Goal: Transaction & Acquisition: Purchase product/service

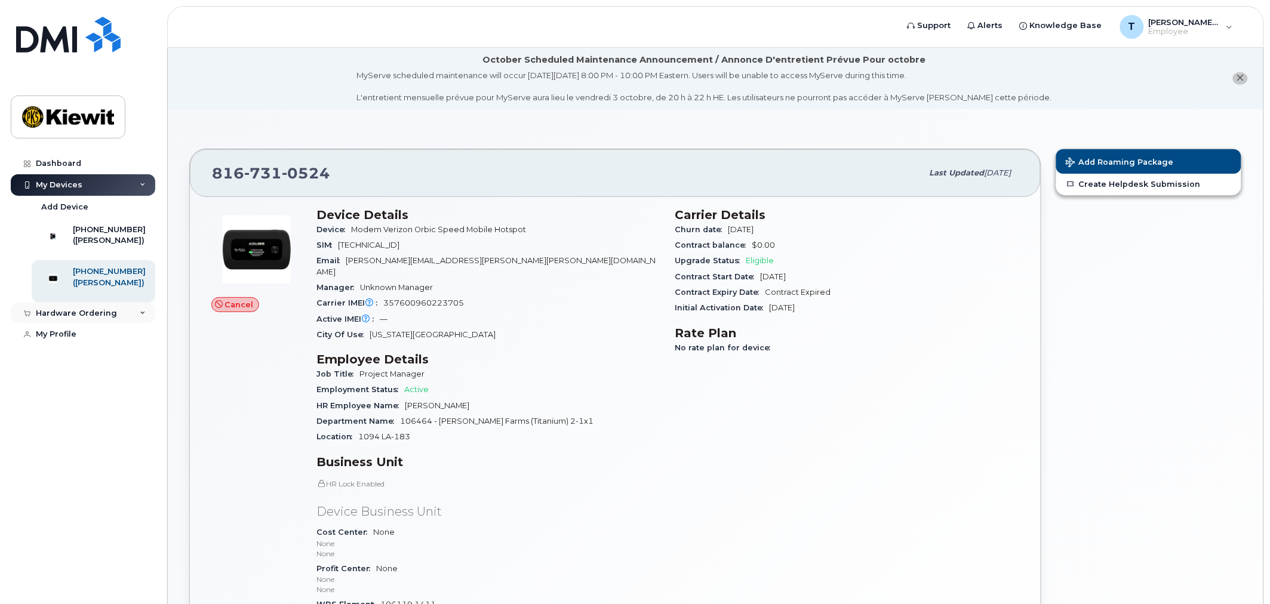
click at [88, 318] on div "Hardware Ordering" at bounding box center [76, 314] width 81 height 10
click at [67, 364] on div "New Order" at bounding box center [63, 358] width 45 height 11
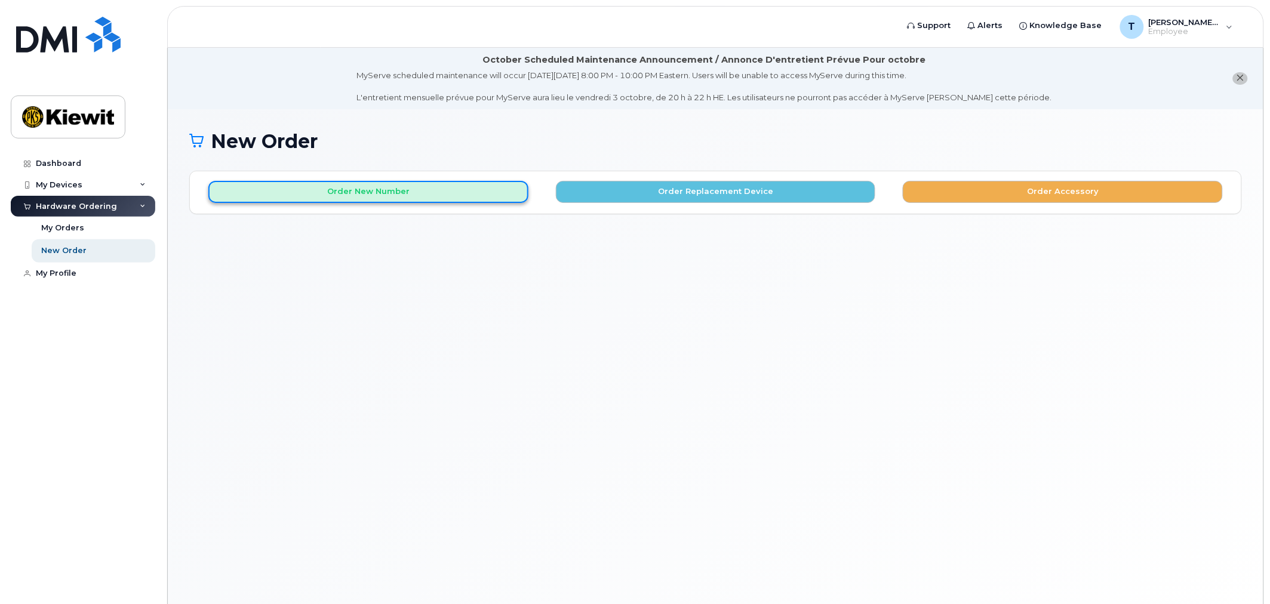
click at [425, 194] on button "Order New Number" at bounding box center [368, 192] width 320 height 22
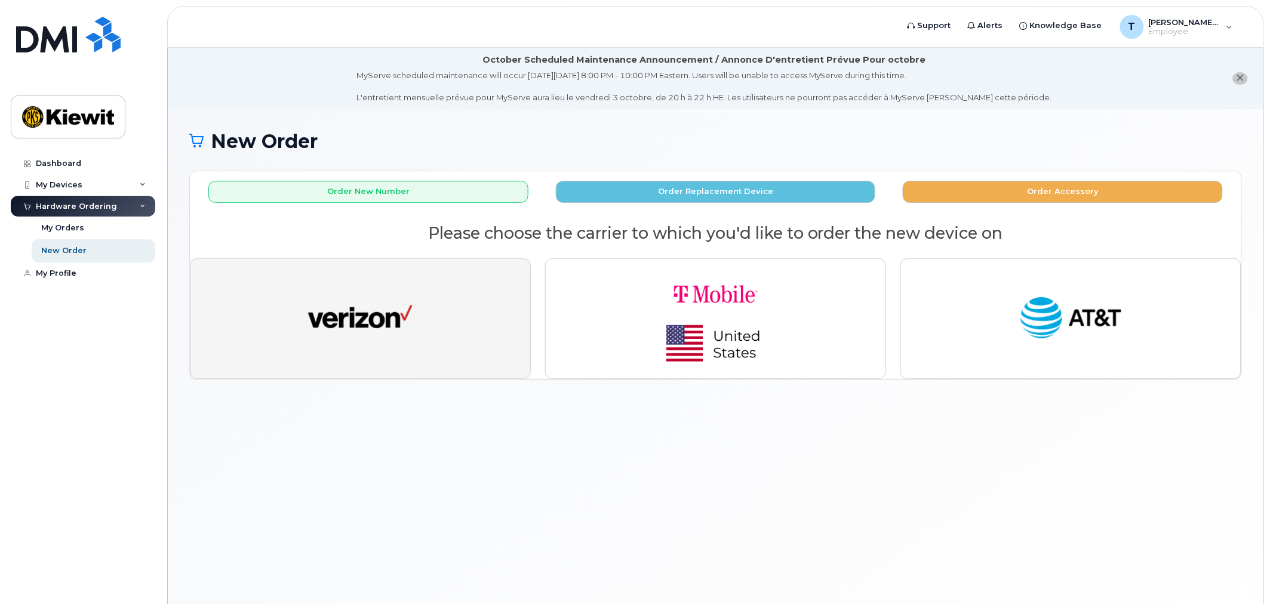
click at [395, 308] on img "button" at bounding box center [360, 319] width 104 height 54
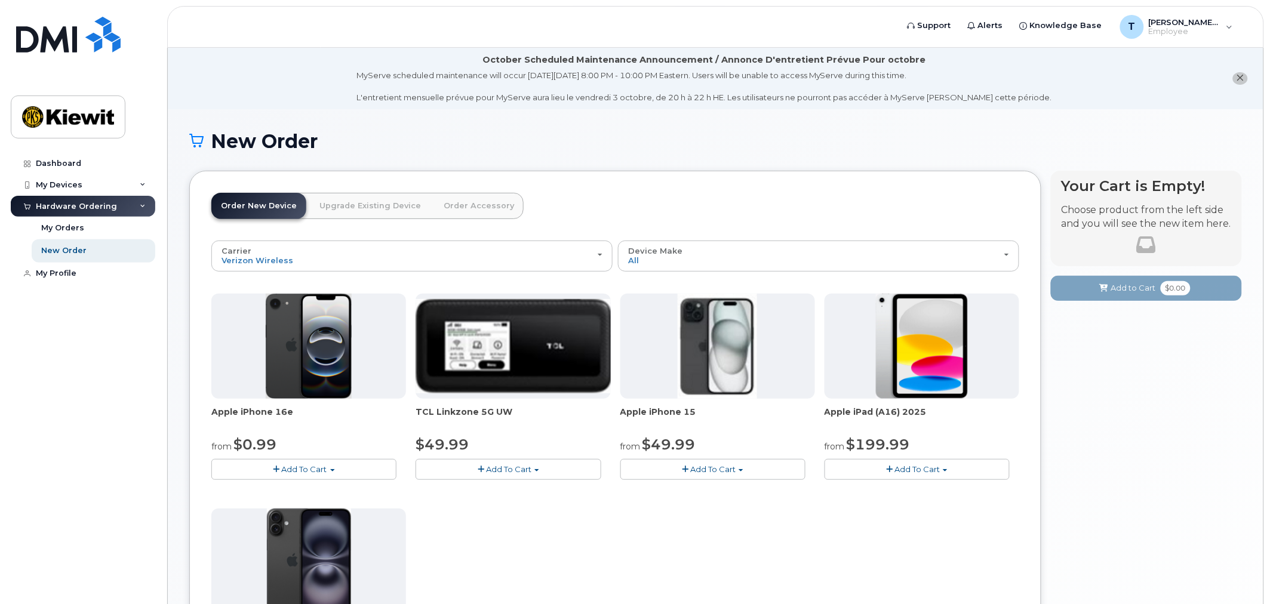
click at [924, 339] on img at bounding box center [922, 346] width 93 height 105
click at [914, 465] on span "Add To Cart" at bounding box center [916, 470] width 45 height 10
click at [903, 491] on link "$199.99 - 2 Year Activation (128GB)" at bounding box center [910, 491] width 165 height 15
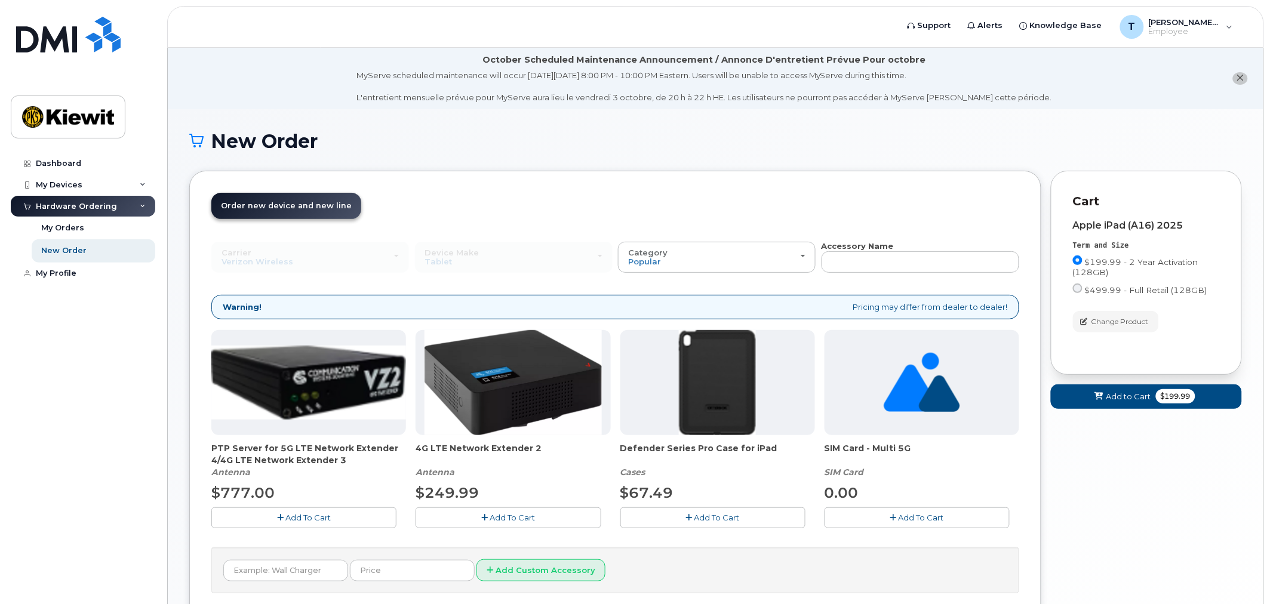
click at [718, 514] on span "Add To Cart" at bounding box center [716, 518] width 45 height 10
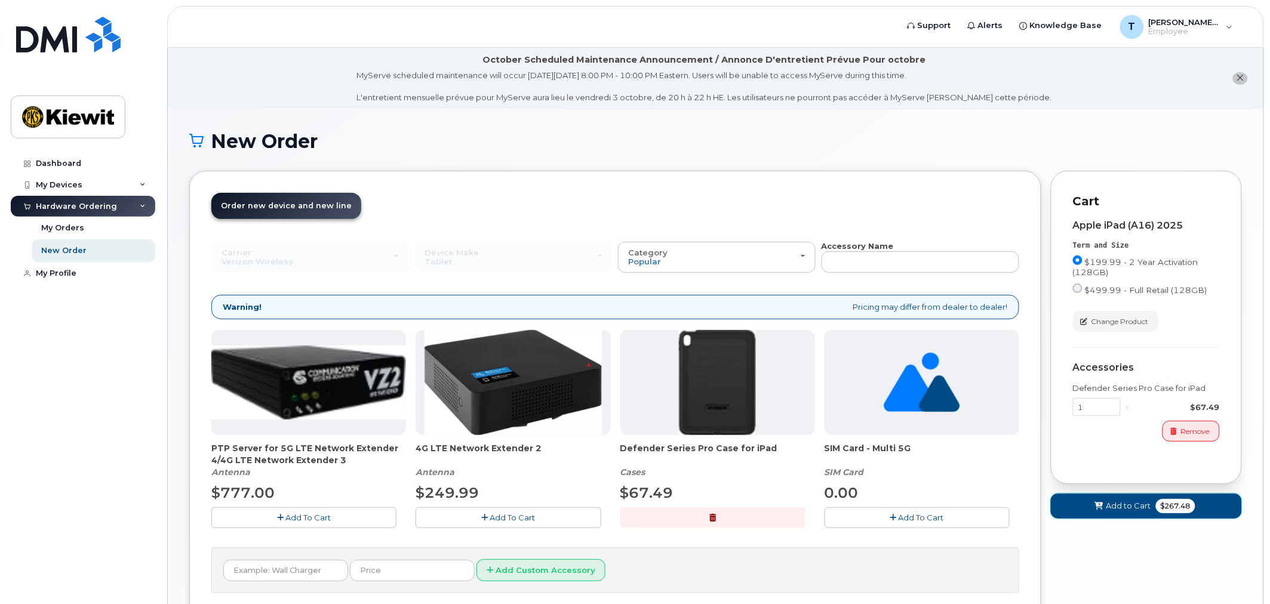
click at [1123, 506] on span "Add to Cart" at bounding box center [1128, 505] width 45 height 11
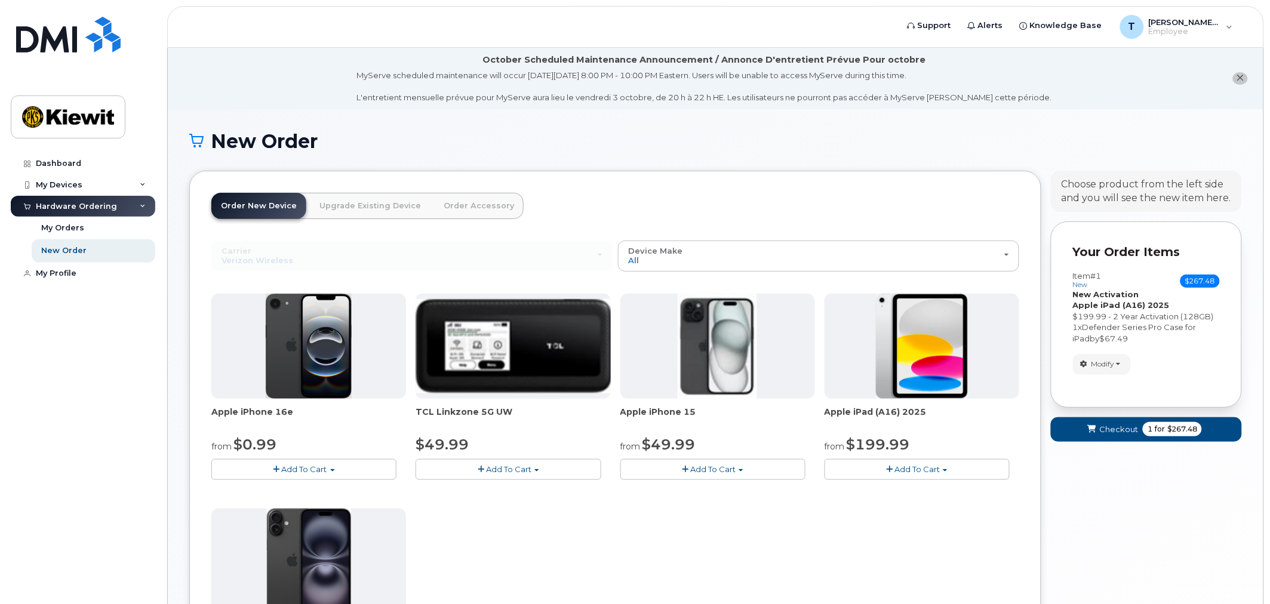
click at [911, 365] on img at bounding box center [922, 346] width 93 height 105
click at [921, 473] on span "Add To Cart" at bounding box center [916, 470] width 45 height 10
click at [894, 488] on link "$199.99 - 2 Year Activation (128GB)" at bounding box center [910, 491] width 165 height 15
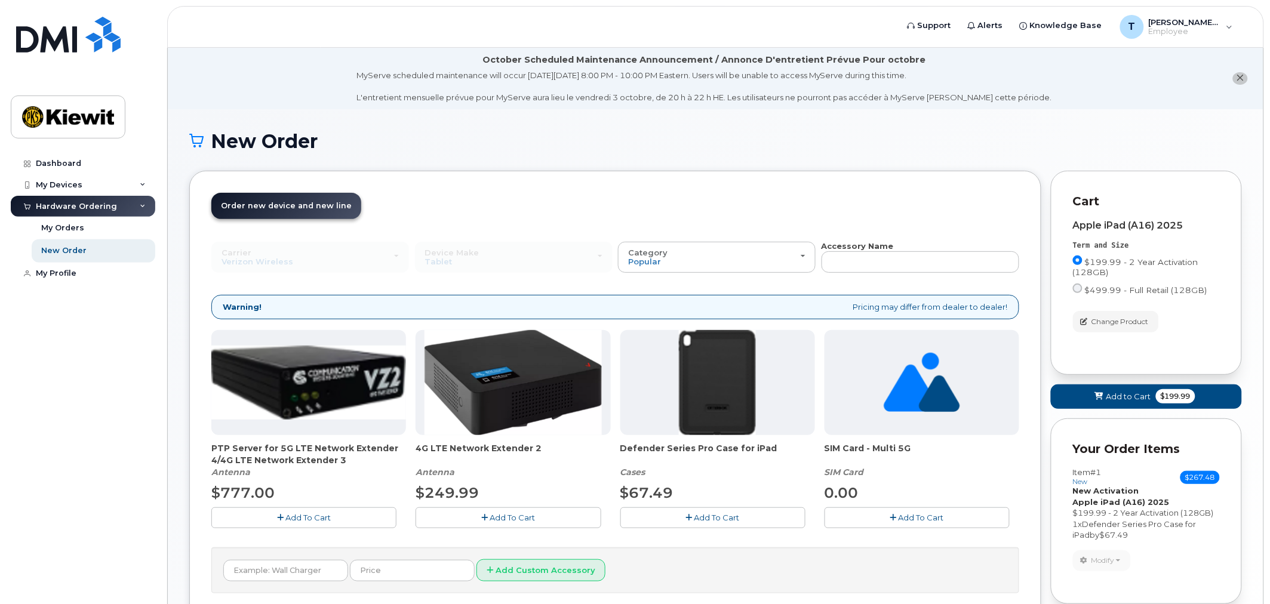
click at [720, 516] on span "Add To Cart" at bounding box center [716, 518] width 45 height 10
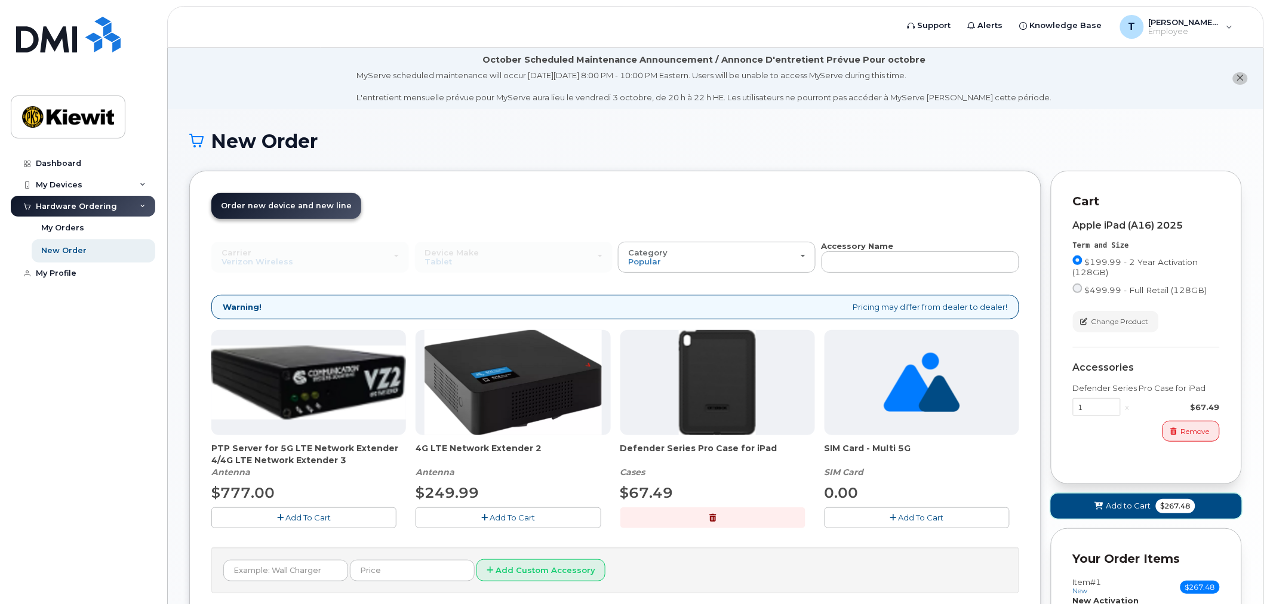
click at [1121, 500] on span "Add to Cart" at bounding box center [1128, 505] width 45 height 11
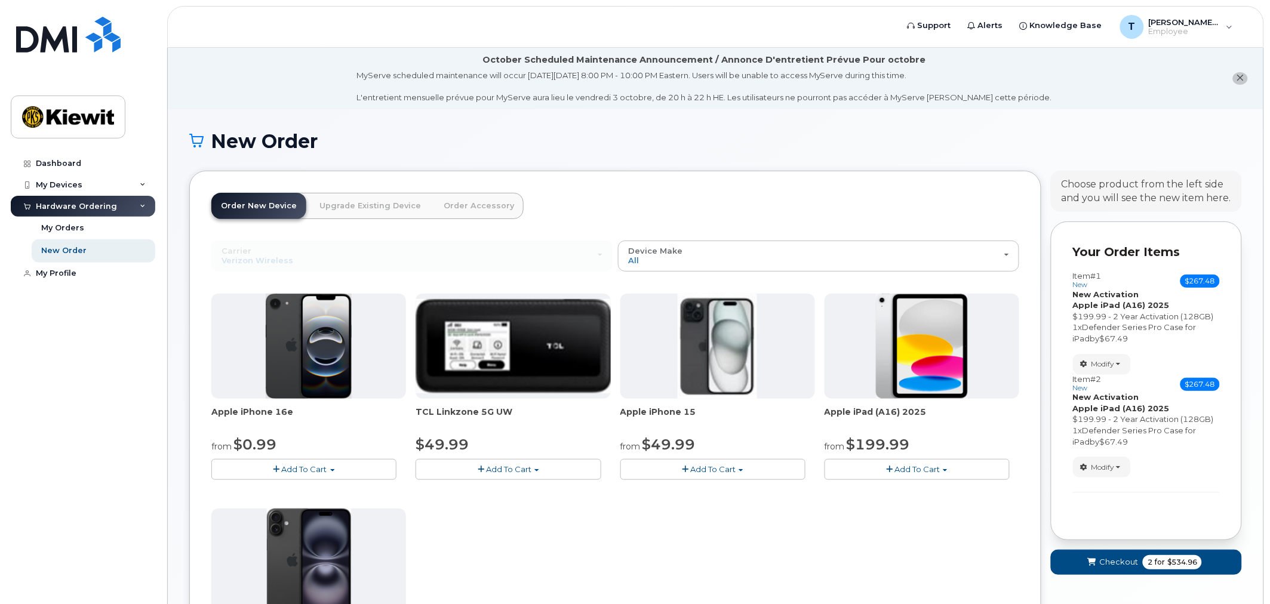
click at [900, 472] on span "Add To Cart" at bounding box center [916, 470] width 45 height 10
click at [880, 493] on link "$199.99 - 2 Year Activation (128GB)" at bounding box center [910, 491] width 165 height 15
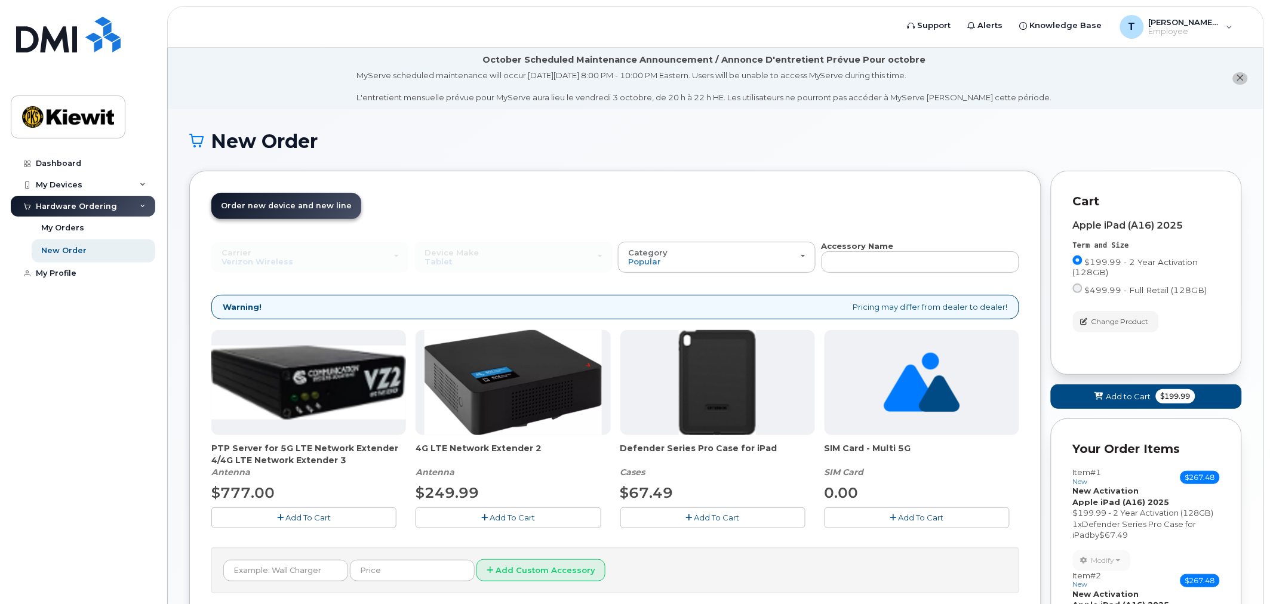
click at [725, 518] on span "Add To Cart" at bounding box center [716, 518] width 45 height 10
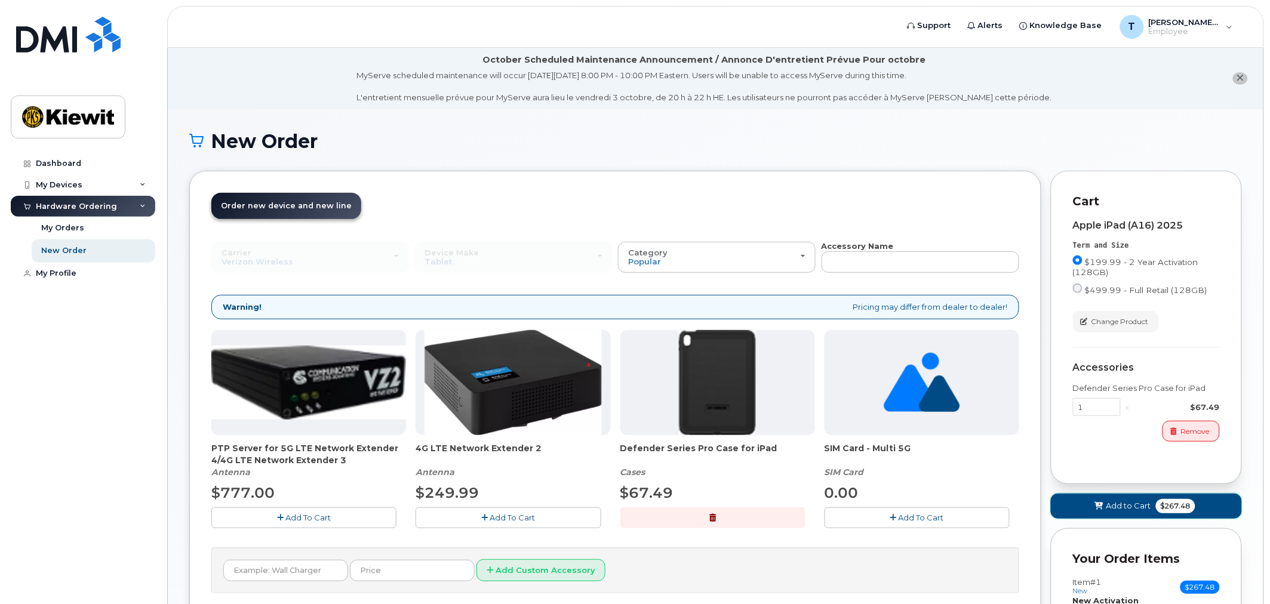
click at [1108, 505] on span "Add to Cart" at bounding box center [1128, 505] width 45 height 11
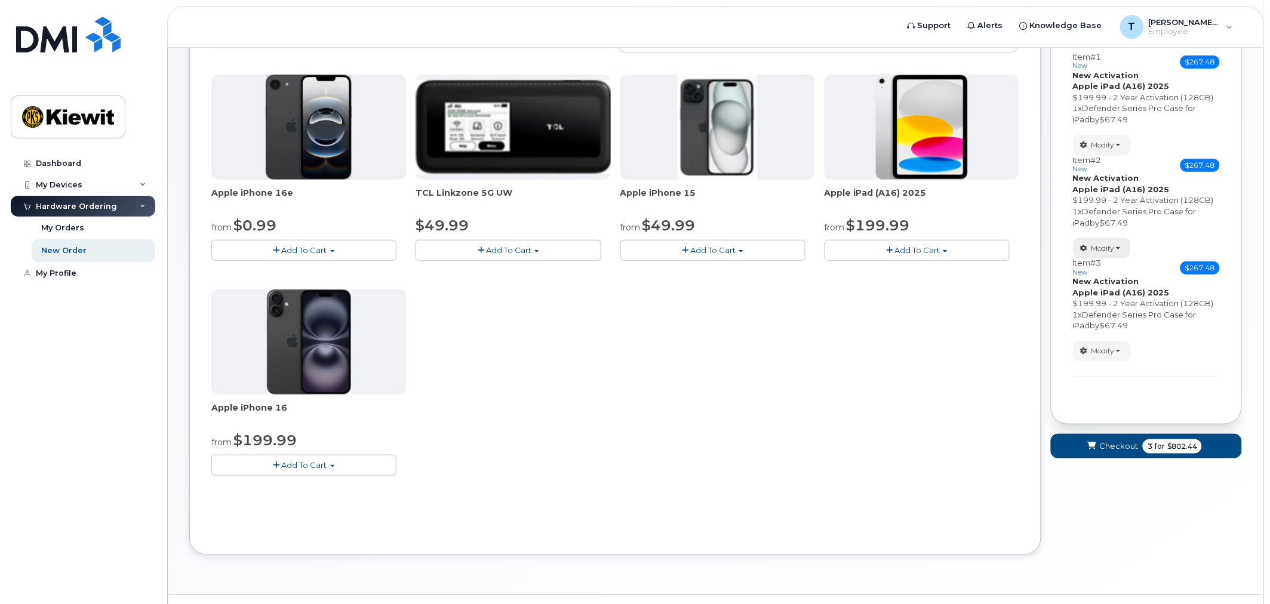
scroll to position [248, 0]
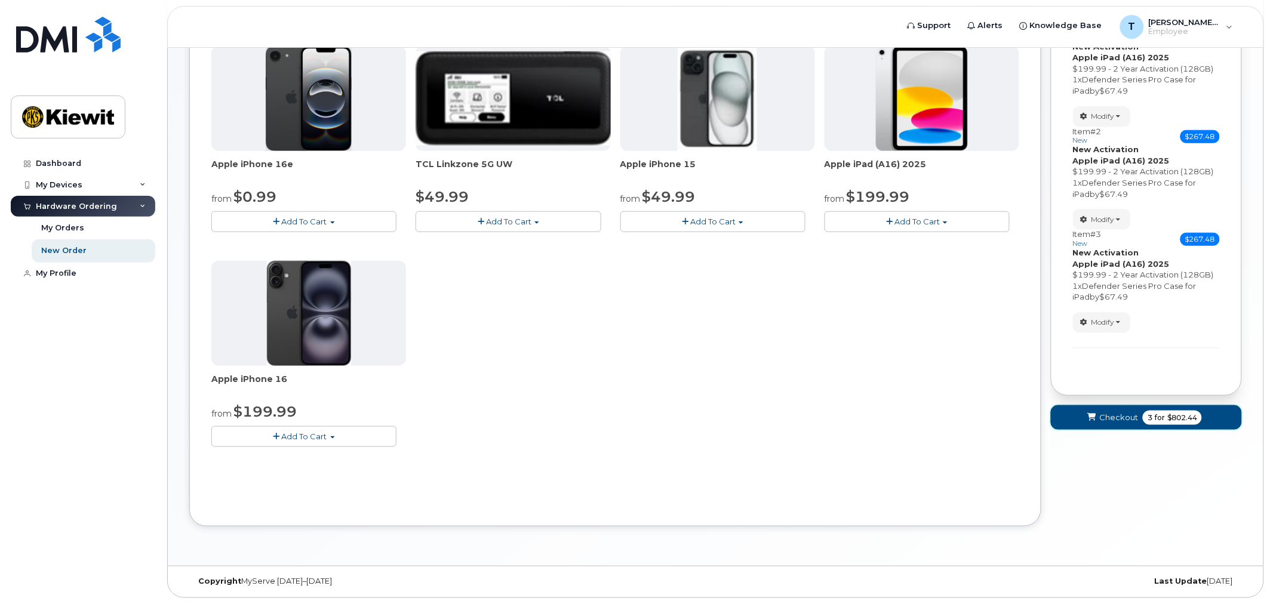
click at [1118, 414] on span "Checkout" at bounding box center [1118, 417] width 39 height 11
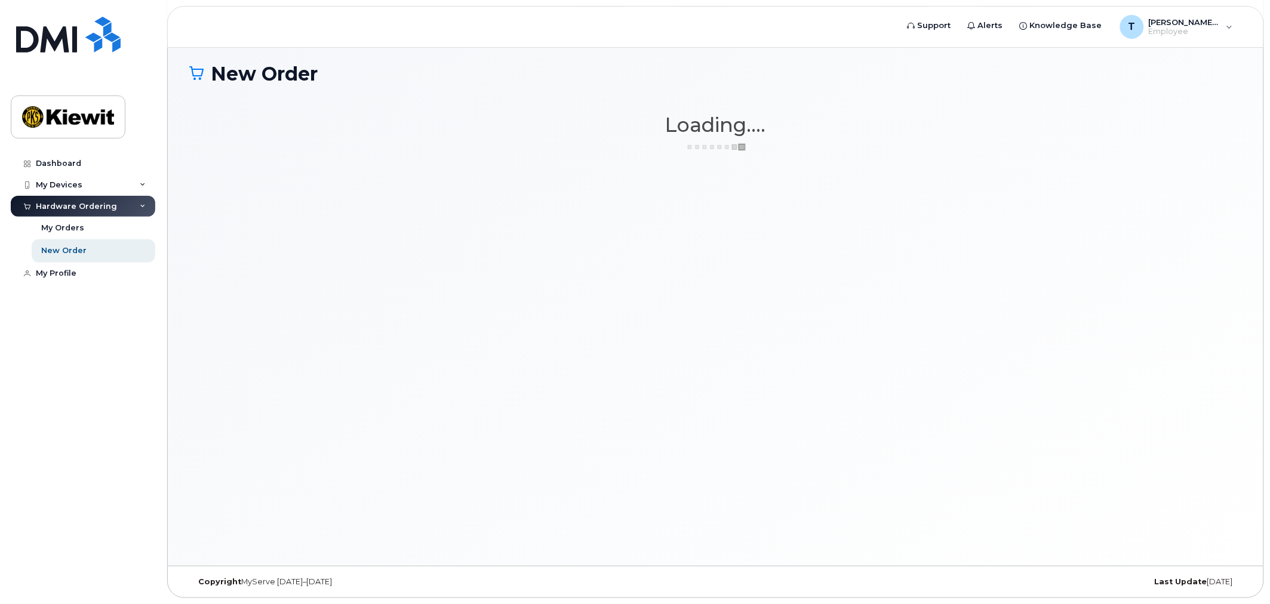
scroll to position [67, 0]
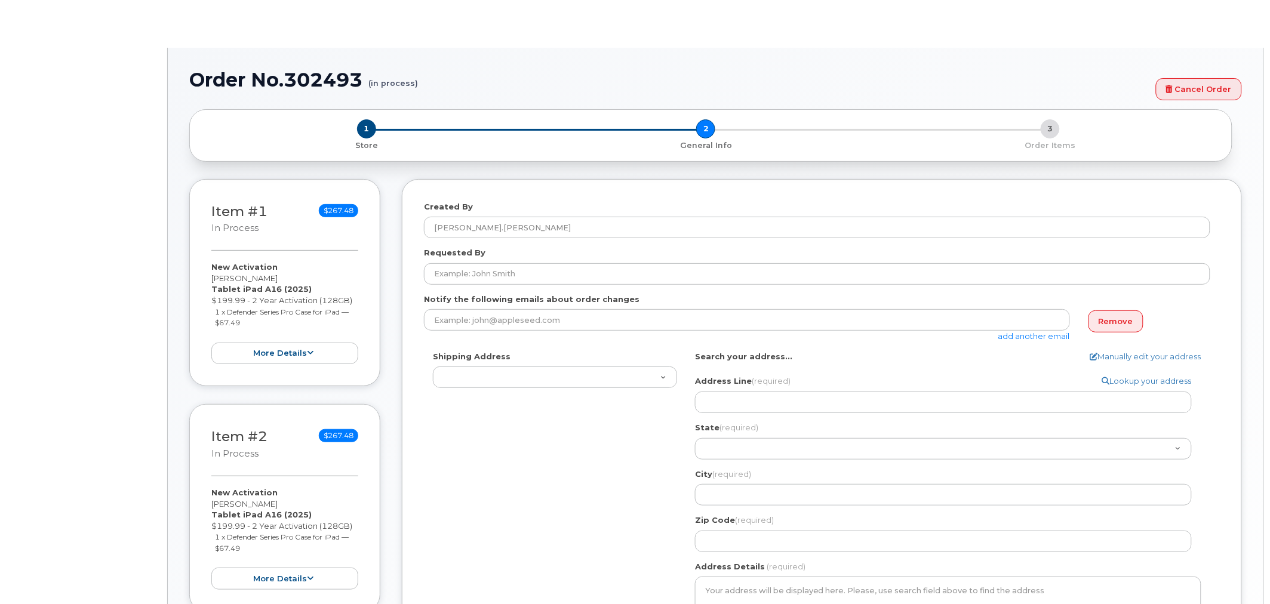
select select
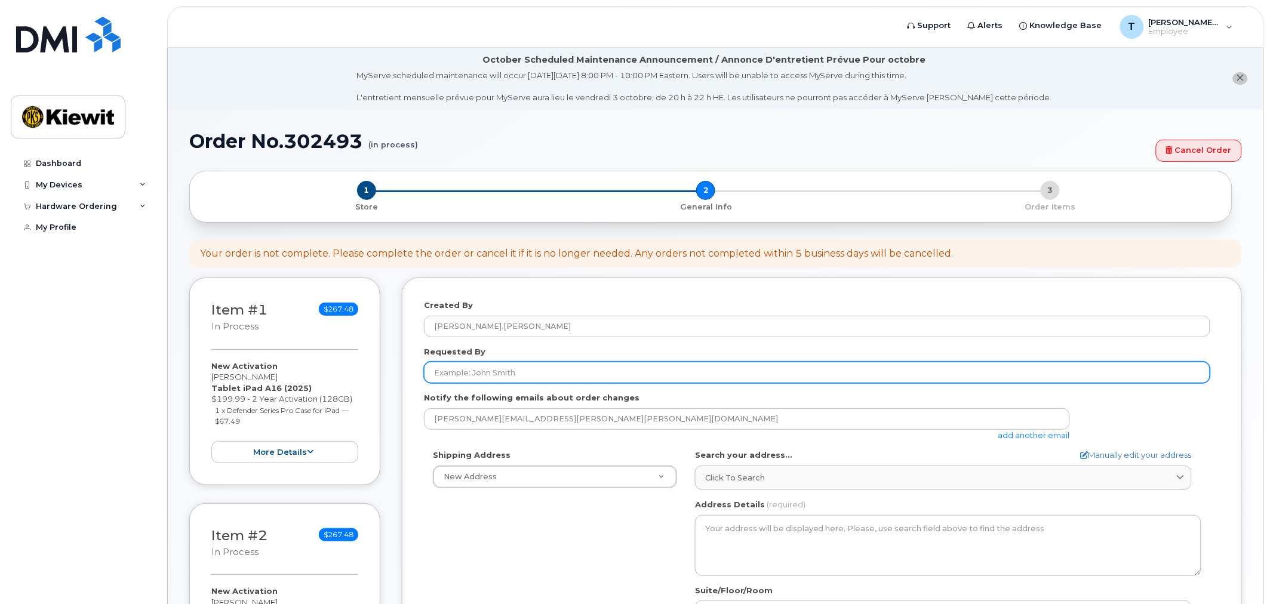
click at [484, 377] on input "Requested By" at bounding box center [817, 372] width 786 height 21
type input "[PERSON_NAME]"
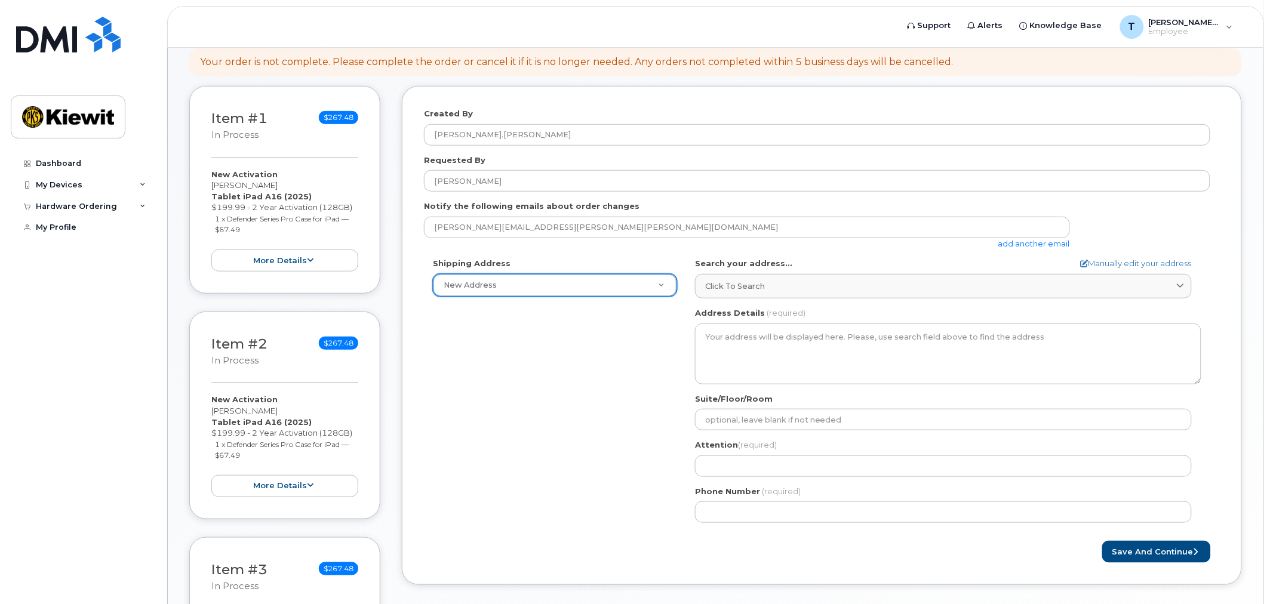
scroll to position [197, 0]
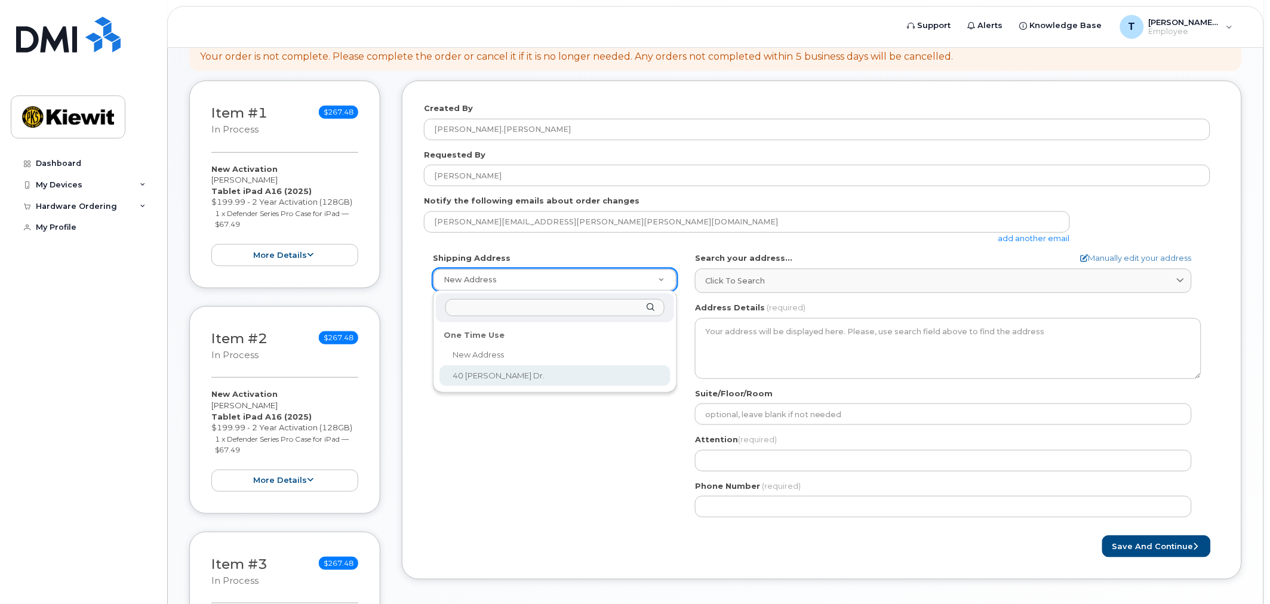
select select "40 Maxwell Dr."
type input "Room 309"
type input "[PERSON_NAME] Foundations -- [PERSON_NAME]"
type input "3037180051"
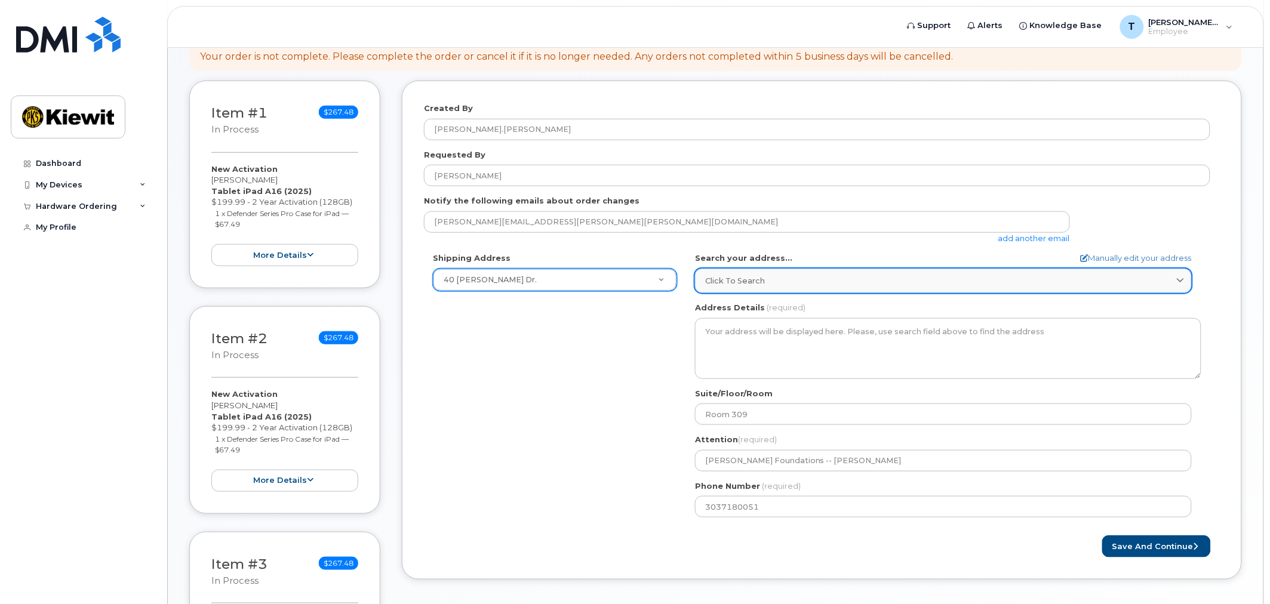
click at [724, 284] on span "Click to search" at bounding box center [735, 280] width 60 height 11
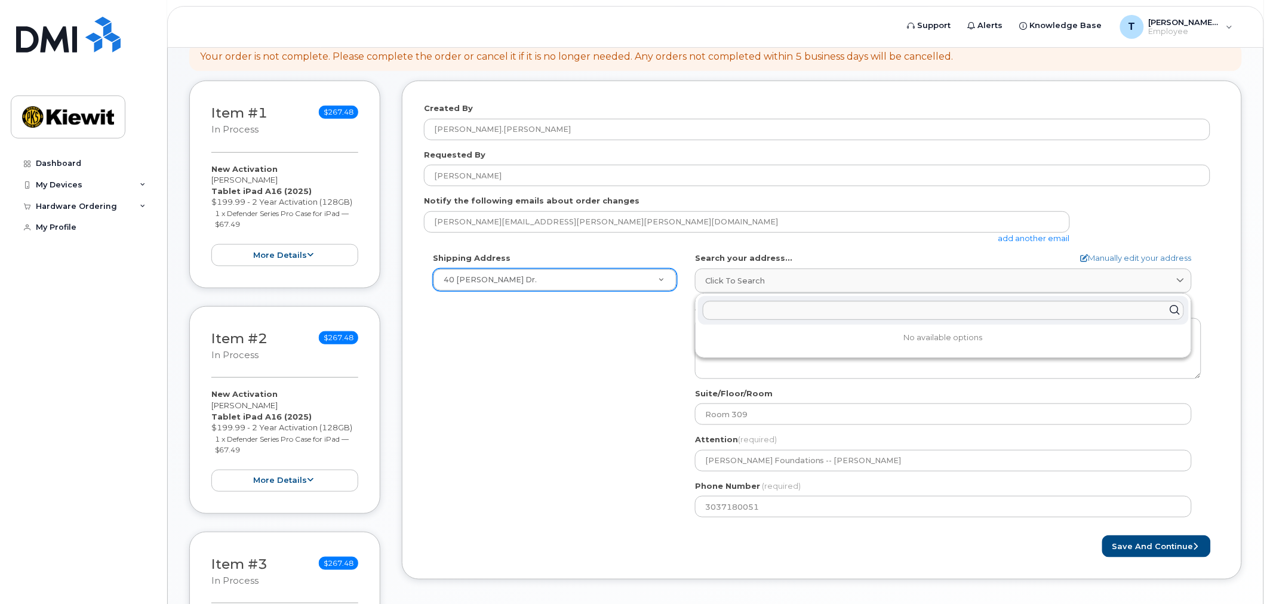
click at [666, 345] on div "Shipping Address 40 Maxwell Dr. New Address 40 Maxwell Dr. MS Vicksburg Search …" at bounding box center [817, 390] width 786 height 274
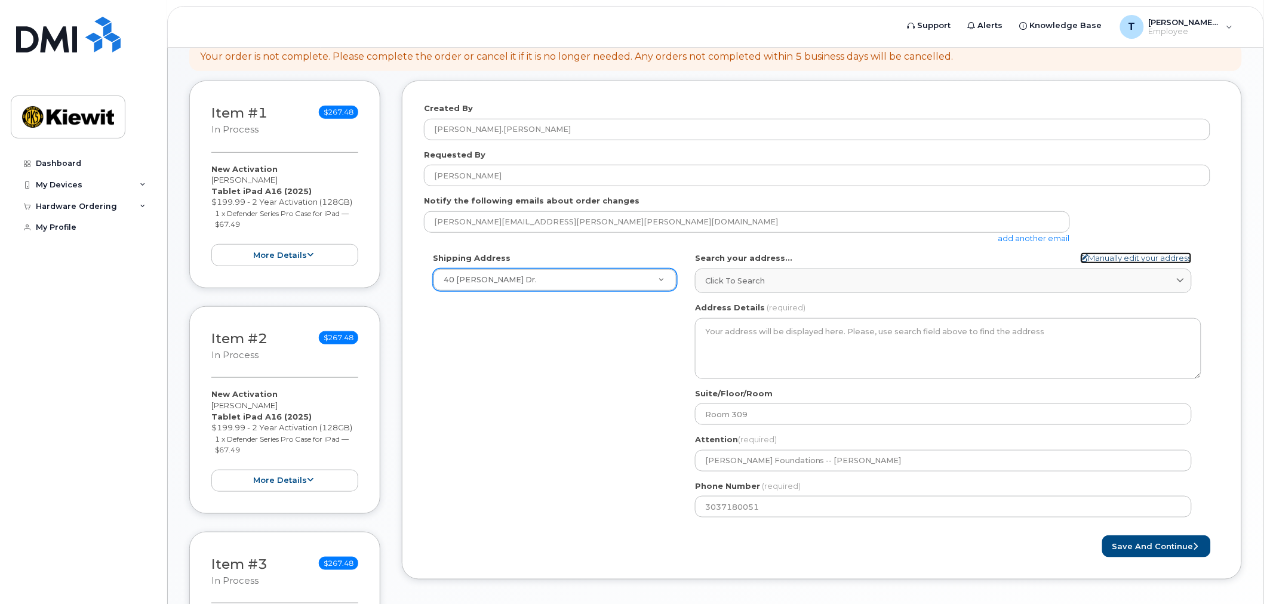
click at [1101, 253] on link "Manually edit your address" at bounding box center [1136, 258] width 111 height 11
select select
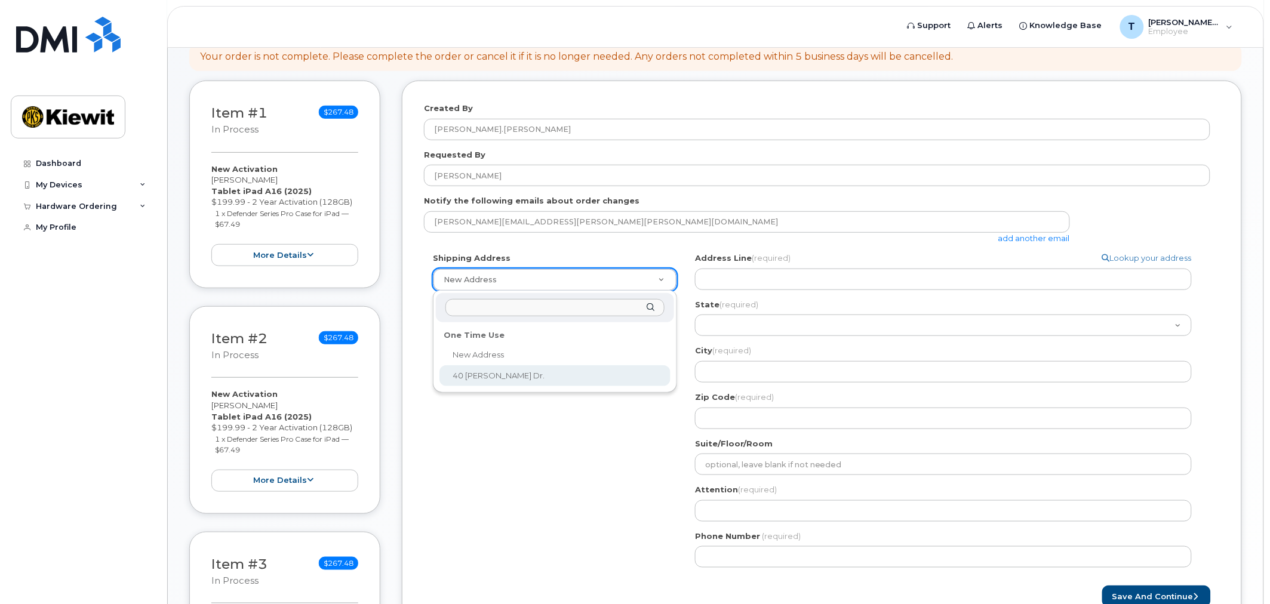
select select "40 Maxwell Dr."
type input "40 Maxwell Dr."
select select "MS"
type input "Vicksburg"
type input "39180"
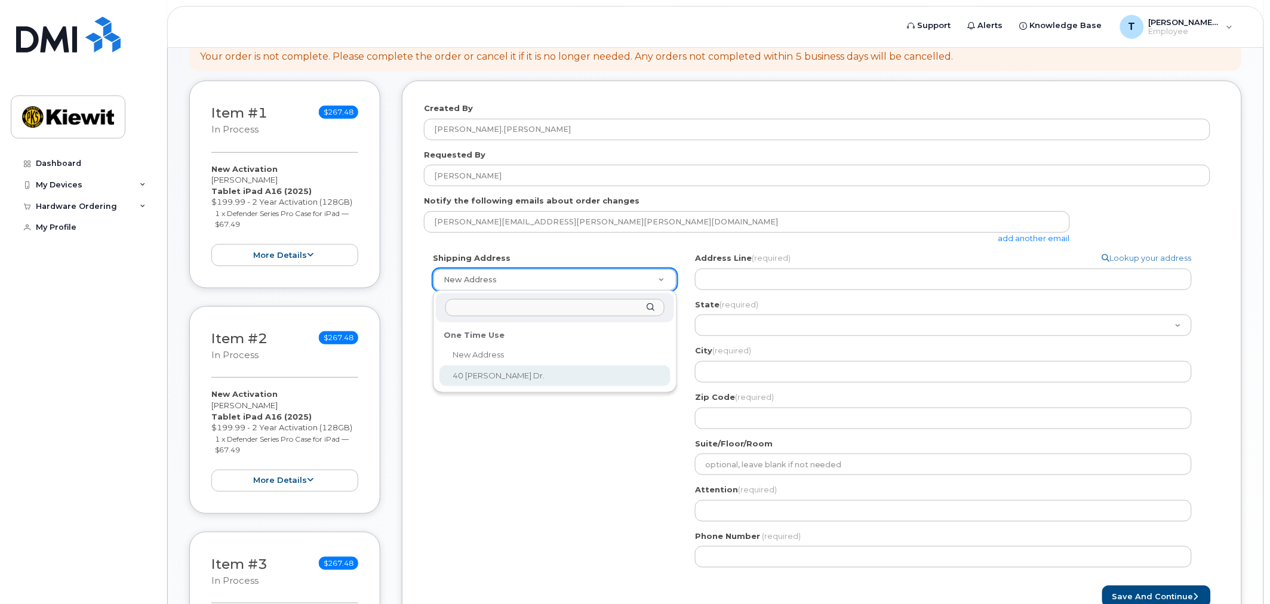
type input "Room 309"
type input "[PERSON_NAME] Foundations -- [PERSON_NAME]"
type input "3037180051"
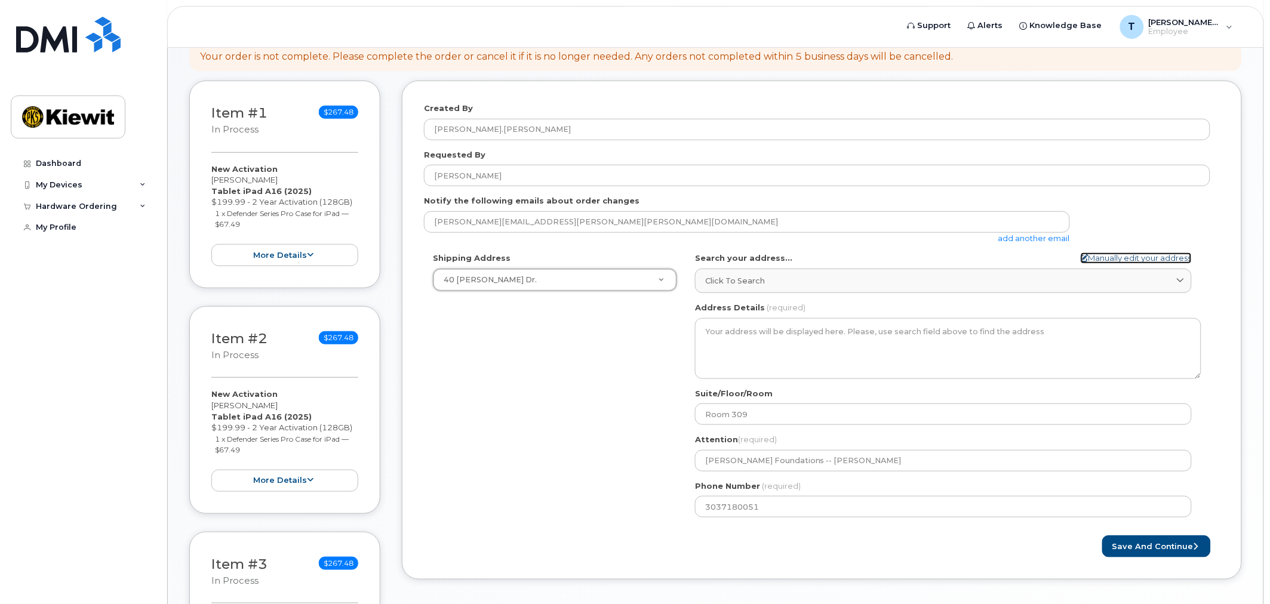
click at [1131, 262] on link "Manually edit your address" at bounding box center [1136, 258] width 111 height 11
select select "New Address"
select select
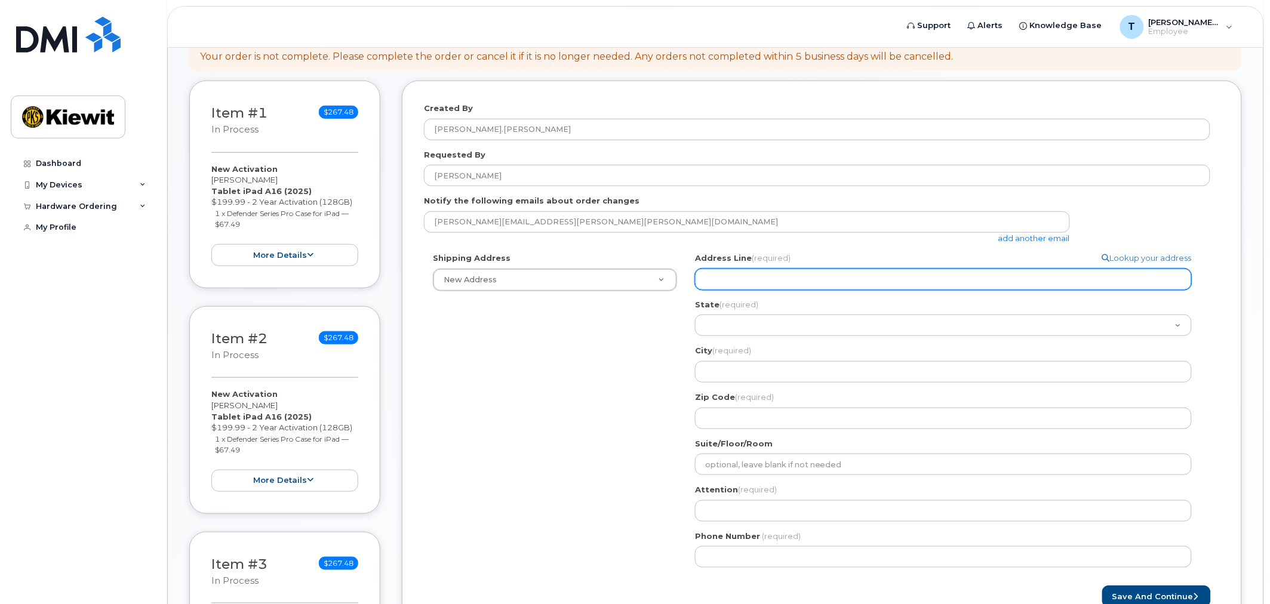
click at [737, 287] on input "Address Line (required)" at bounding box center [943, 279] width 497 height 21
select select
type input "4"
select select
type input "40 Maxwell Dr."
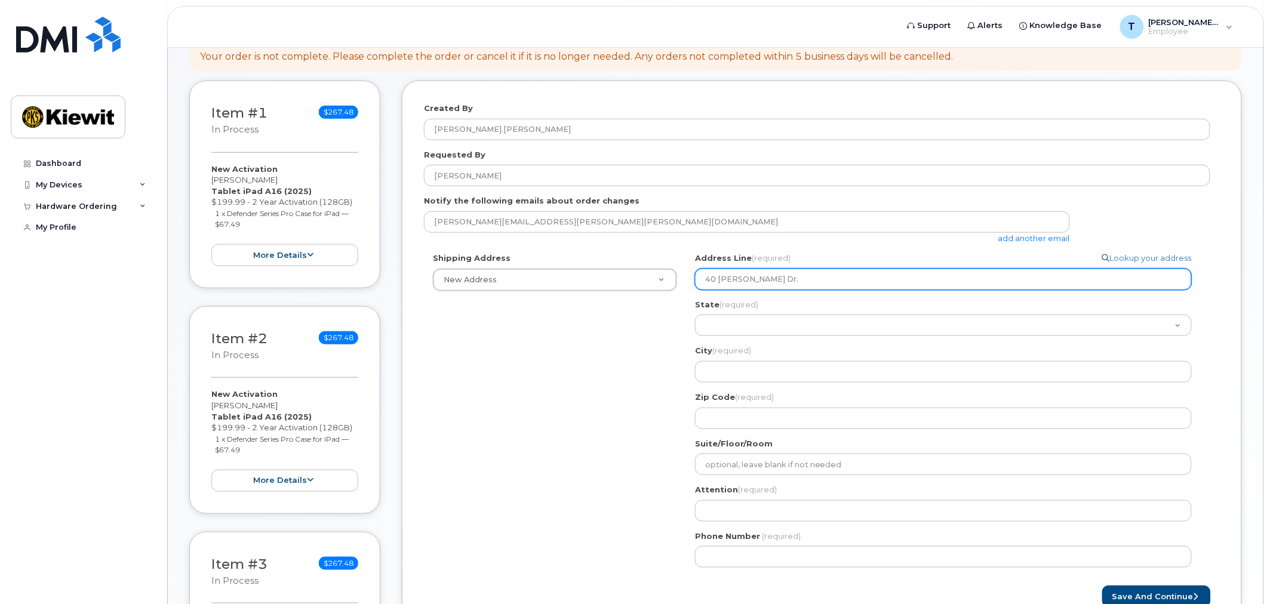
select select
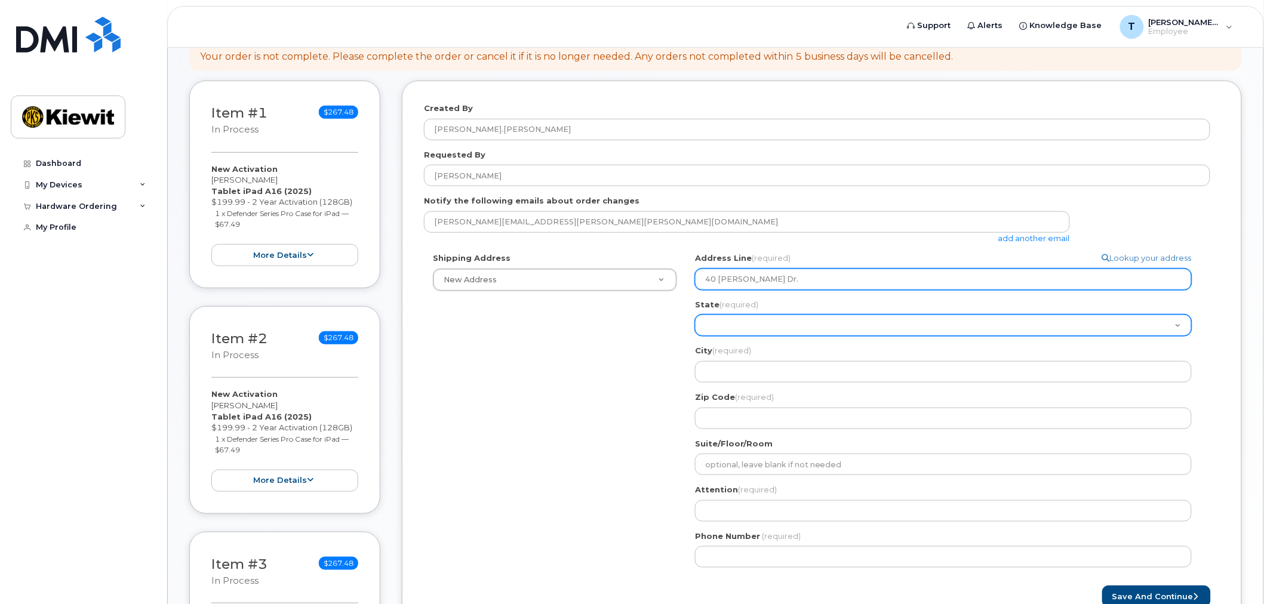
select select "LA"
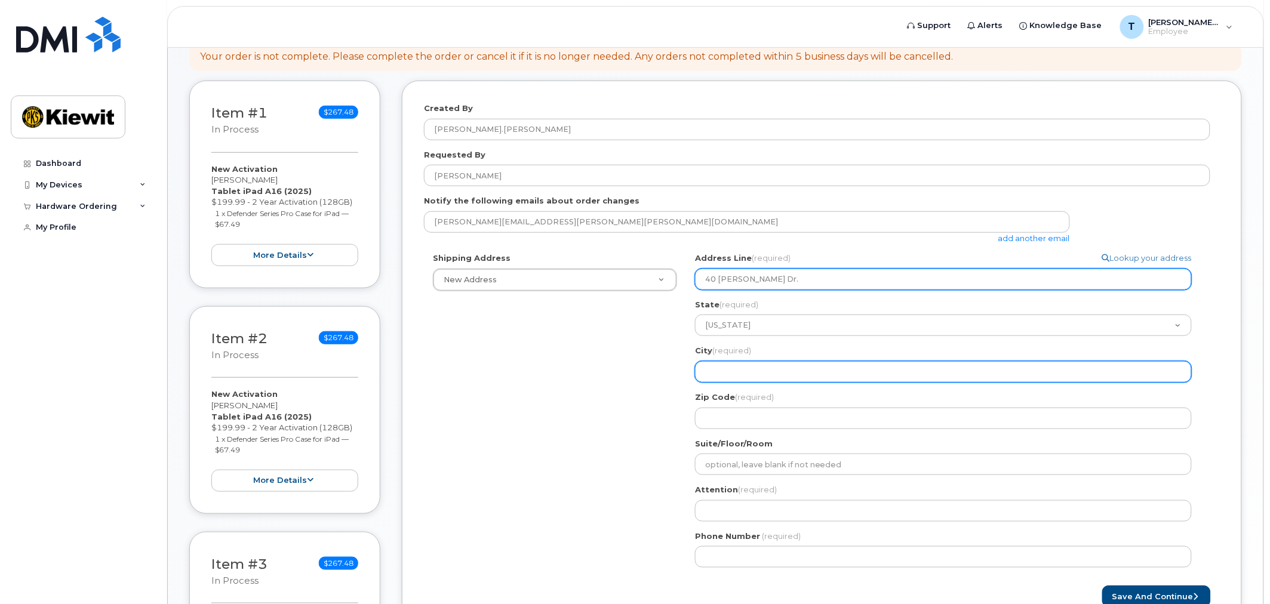
select select
type input "V"
select select
type input "Vi"
select select
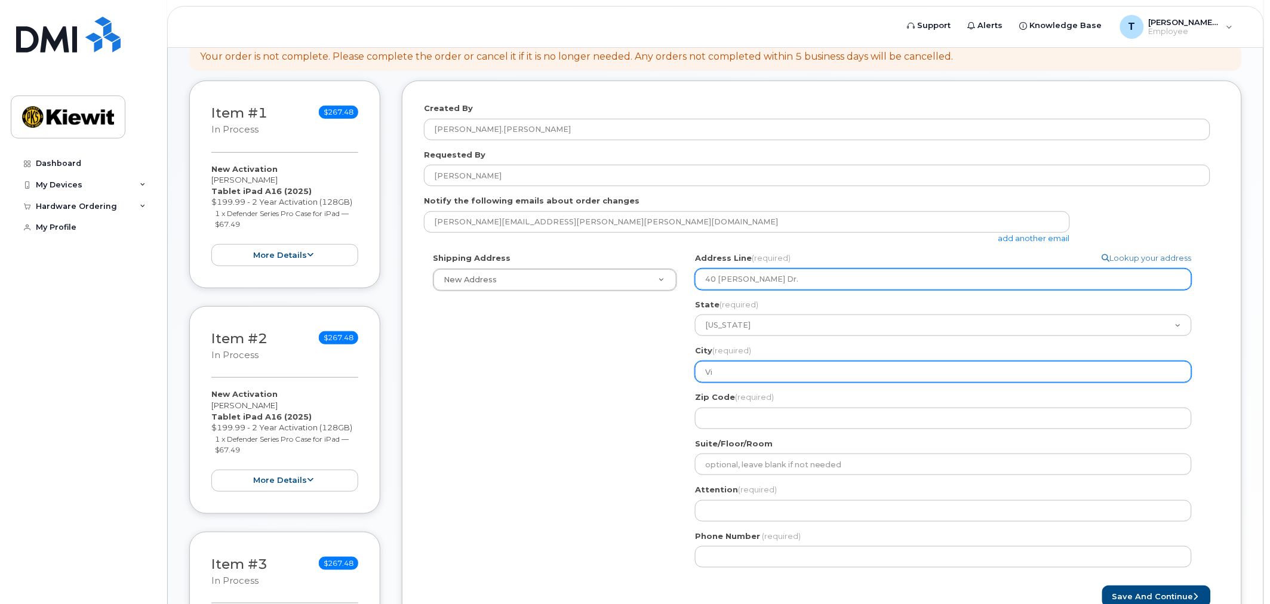
type input "Vic"
select select
type input "Vick"
select select
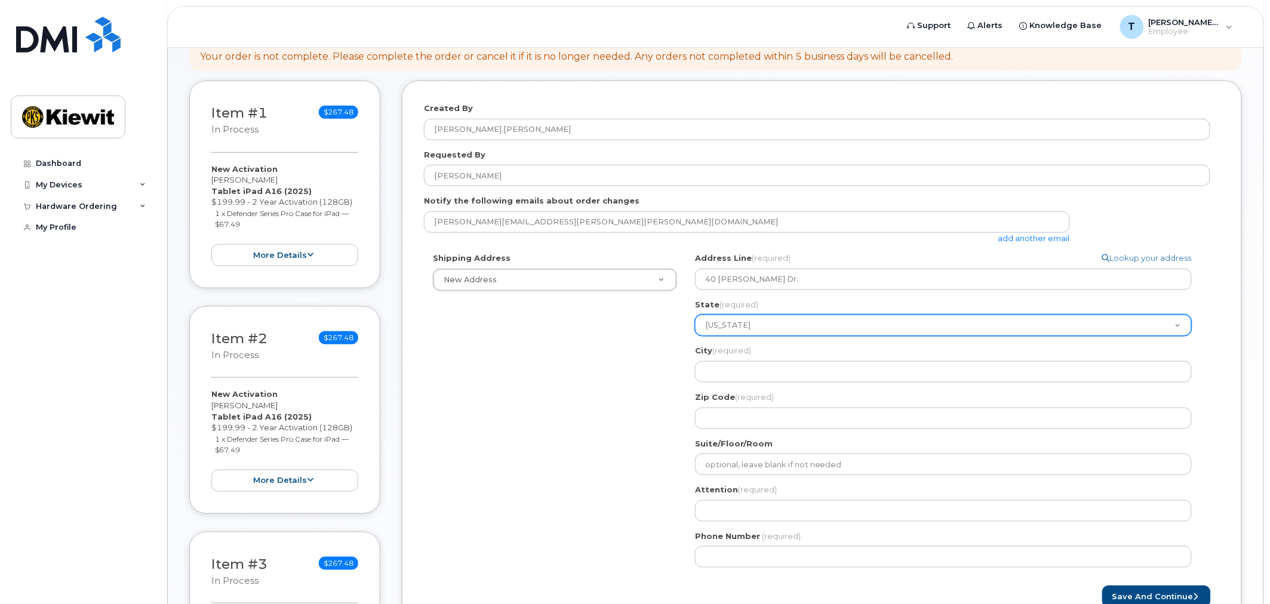
click at [756, 327] on select "Alabama Alaska American Samoa Arizona Arkansas California Colorado Connecticut …" at bounding box center [943, 325] width 497 height 21
select select "MS"
click at [695, 315] on select "Alabama Alaska American Samoa Arizona Arkansas California Colorado Connecticut …" at bounding box center [943, 325] width 497 height 21
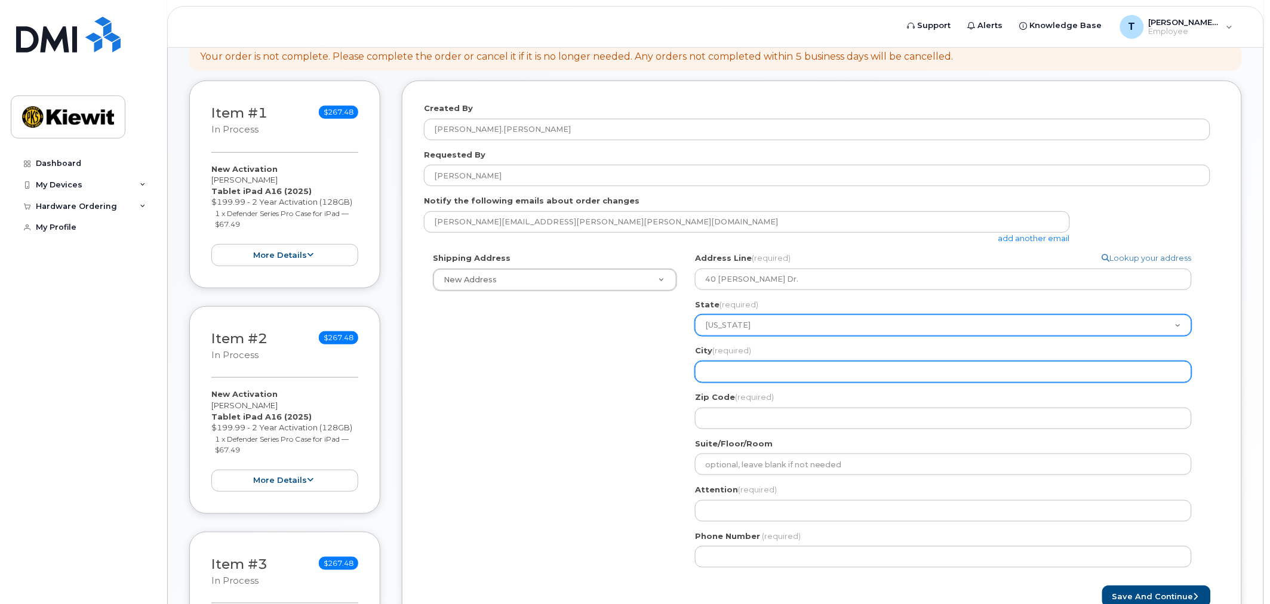
select select
type input "V"
select select
type input "Vi"
select select
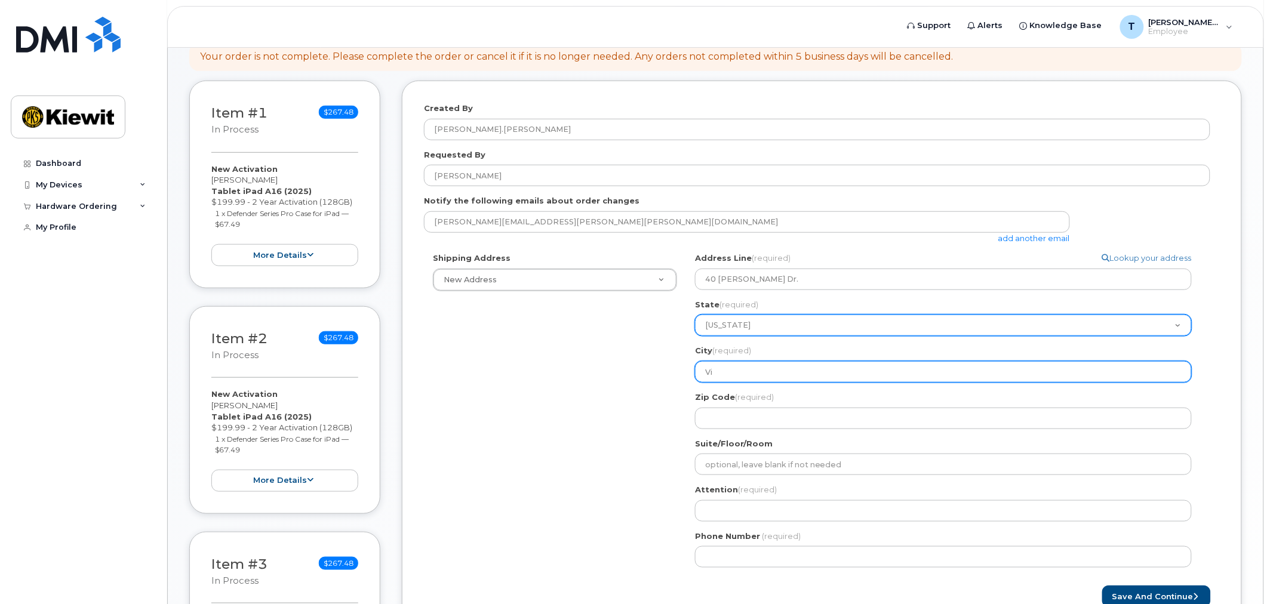
type input "Vic"
select select
type input "Vick"
select select
type input "Vicks"
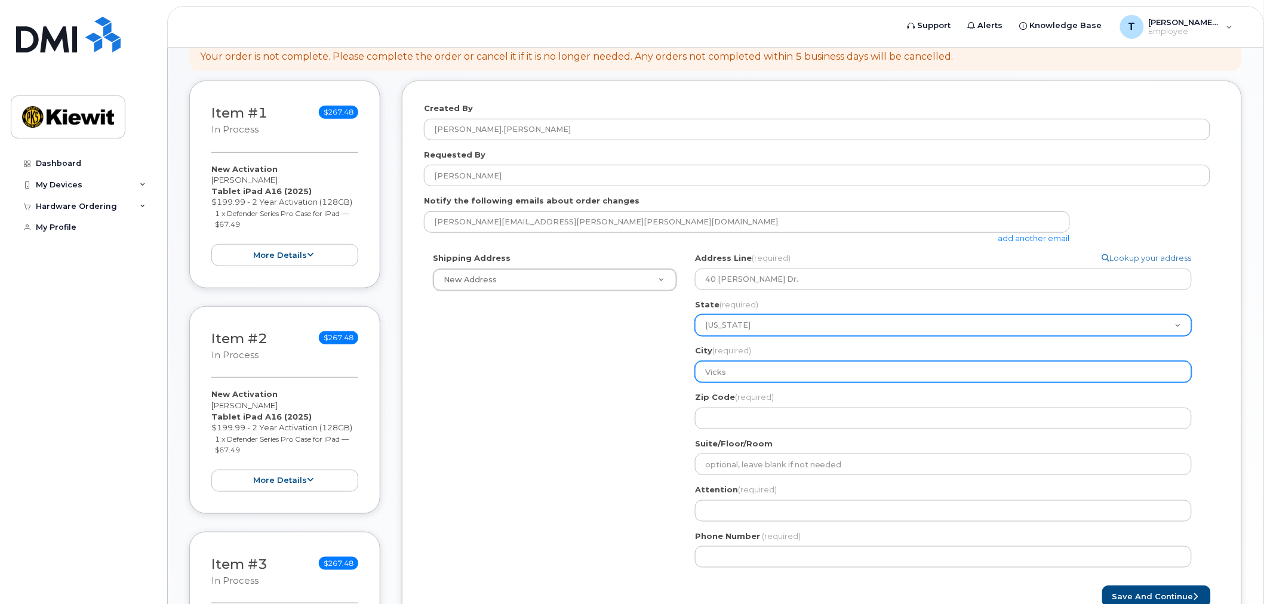
select select
type input "Vicksb"
select select
type input "Vicksbu"
select select
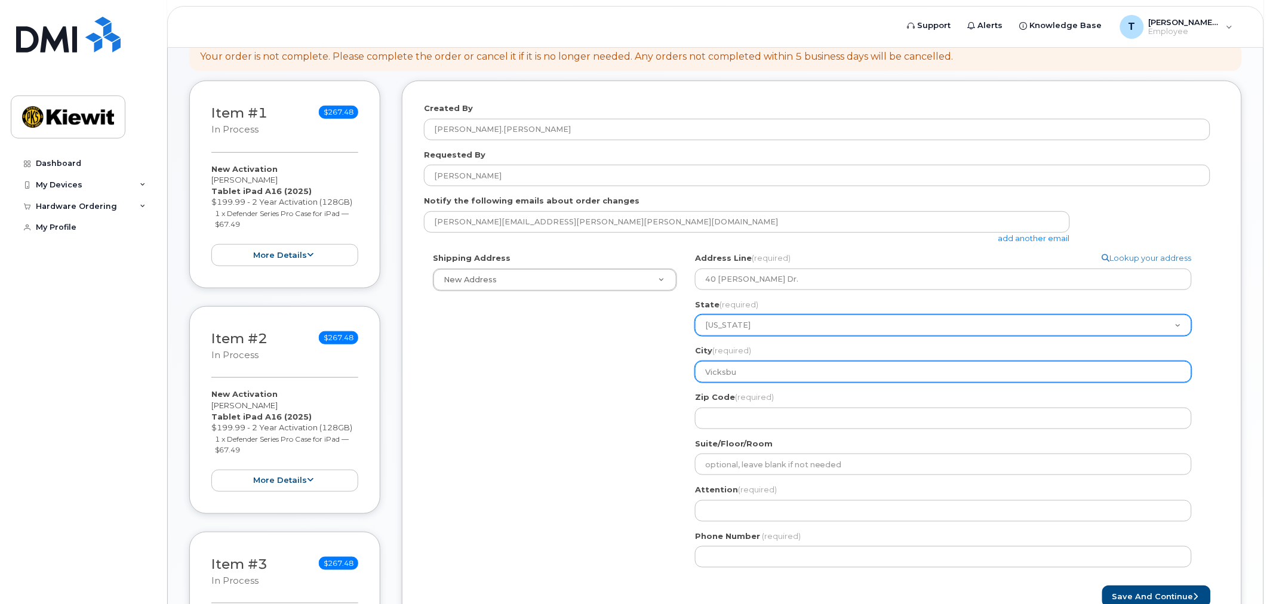
type input "Vicksbur"
select select
type input "Vicksburg"
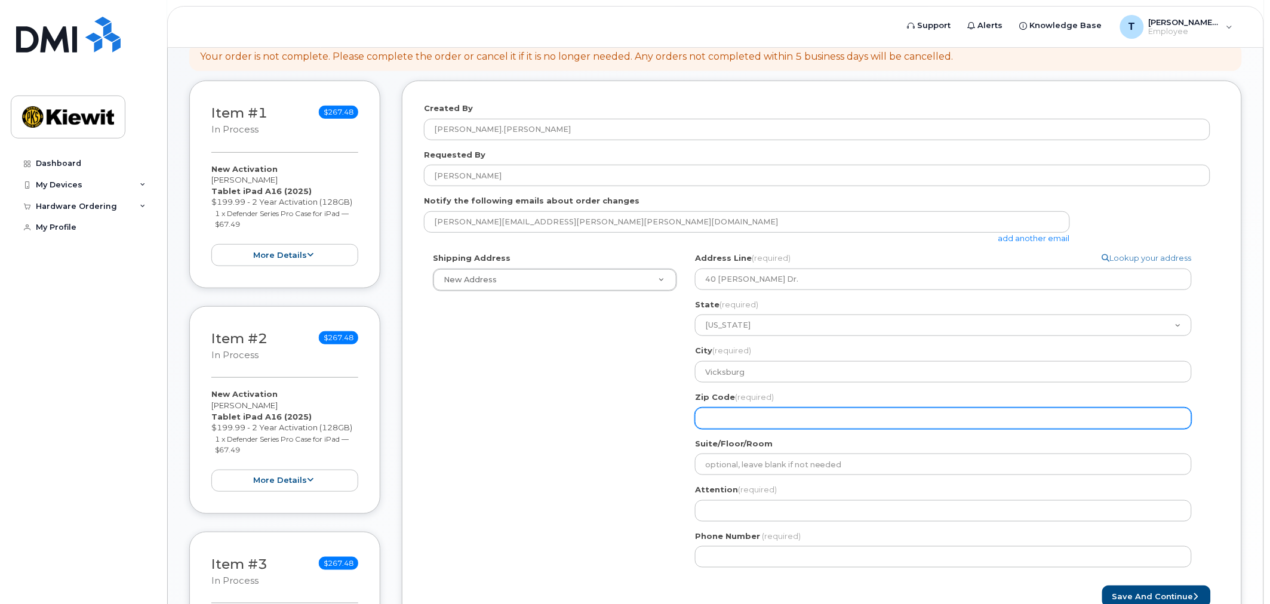
select select
type input "3"
select select
type input "39"
select select
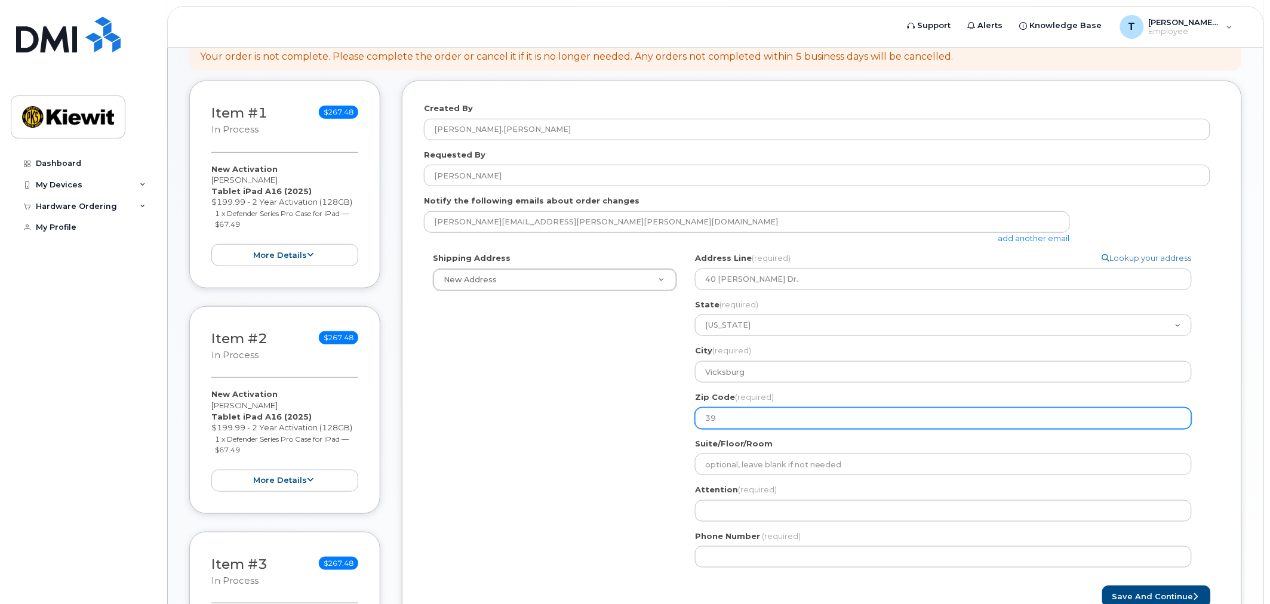
type input "391"
select select
type input "3918"
select select
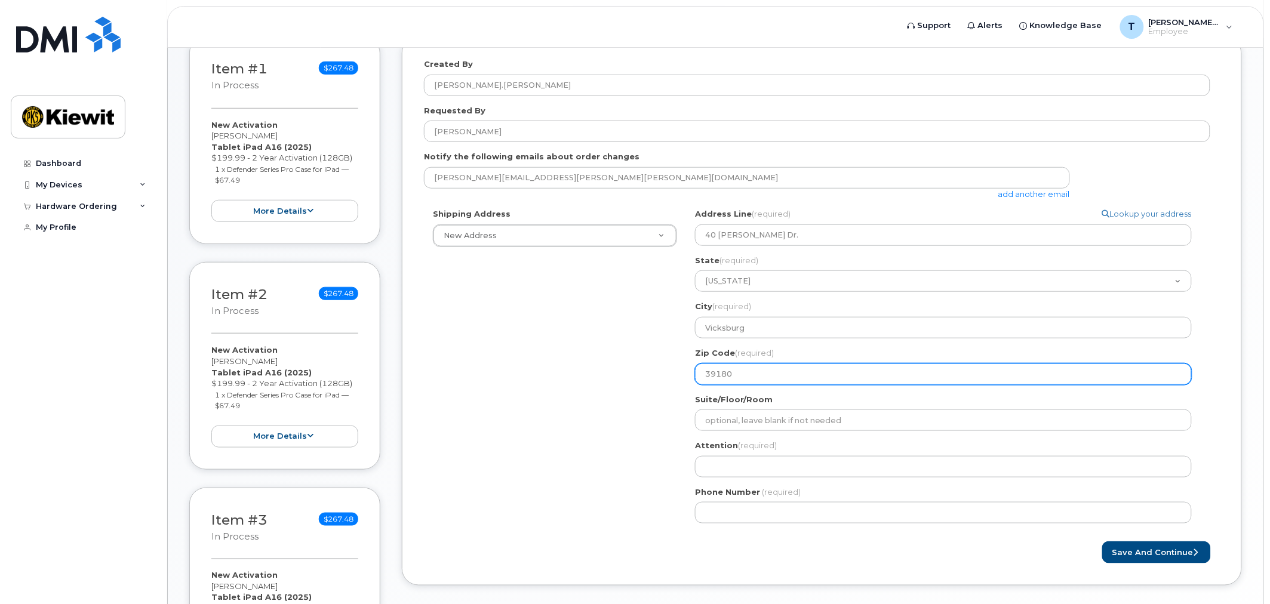
scroll to position [263, 0]
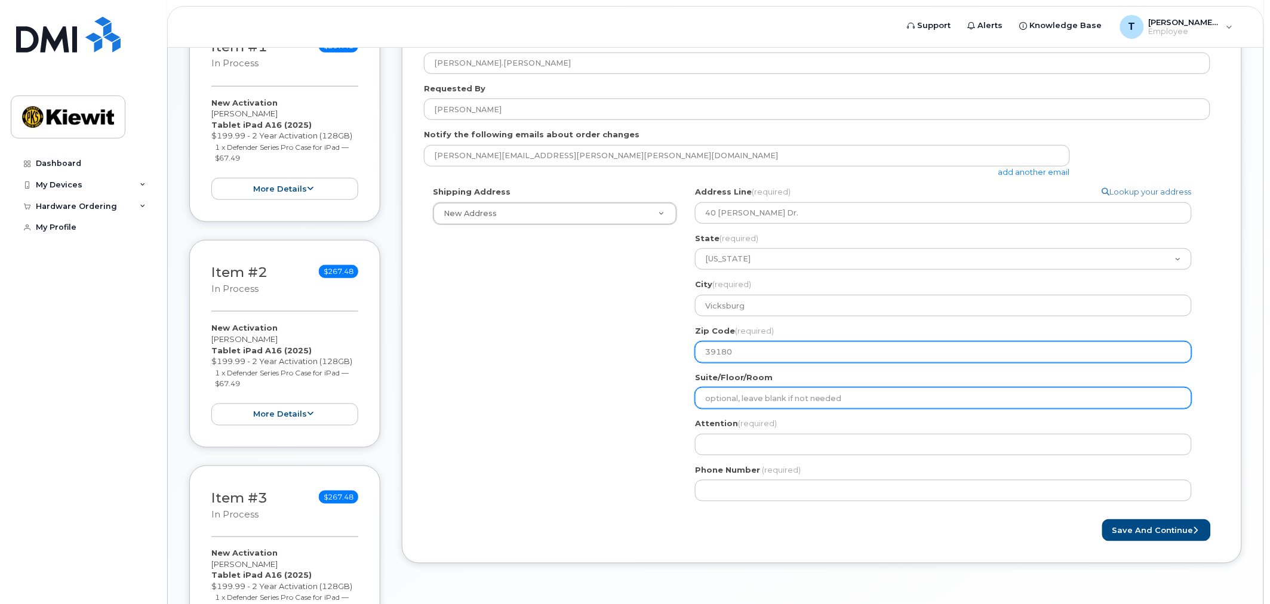
type input "39180"
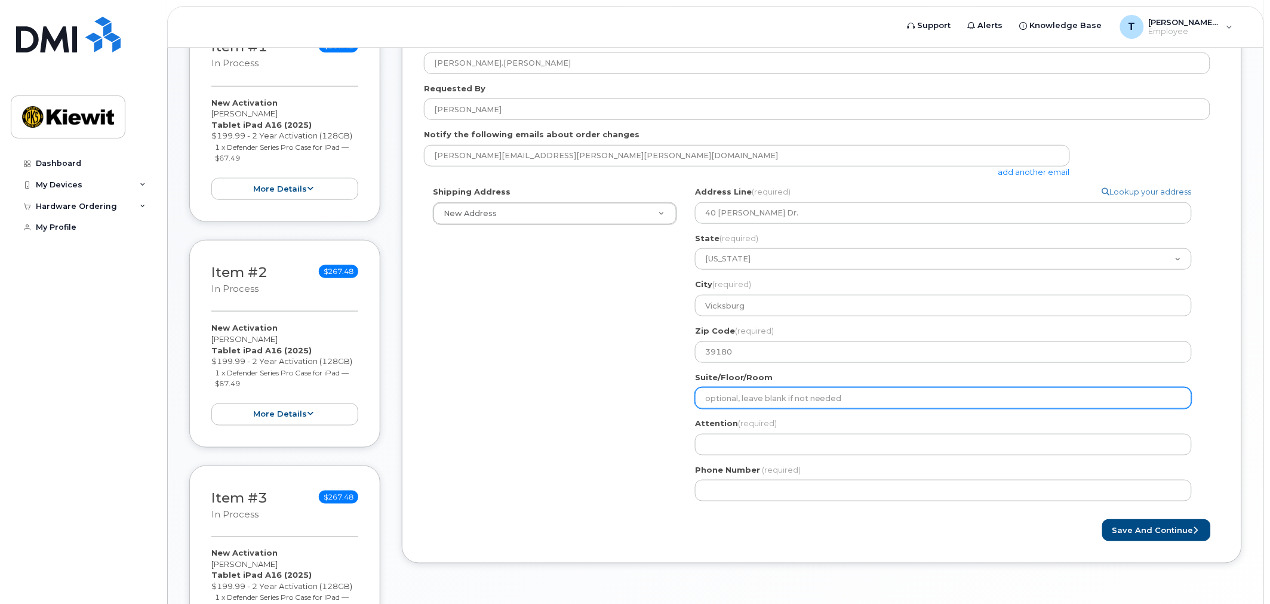
click at [783, 399] on input "Suite/Floor/Room" at bounding box center [943, 398] width 497 height 21
type input "Room 309"
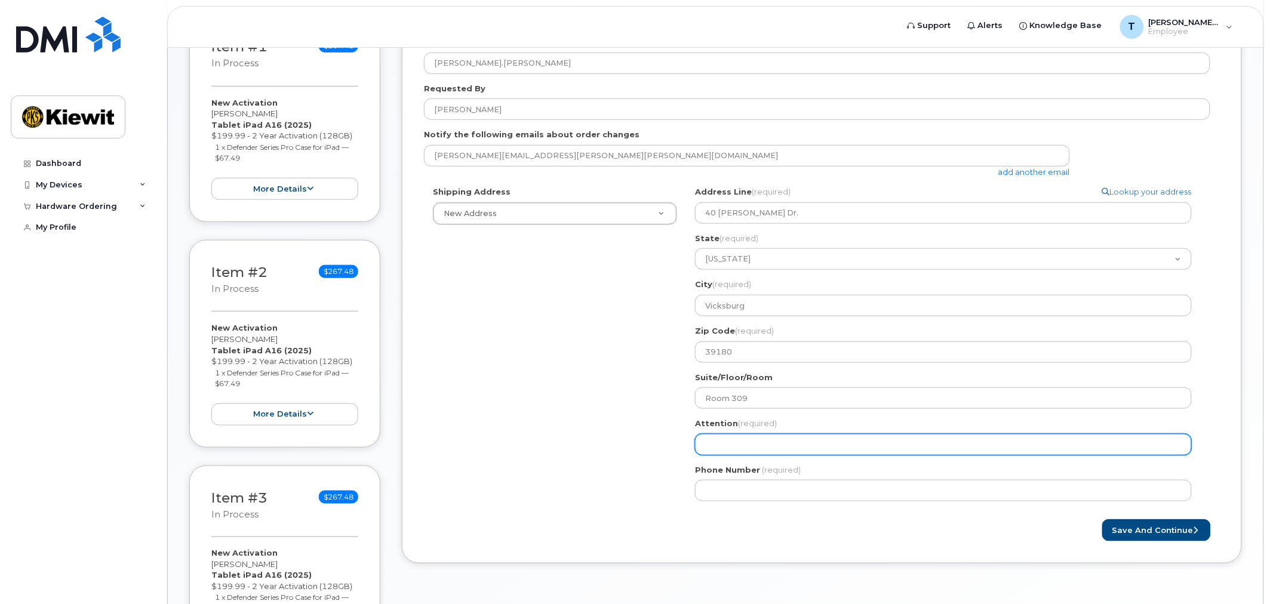
click at [767, 443] on input "Attention (required)" at bounding box center [943, 444] width 497 height 21
select select
type input "T"
select select
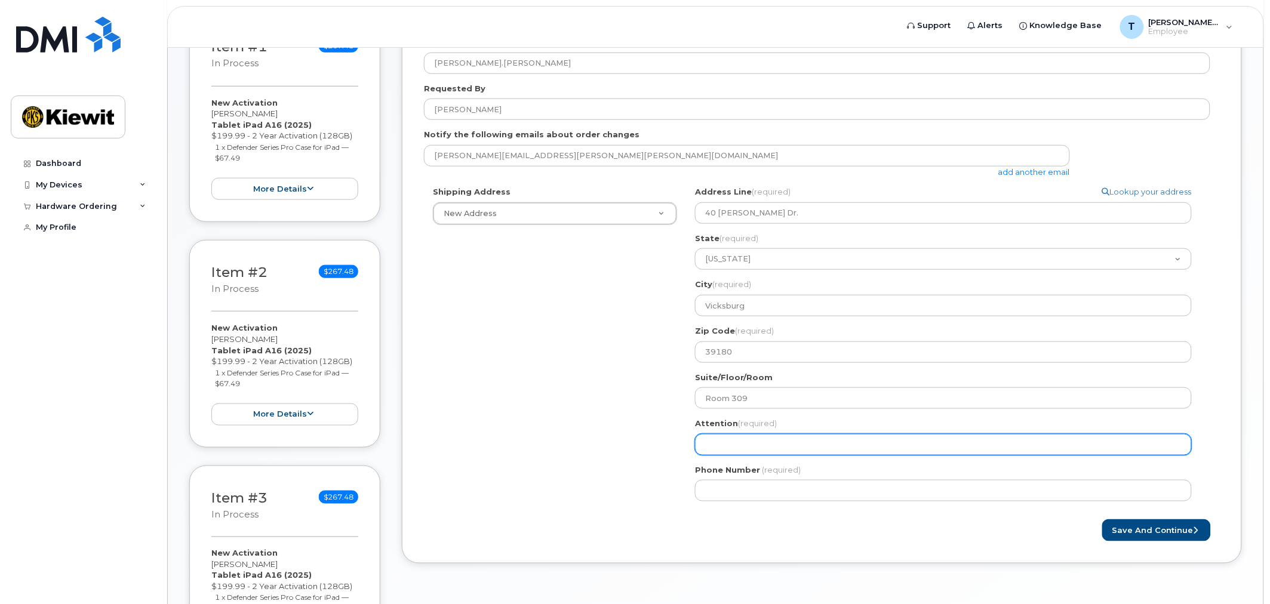
type input "K"
select select
type input "Ki"
select select
type input "Kie"
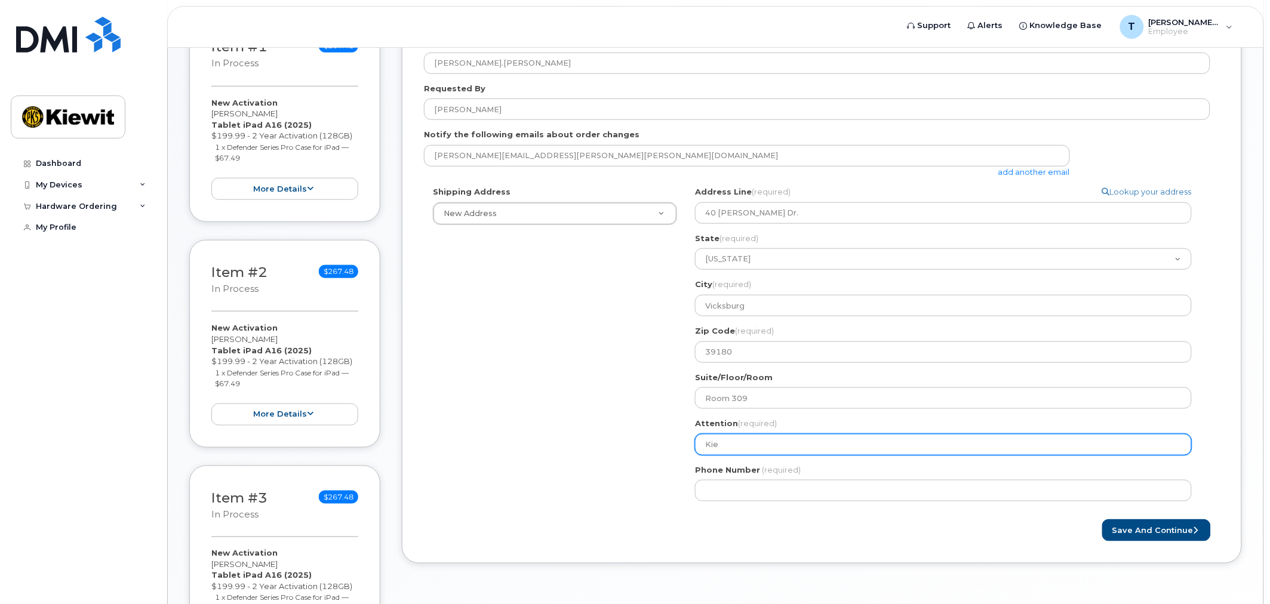
select select
type input "Kiew"
select select
type input "Kiewi"
select select
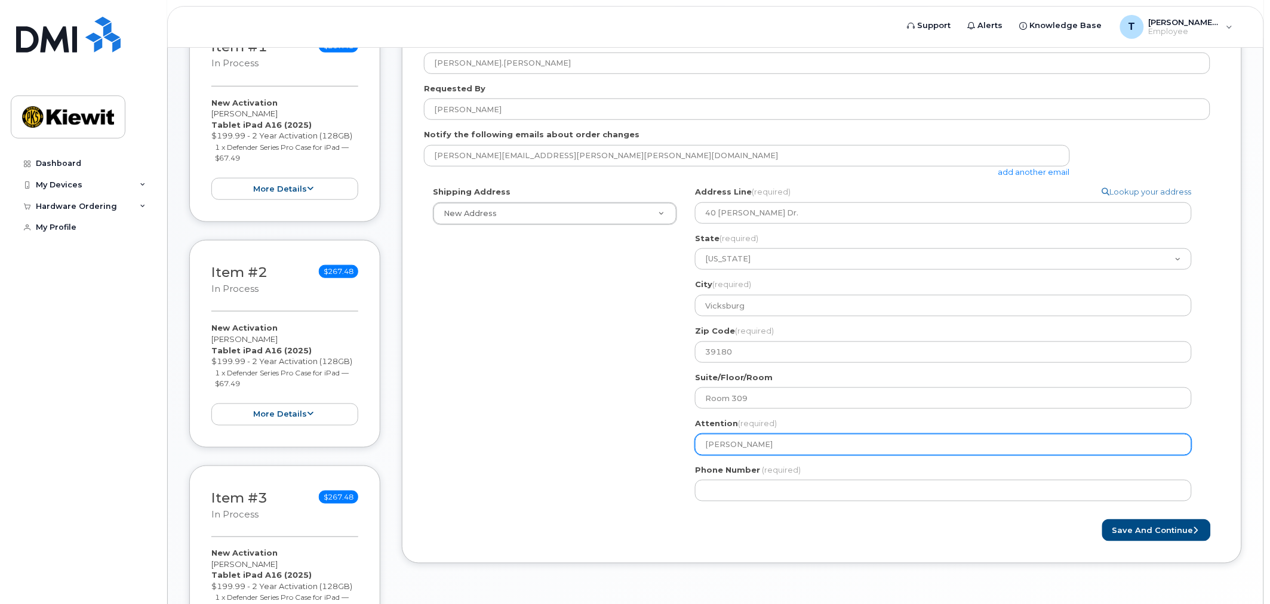
type input "Kiewit"
select select
type input "Kiewit F"
select select
type input "Kiewit Fo"
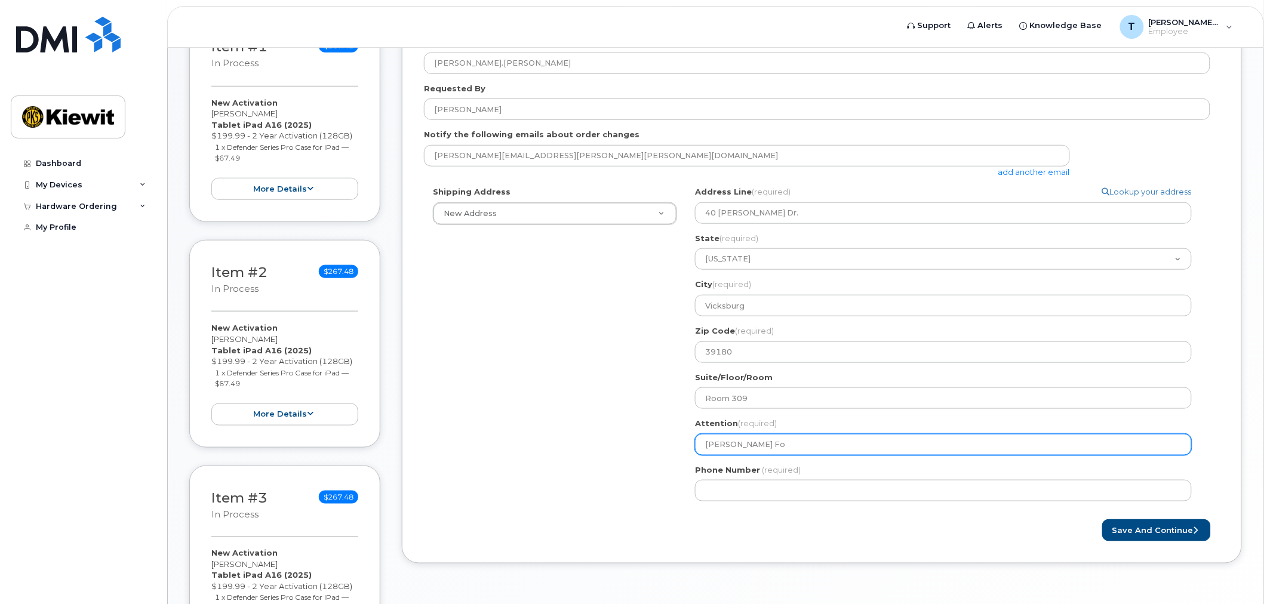
select select
type input "Kiewit Foundations -- Tyler James"
select select
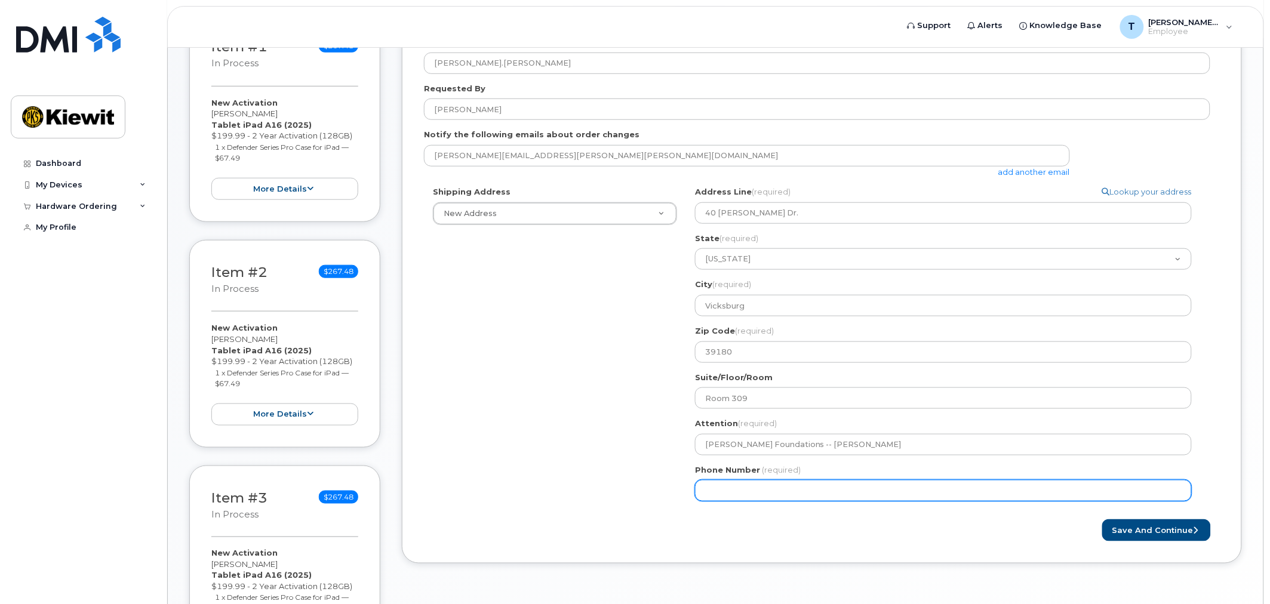
click at [780, 493] on input "Phone Number" at bounding box center [943, 490] width 497 height 21
type input "303"
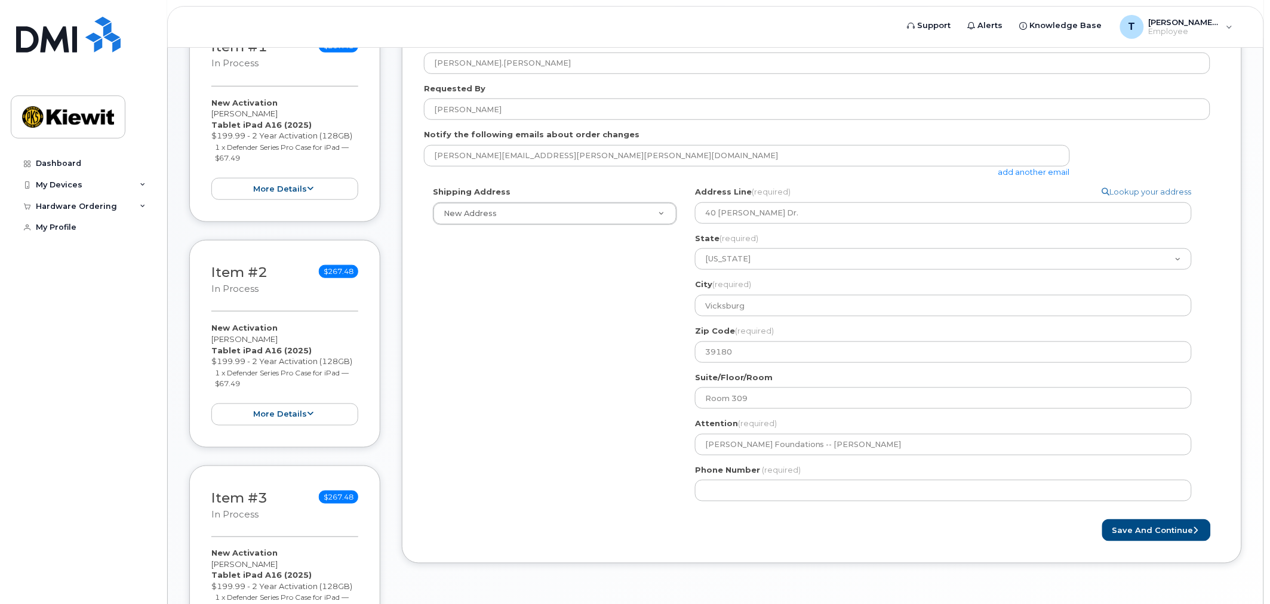
click at [840, 521] on div "Save and Continue" at bounding box center [1021, 530] width 398 height 22
click at [1177, 530] on button "Save and Continue" at bounding box center [1156, 530] width 109 height 22
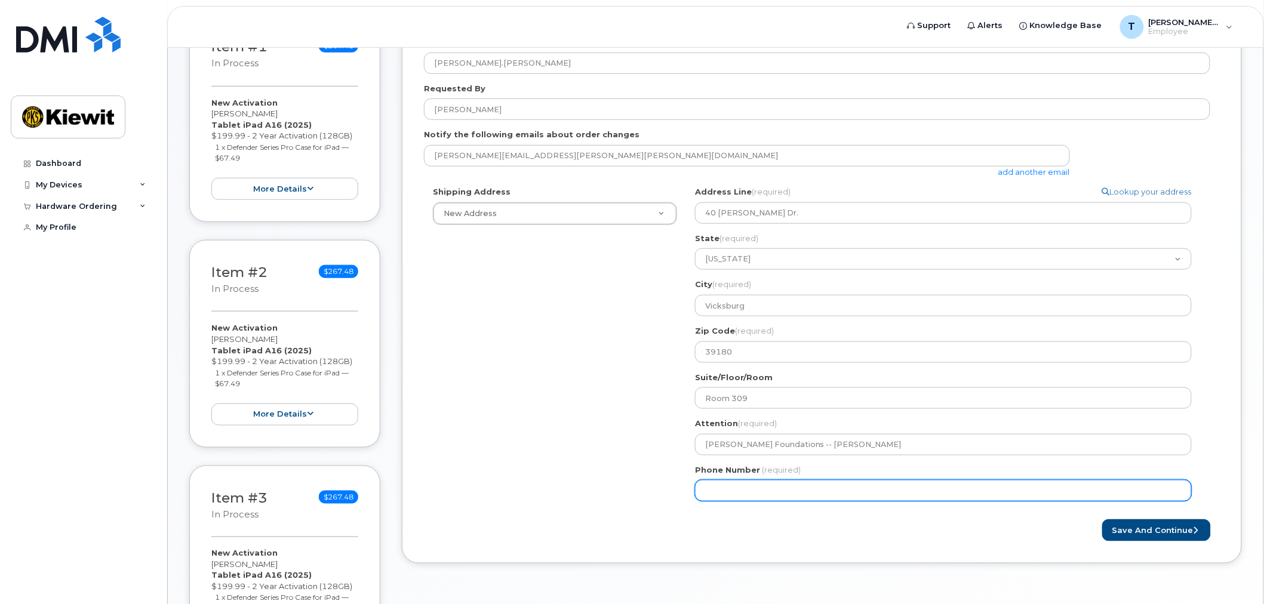
drag, startPoint x: 721, startPoint y: 488, endPoint x: 739, endPoint y: 494, distance: 19.1
click at [721, 488] on input "Phone Number" at bounding box center [943, 490] width 497 height 21
click at [740, 487] on input "Phone Number" at bounding box center [943, 490] width 497 height 21
select select
type input "3037180051"
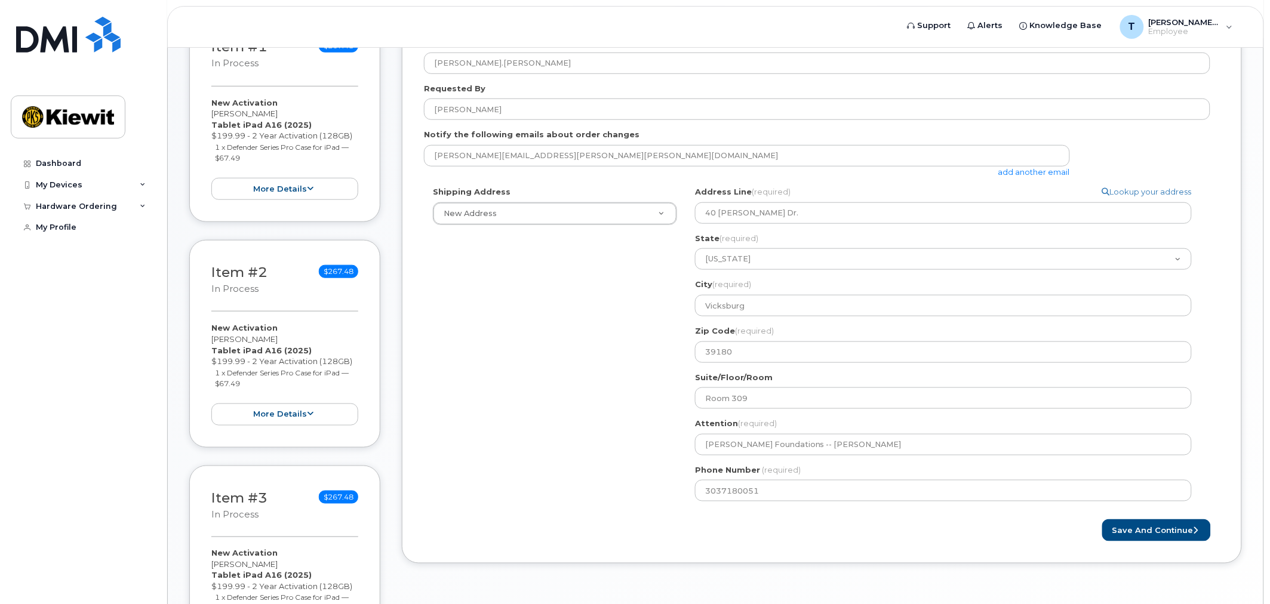
click at [988, 530] on div "Save and Continue" at bounding box center [1021, 530] width 398 height 22
click at [1125, 533] on button "Save and Continue" at bounding box center [1156, 530] width 109 height 22
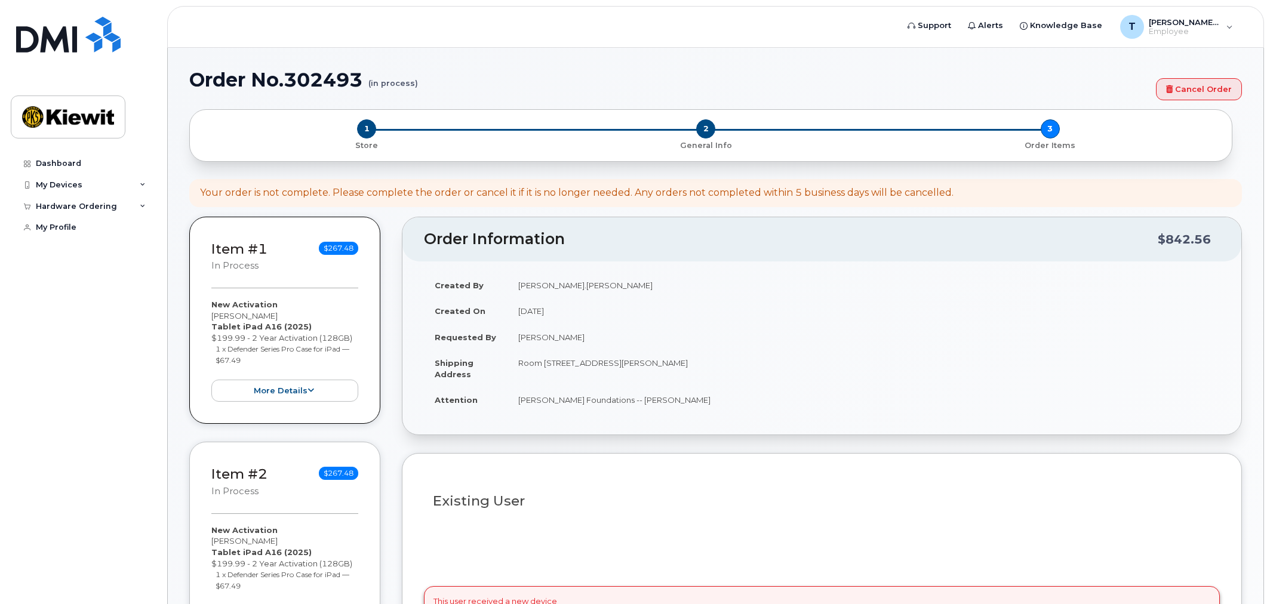
select select
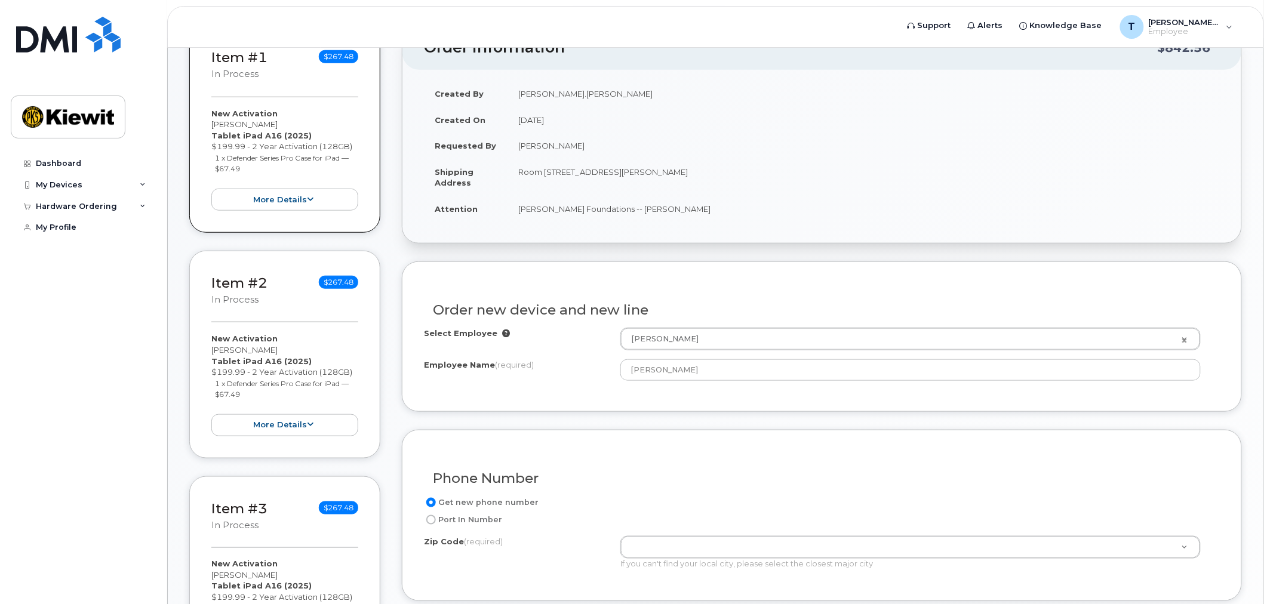
scroll to position [265, 0]
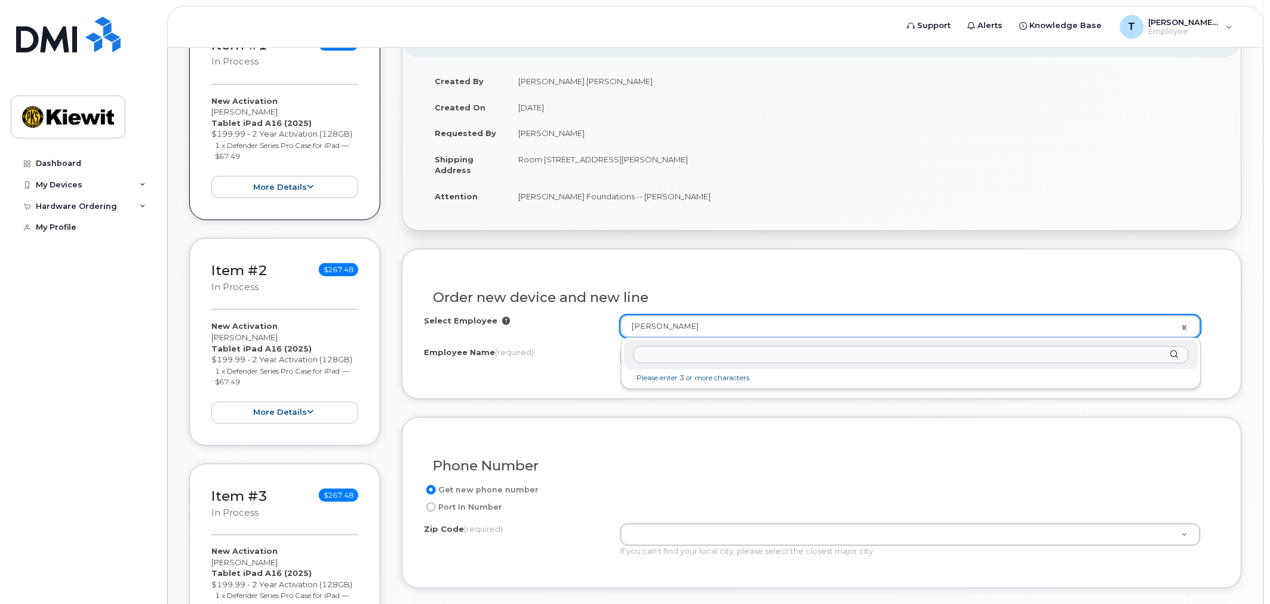
click at [666, 354] on input "text" at bounding box center [911, 354] width 555 height 17
click at [666, 354] on input "William.martin" at bounding box center [911, 354] width 555 height 17
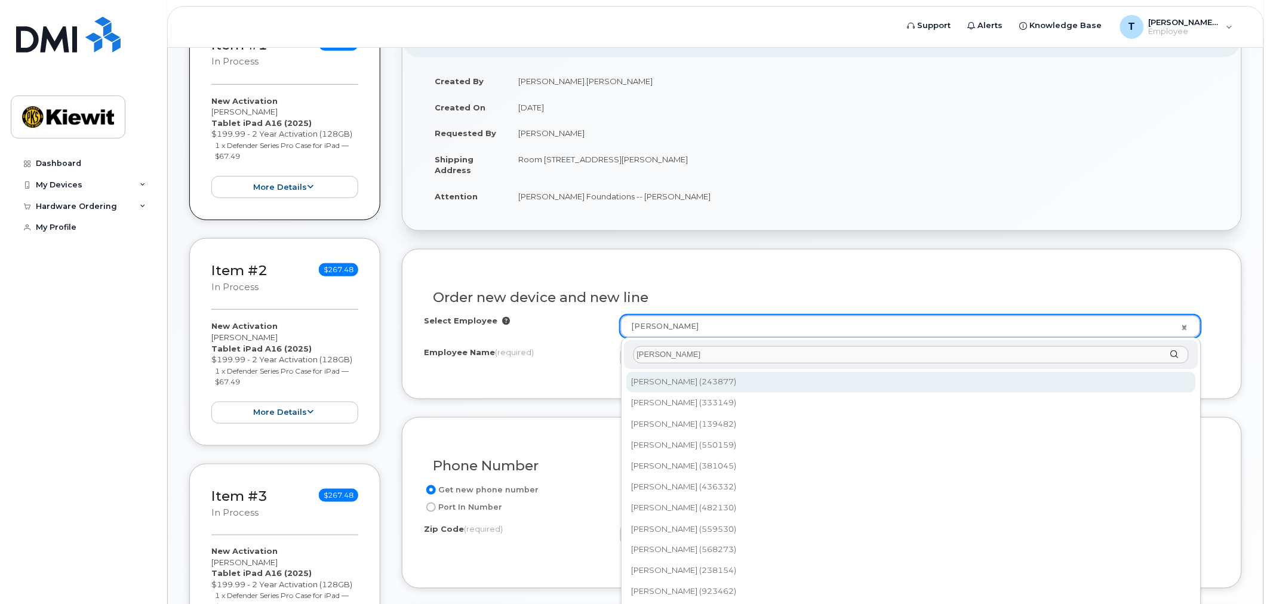
type input "William martin"
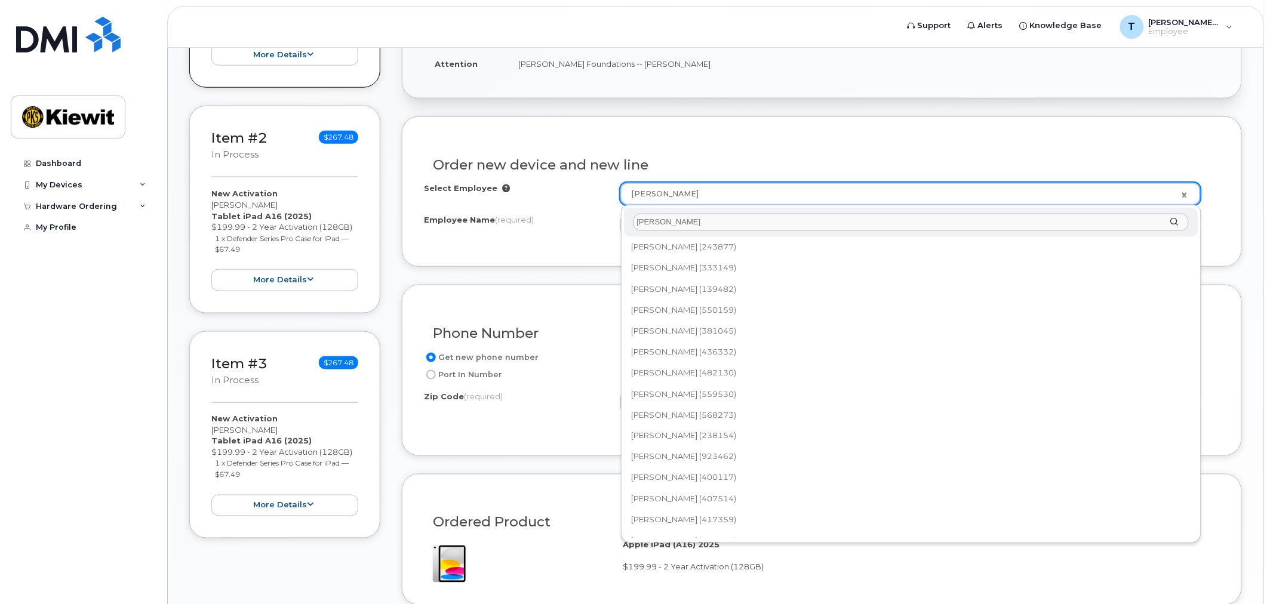
scroll to position [0, 0]
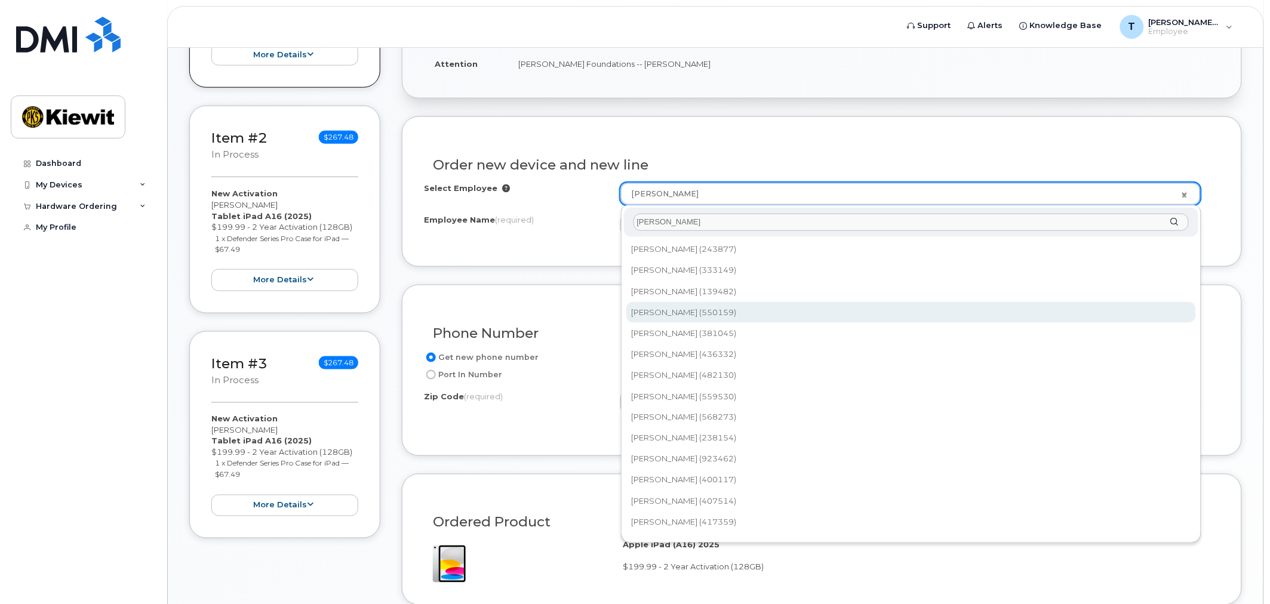
type input "2173909"
type input "[PERSON_NAME]"
type input "8521 Six Forks Rd"
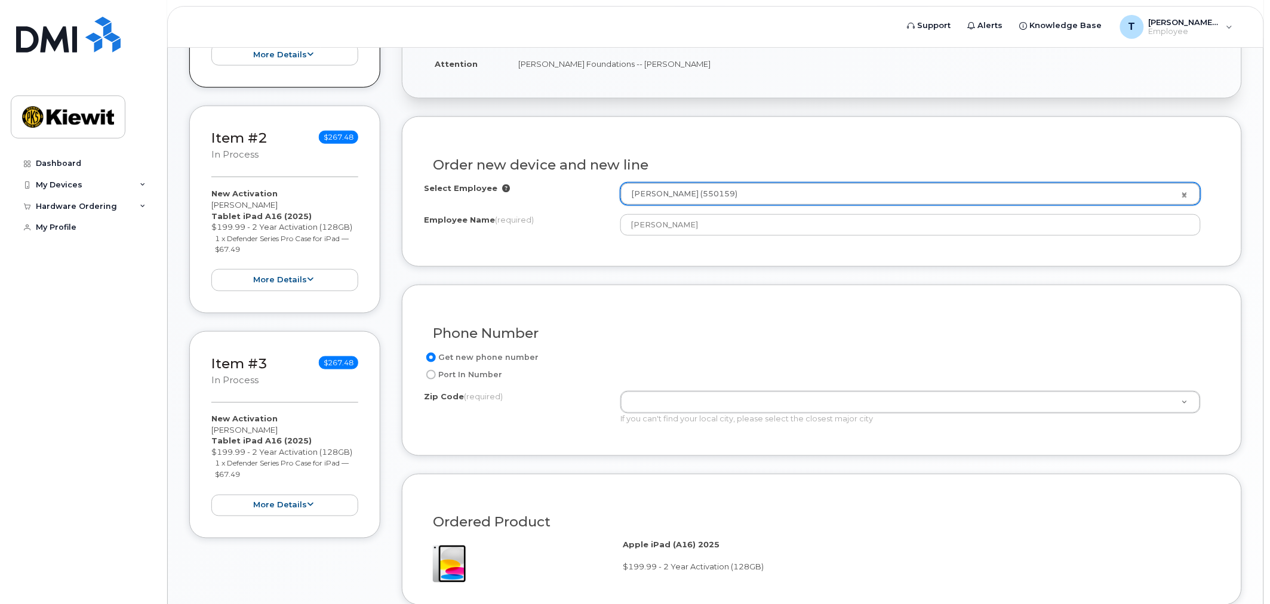
click at [637, 356] on div "Get new phone number" at bounding box center [817, 357] width 786 height 14
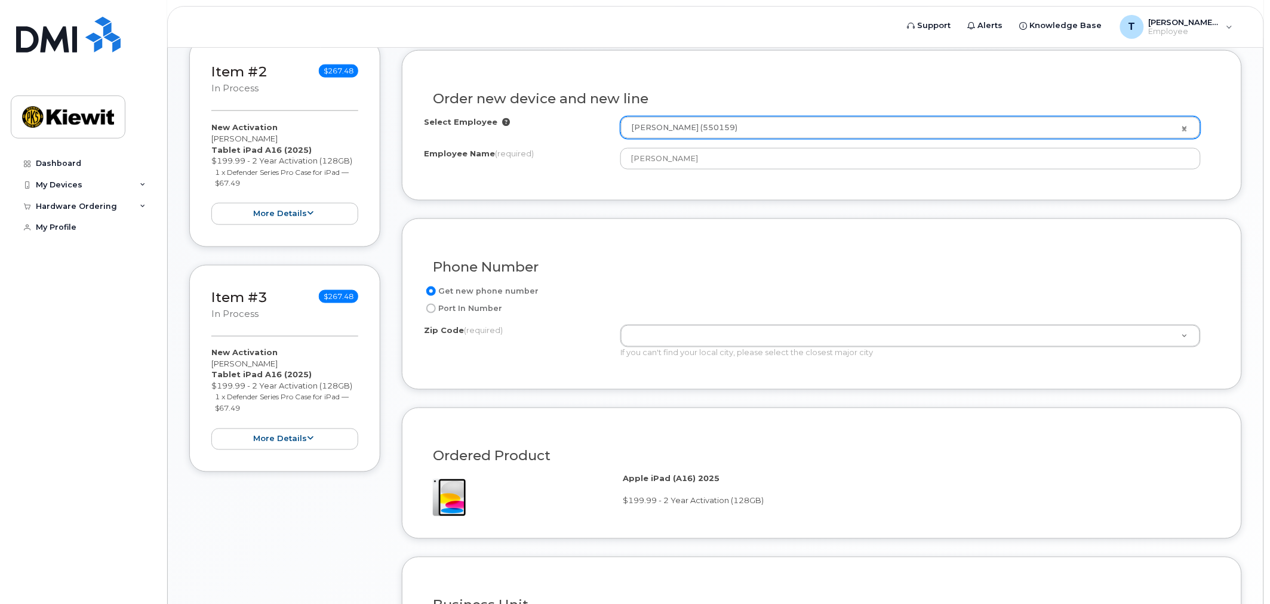
scroll to position [530, 0]
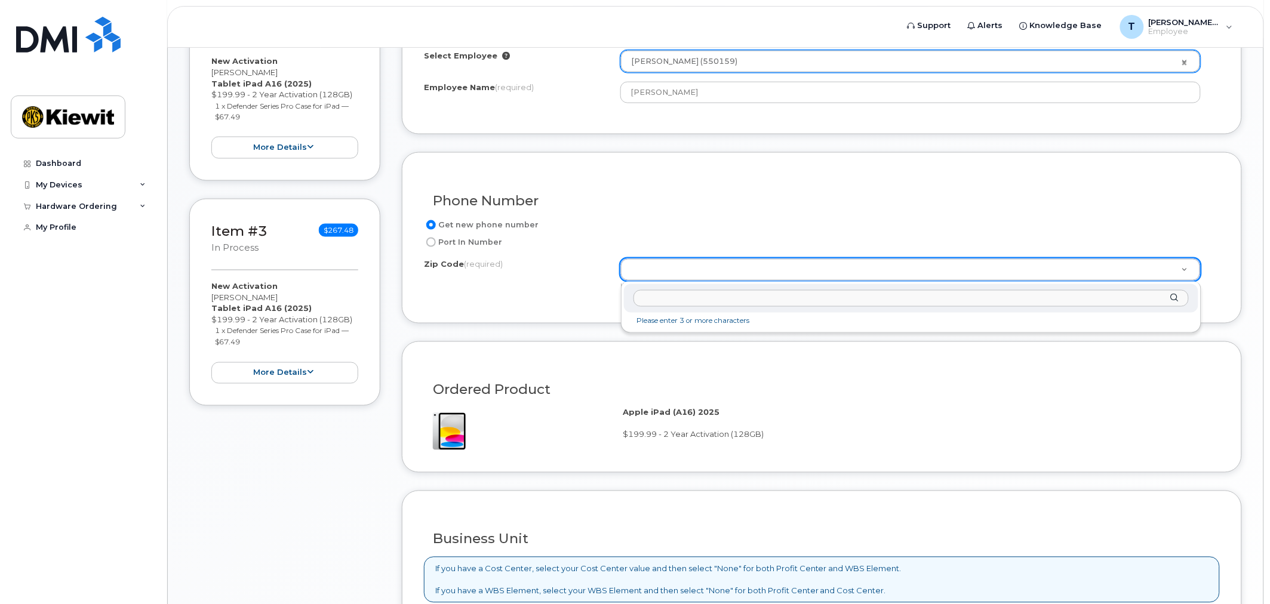
click at [724, 293] on input "Zip Code (required)" at bounding box center [911, 298] width 555 height 17
paste input "71269"
type input "71269"
type input "71269 ([GEOGRAPHIC_DATA], [GEOGRAPHIC_DATA])"
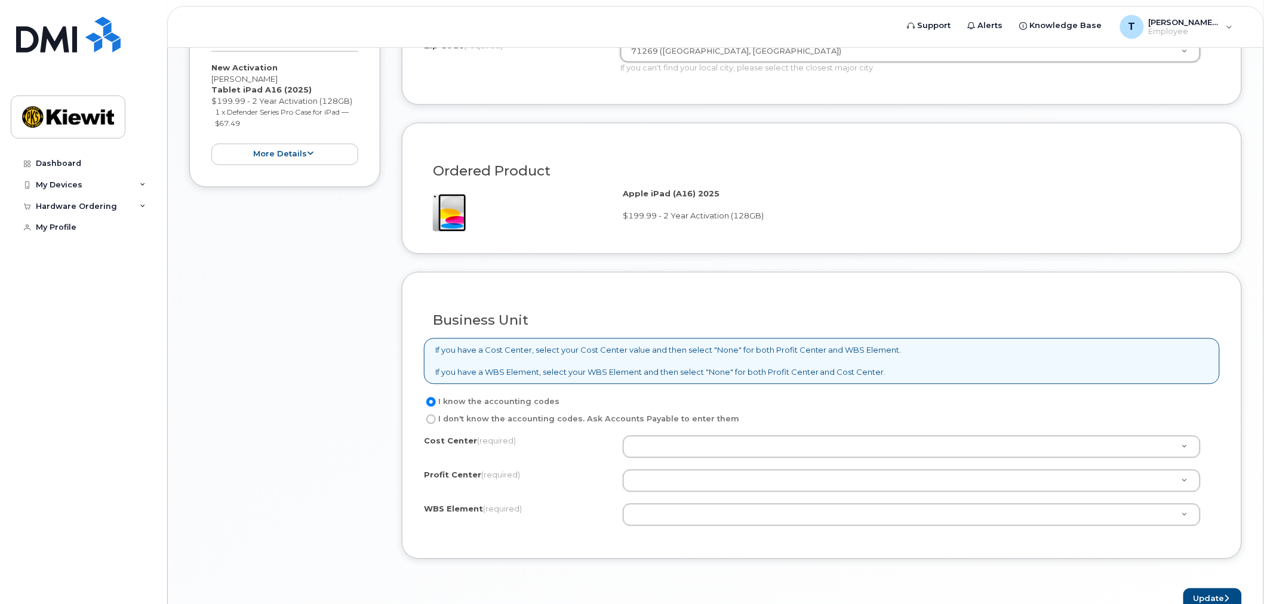
scroll to position [816, 0]
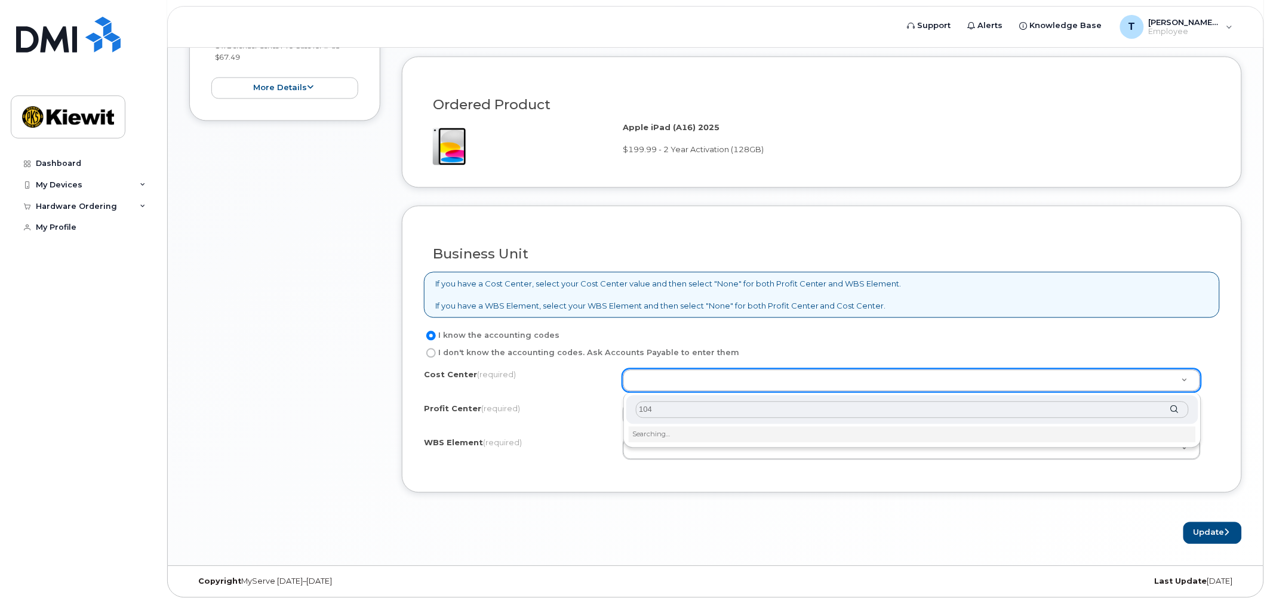
type input "1044"
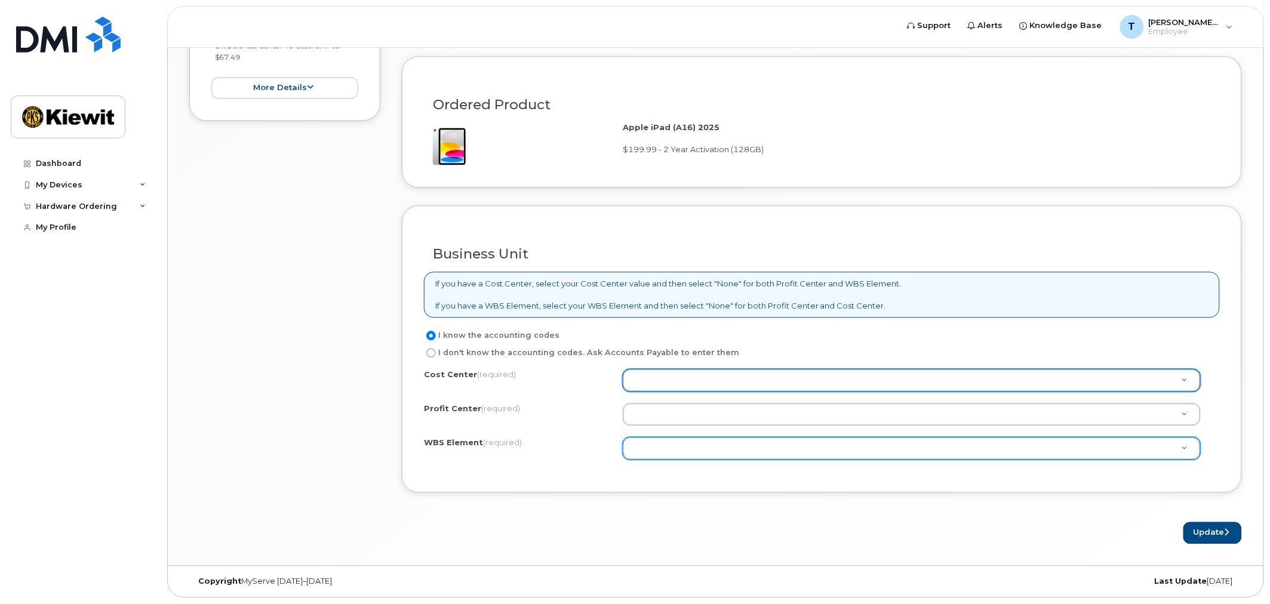
type input "1"
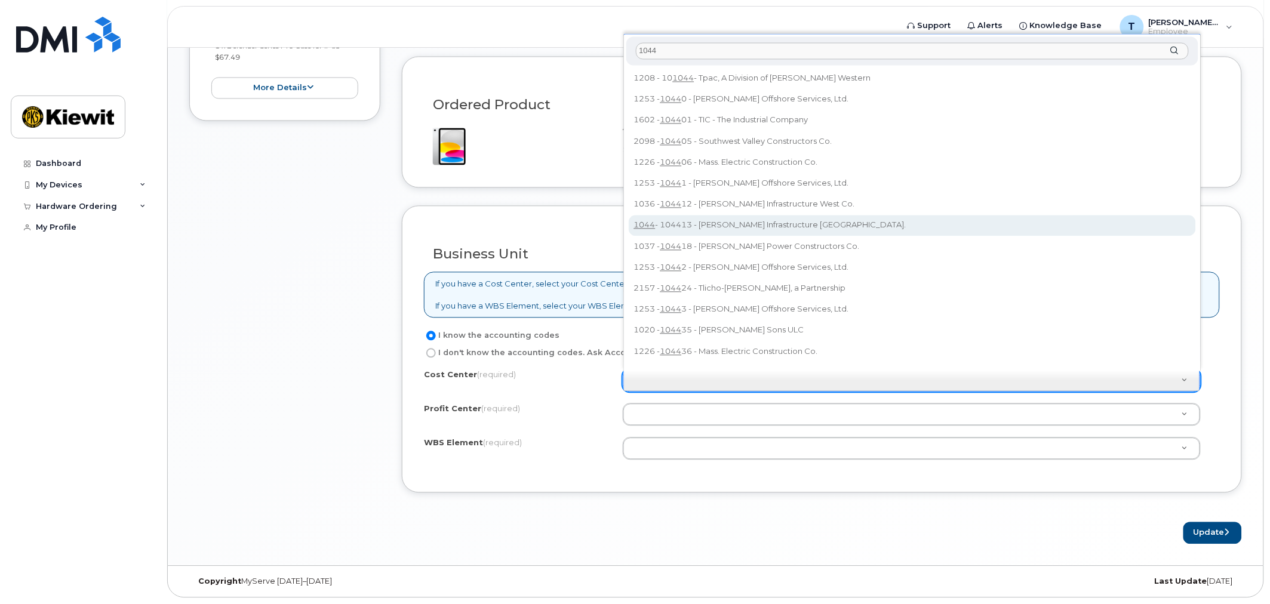
type input "1044"
type input "104413"
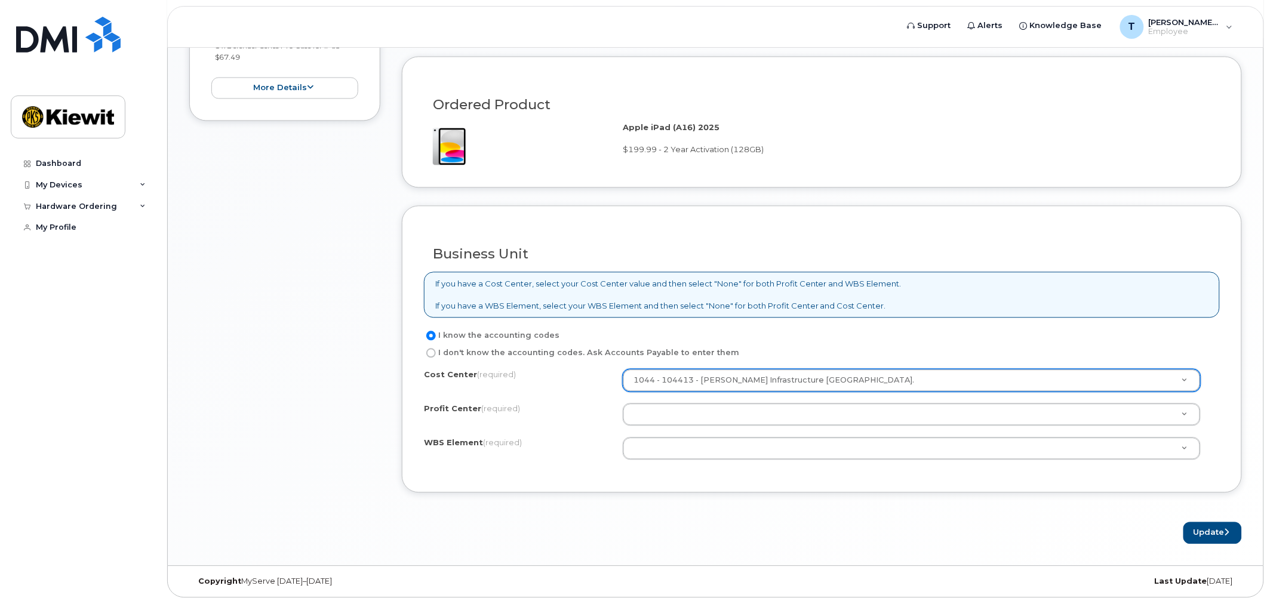
click at [666, 463] on div "Cost Center (required) 1044 - 104413 - Kiewit Infrastructure South Co. 104413 P…" at bounding box center [822, 421] width 796 height 102
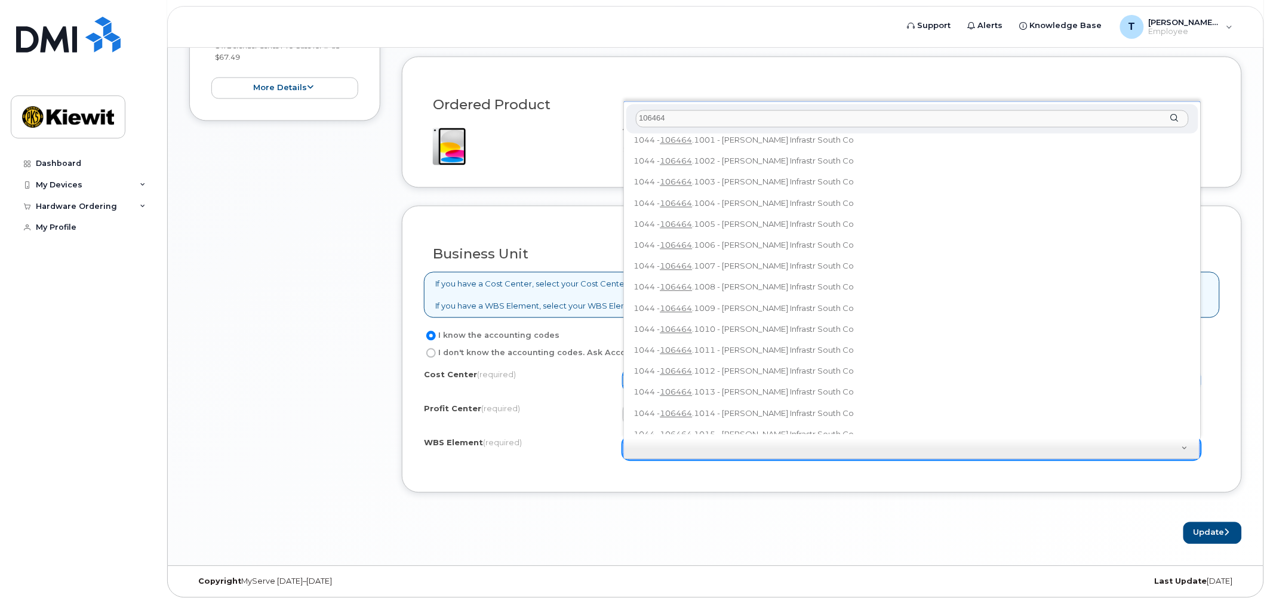
scroll to position [0, 0]
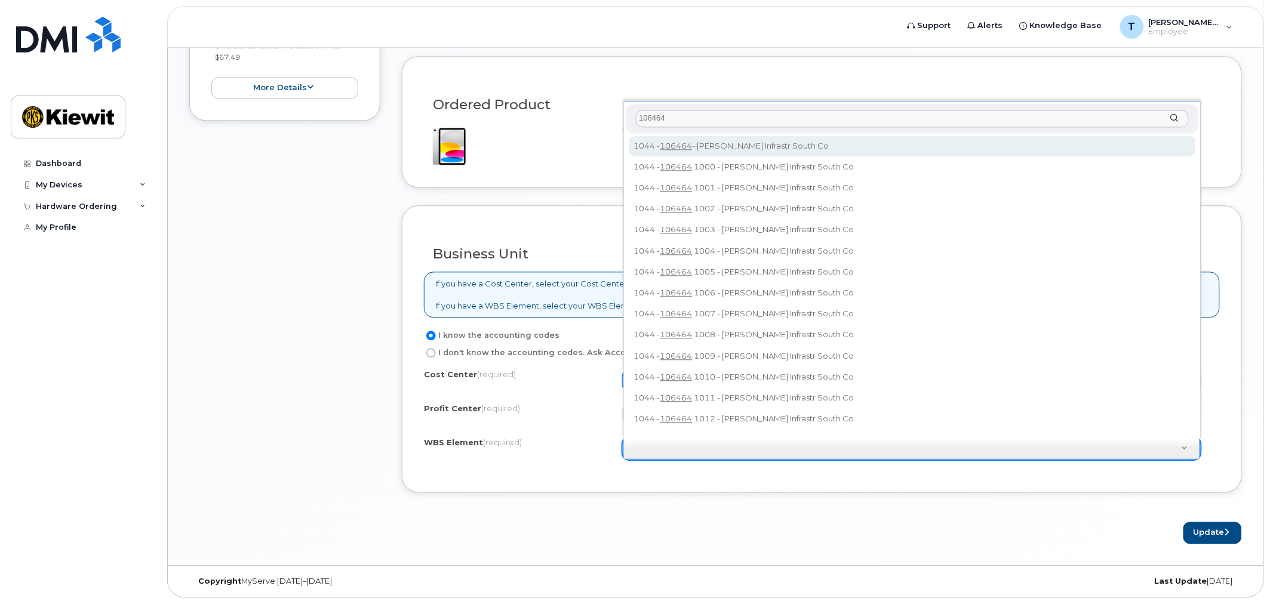
type input "106464"
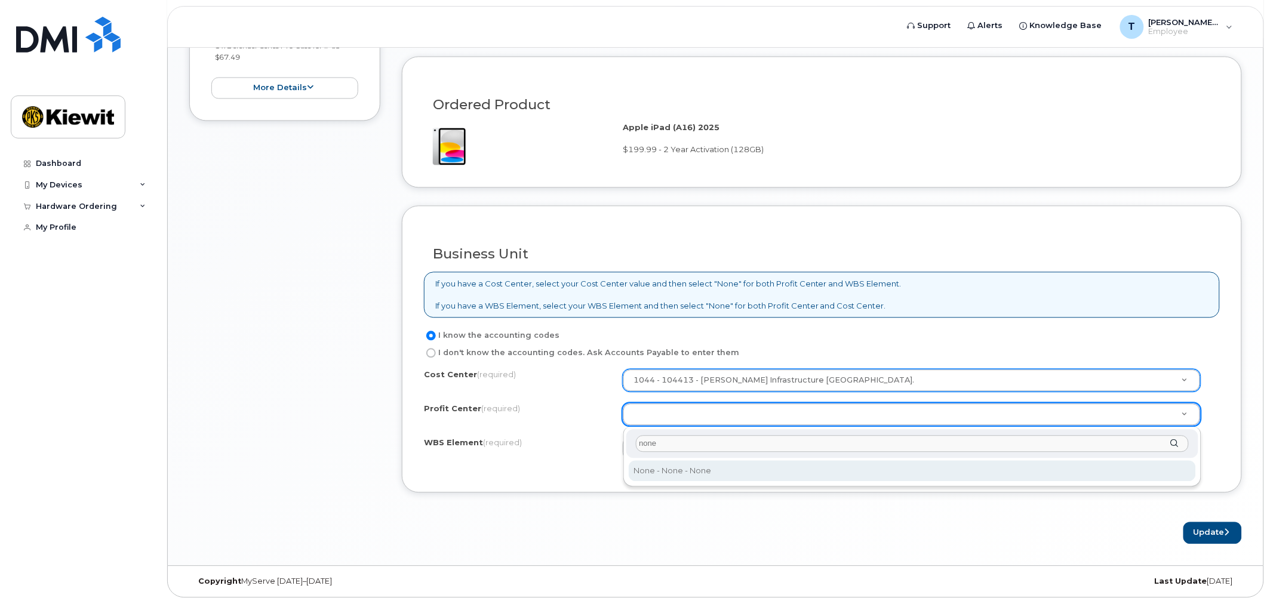
type input "none"
select select "None"
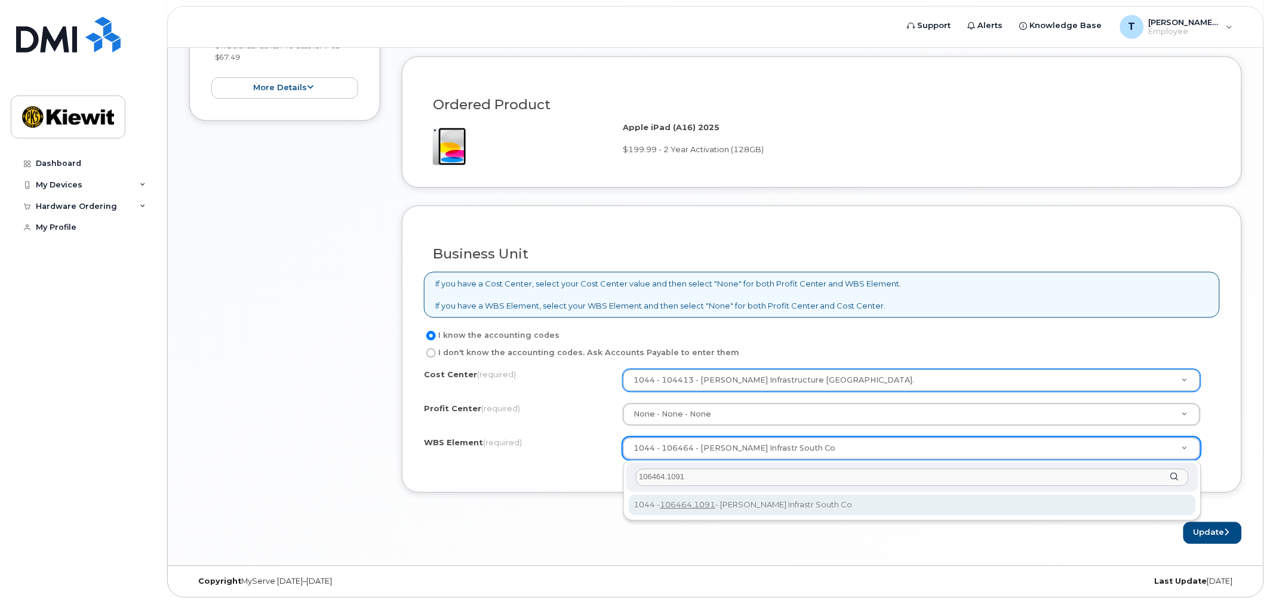
type input "106464.1091"
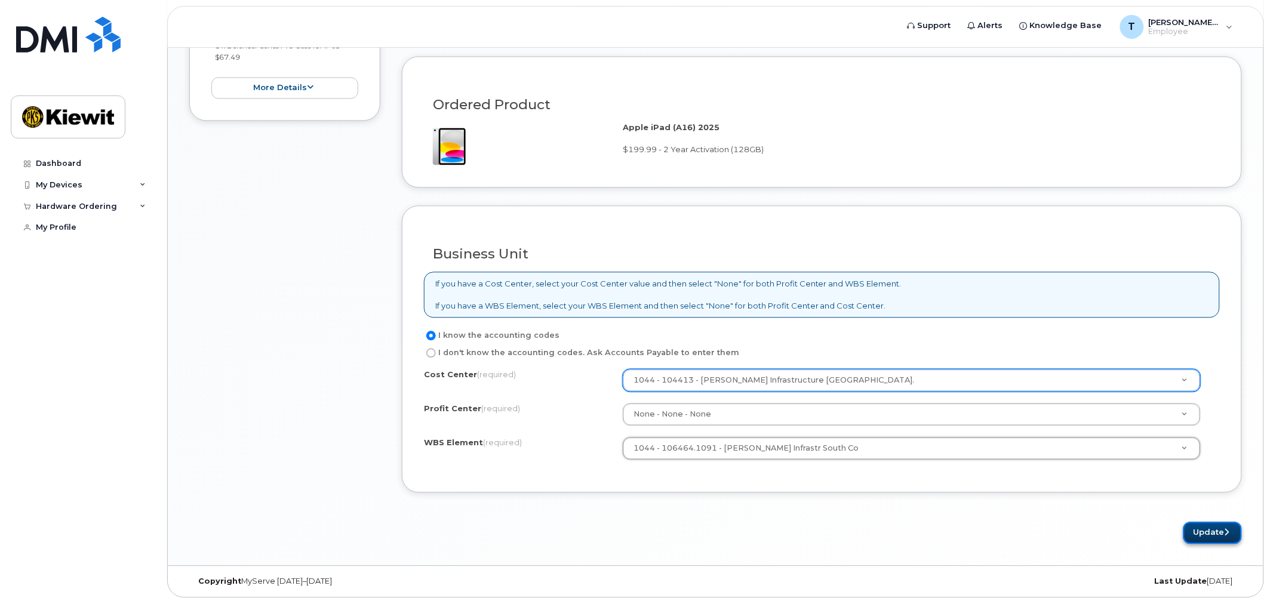
click at [1204, 538] on button "Update" at bounding box center [1212, 533] width 59 height 22
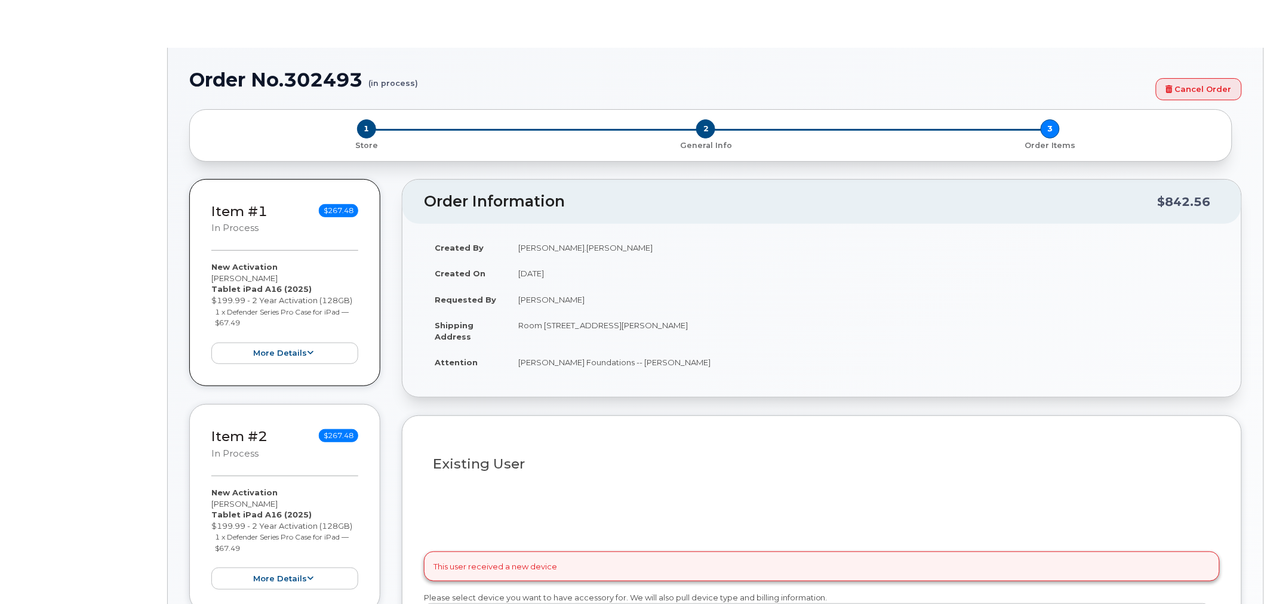
radio input "true"
type input "2165693"
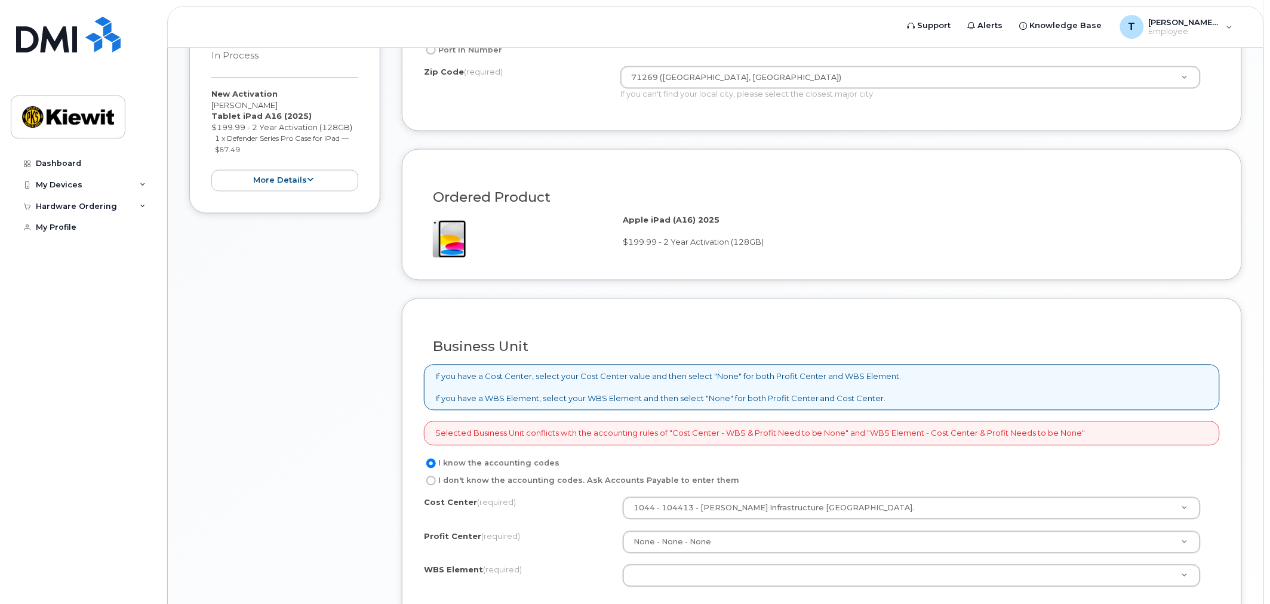
scroll to position [796, 0]
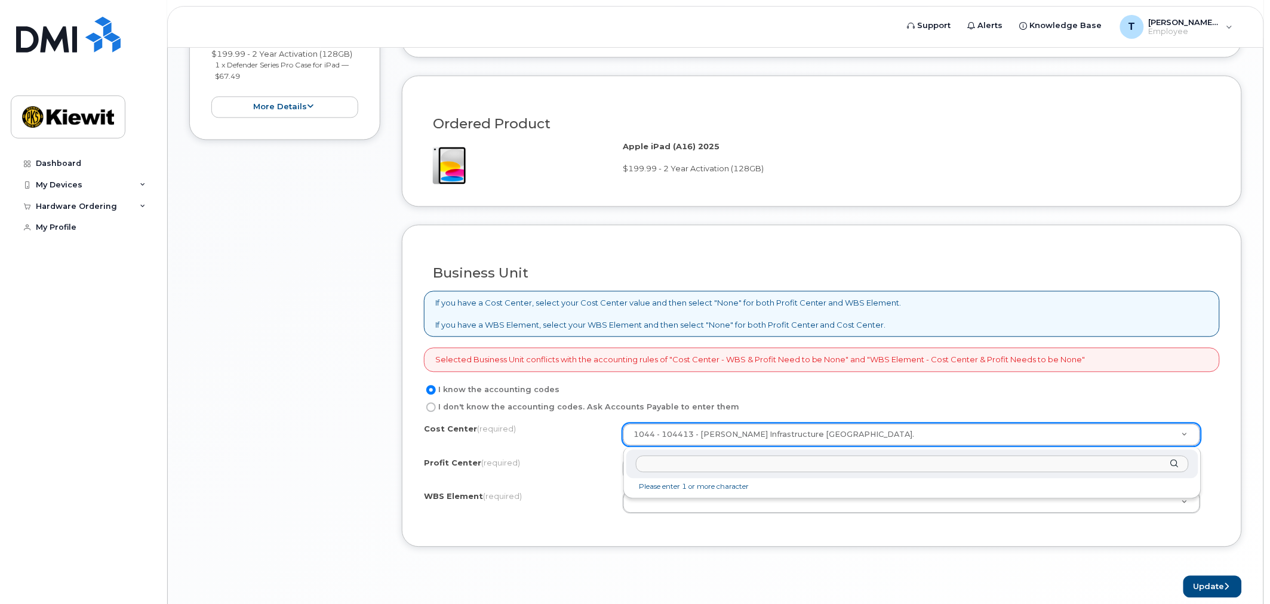
drag, startPoint x: 849, startPoint y: 438, endPoint x: 717, endPoint y: 426, distance: 132.4
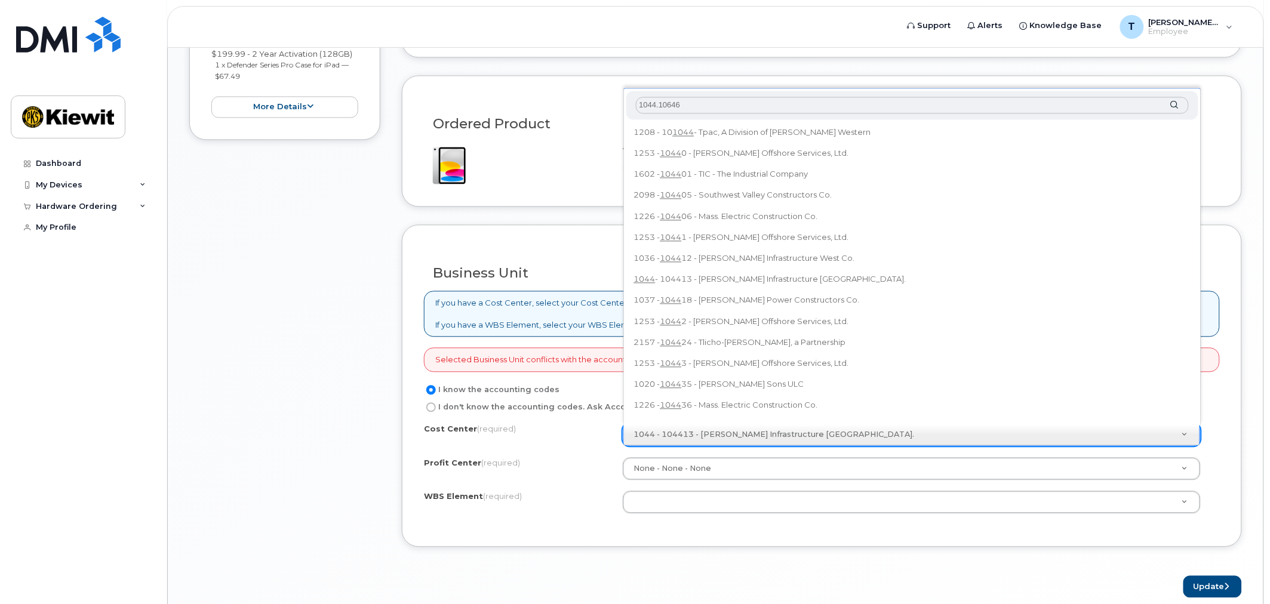
type input "1044.106464"
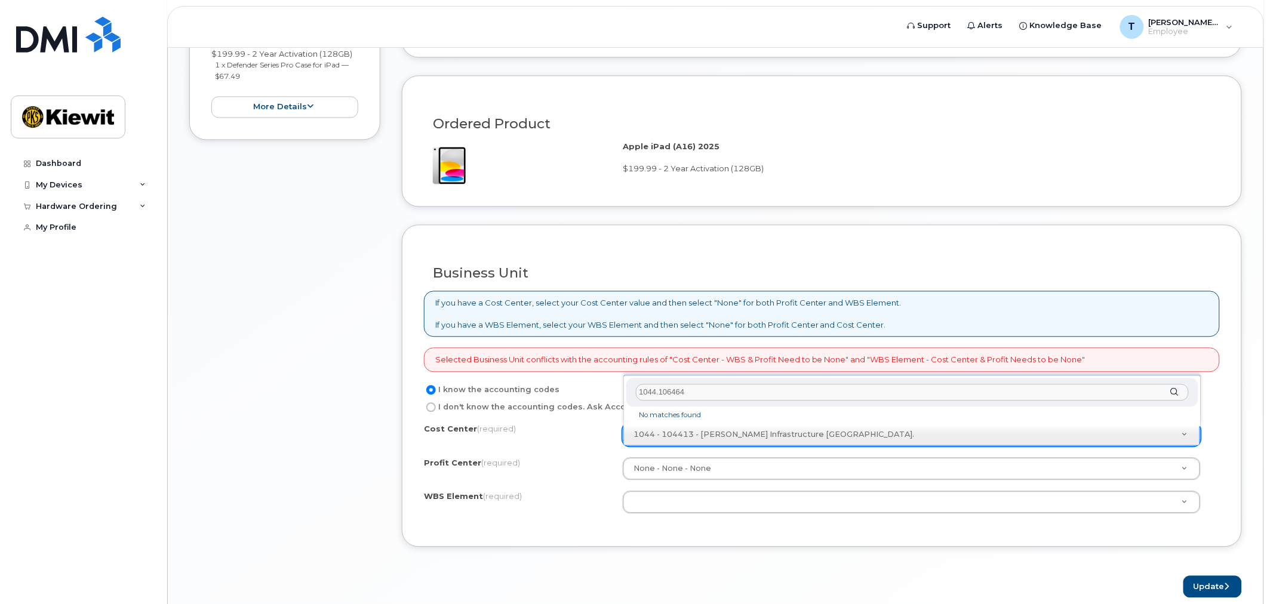
drag, startPoint x: 688, startPoint y: 394, endPoint x: 611, endPoint y: 392, distance: 77.7
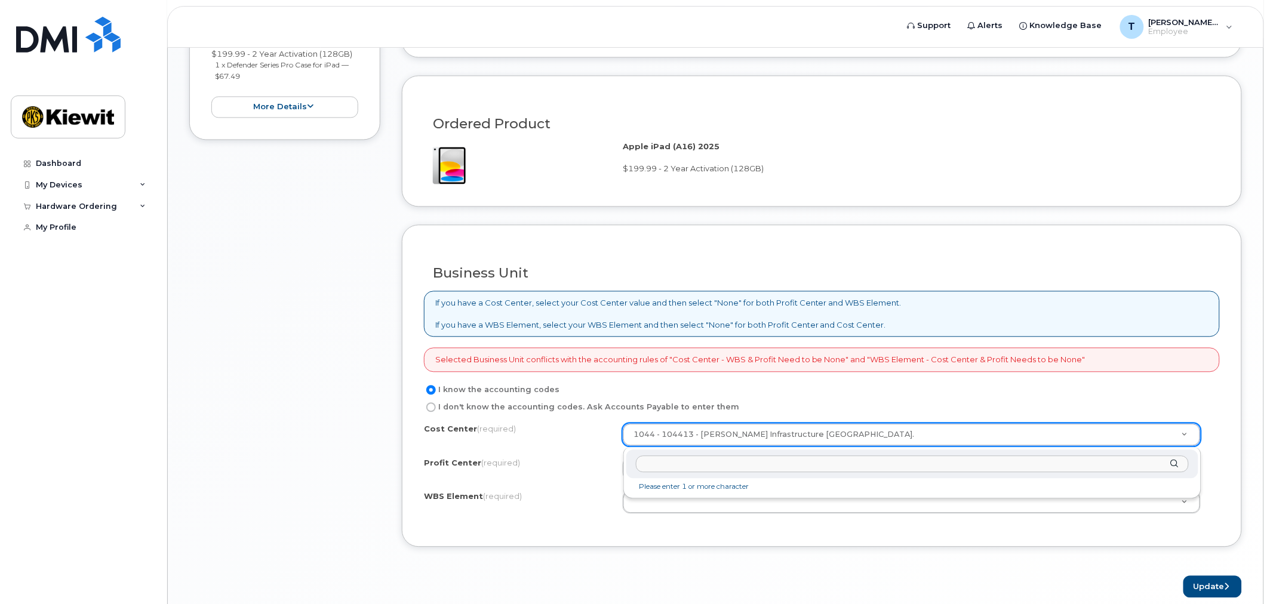
click at [719, 486] on li "Please enter 1 or more character" at bounding box center [912, 487] width 567 height 13
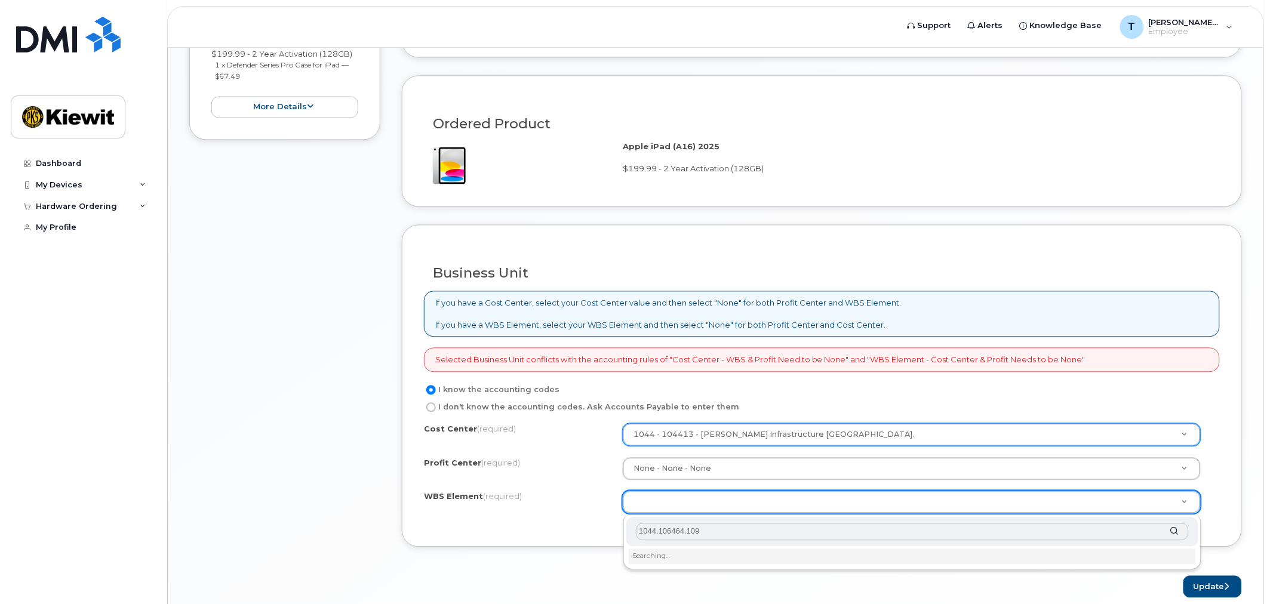
type input "1044.106464.1091"
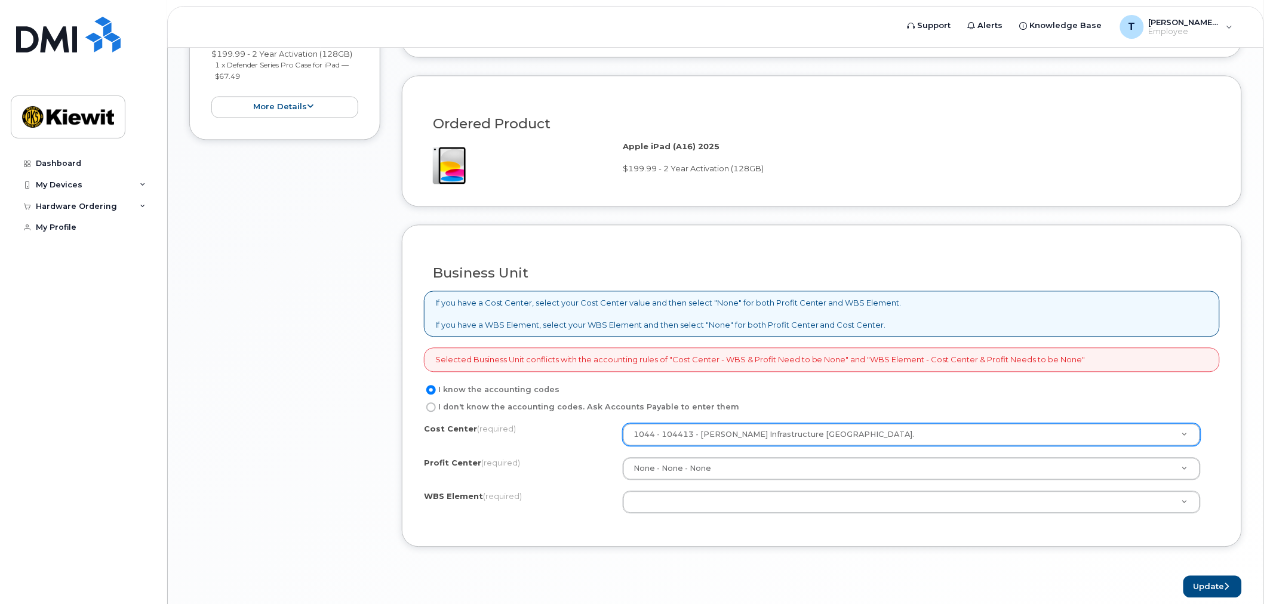
click at [451, 408] on label "I don't know the accounting codes. Ask Accounts Payable to enter them" at bounding box center [581, 408] width 315 height 14
click at [436, 408] on input "I don't know the accounting codes. Ask Accounts Payable to enter them" at bounding box center [431, 408] width 10 height 10
radio input "true"
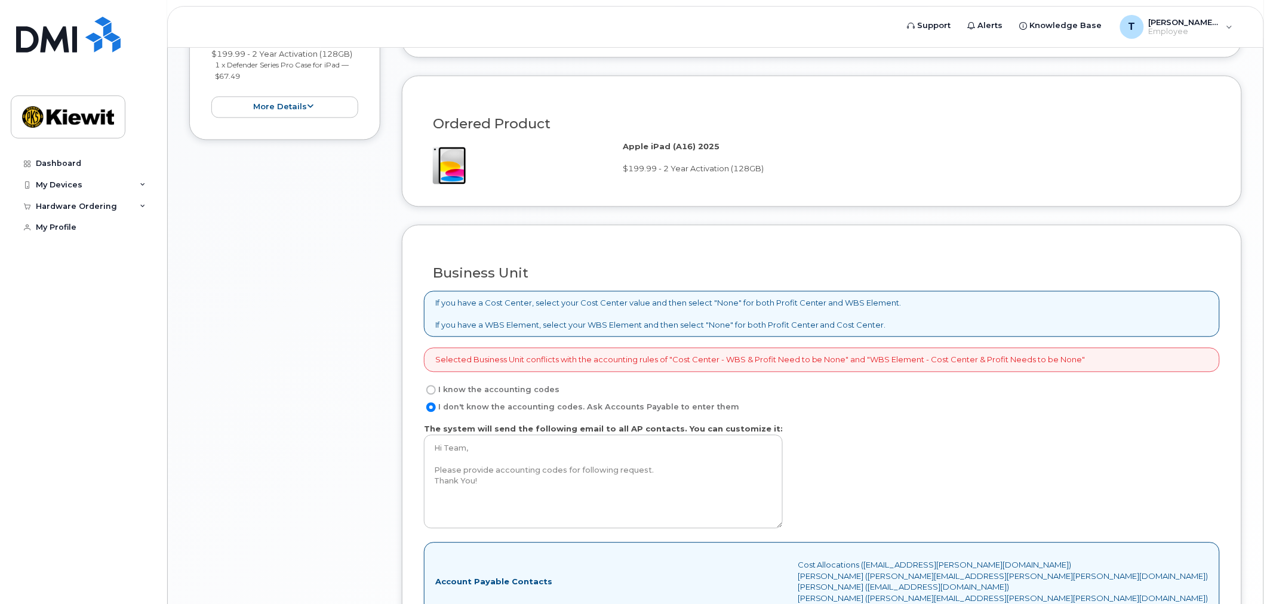
click at [448, 396] on label "I know the accounting codes" at bounding box center [492, 390] width 136 height 14
click at [436, 395] on input "I know the accounting codes" at bounding box center [431, 391] width 10 height 10
radio input "true"
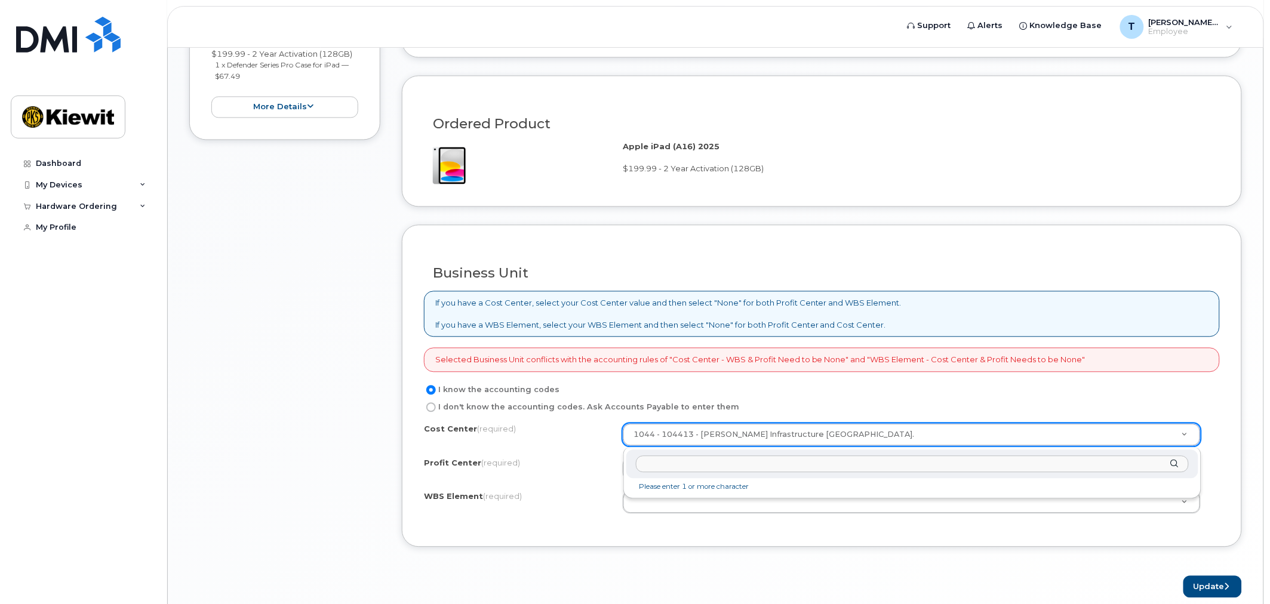
drag, startPoint x: 654, startPoint y: 438, endPoint x: 666, endPoint y: 441, distance: 12.2
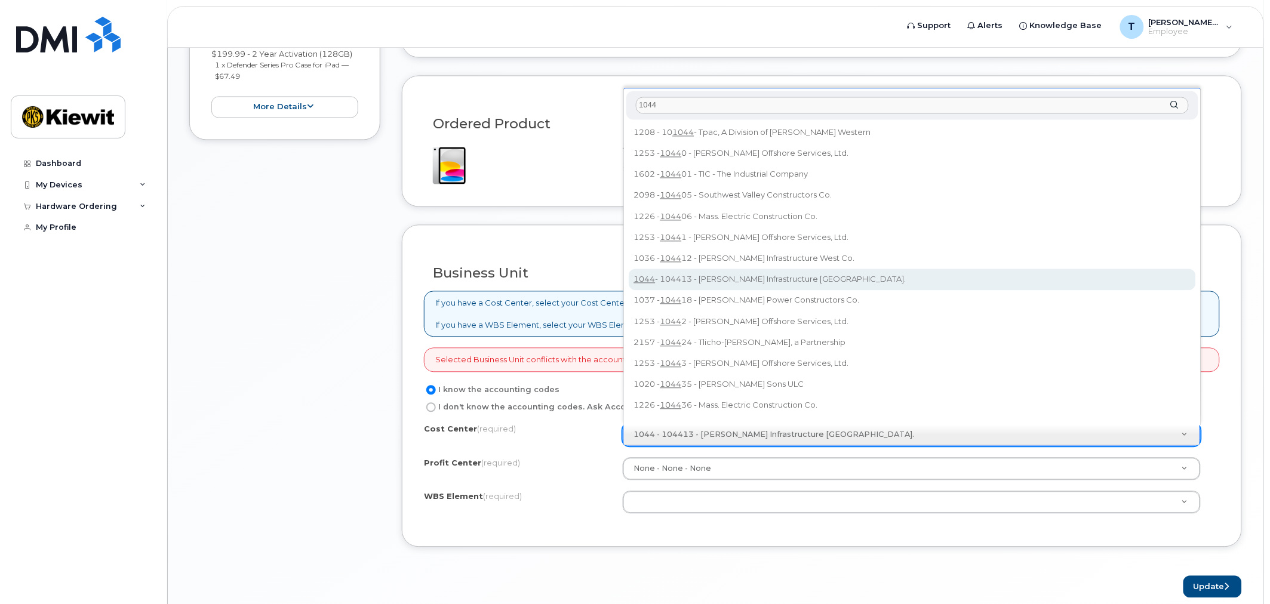
scroll to position [100, 0]
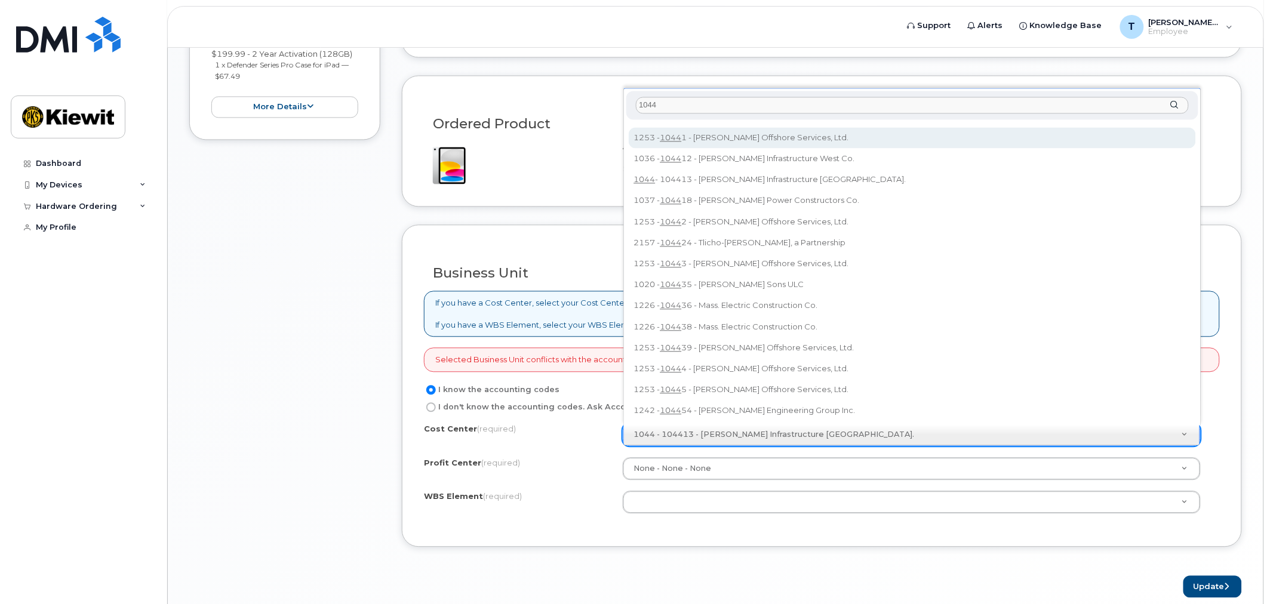
click at [681, 104] on input "1044" at bounding box center [912, 105] width 553 height 17
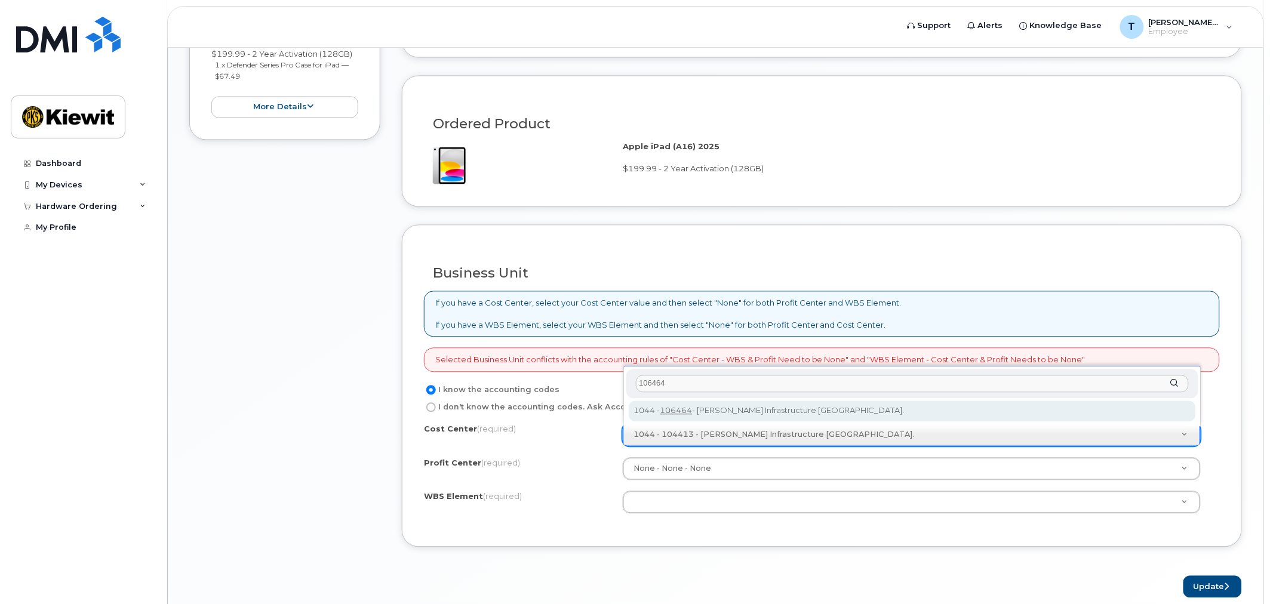
type input "106464"
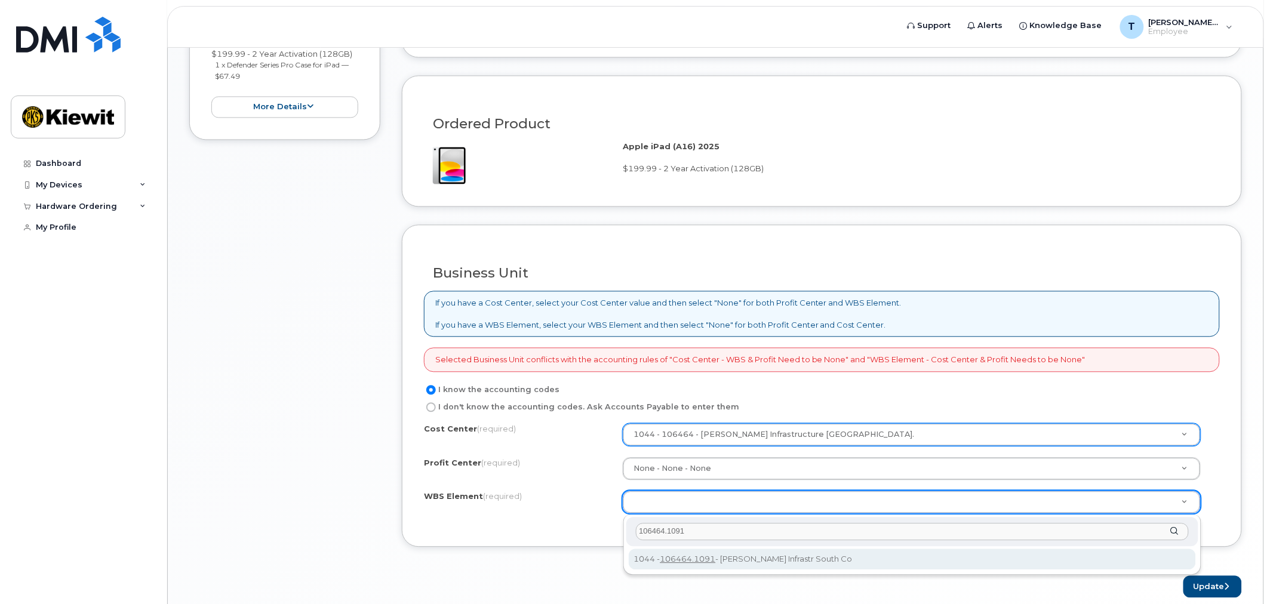
type input "106464.1091"
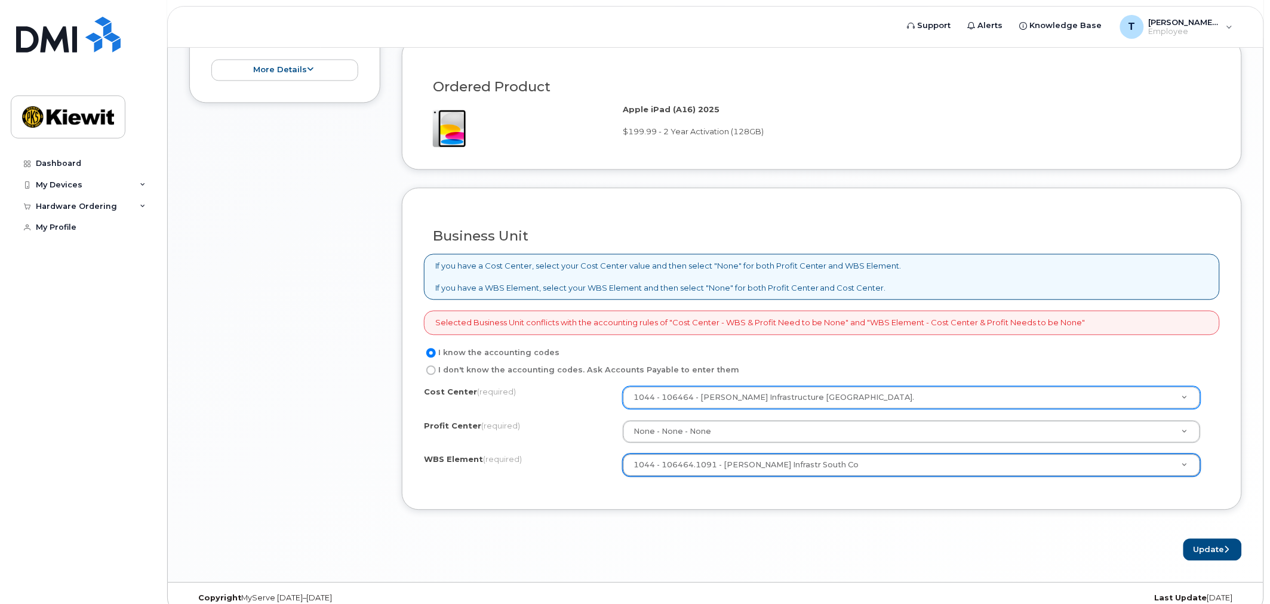
scroll to position [851, 0]
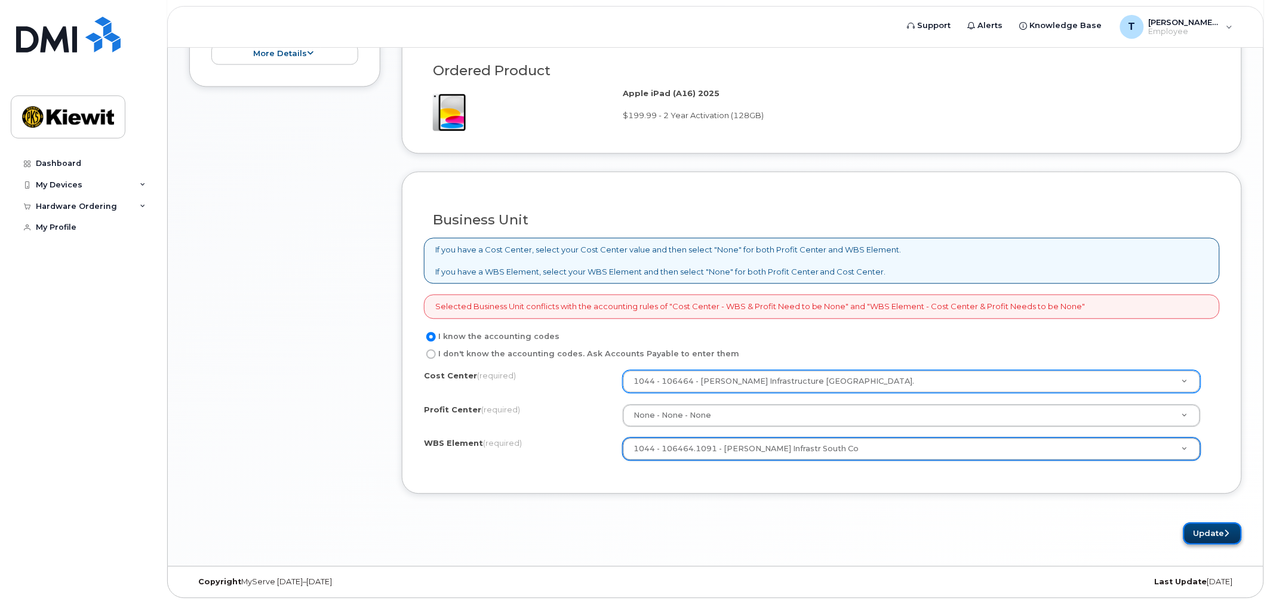
click at [1192, 527] on button "Update" at bounding box center [1212, 533] width 59 height 22
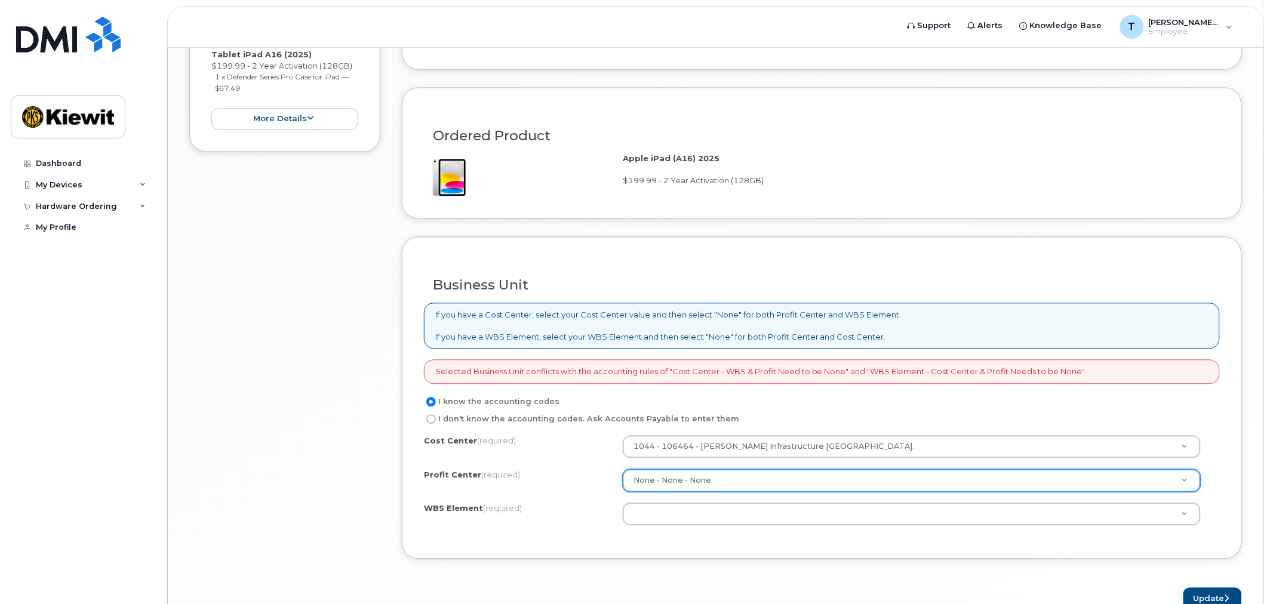
scroll to position [796, 0]
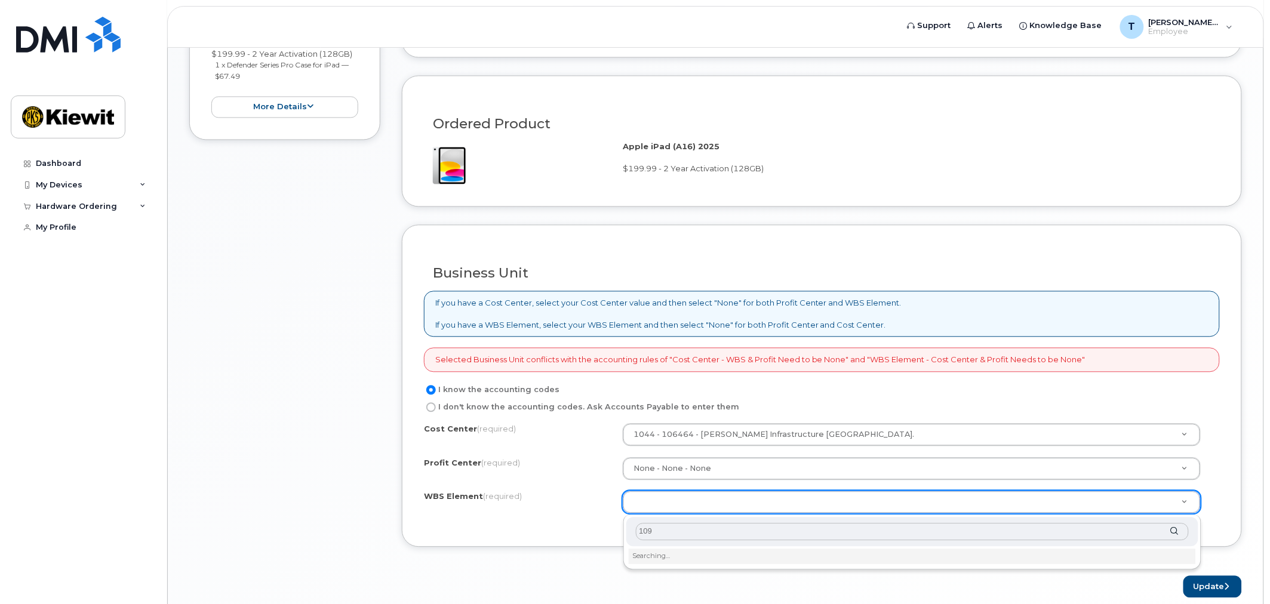
type input "1091"
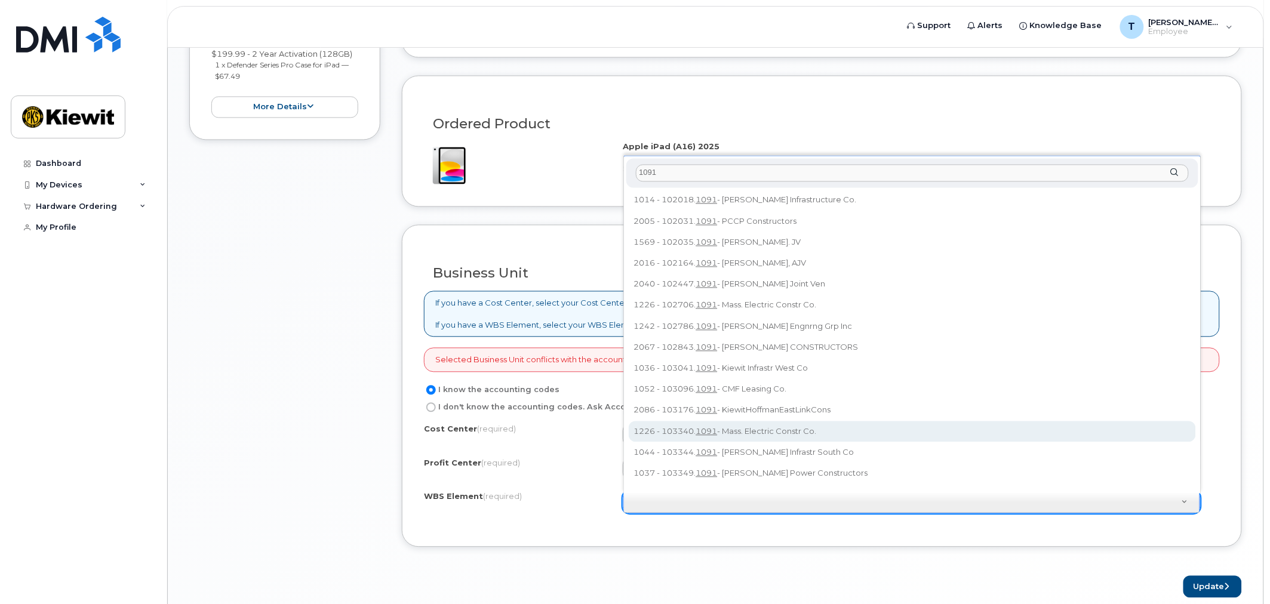
scroll to position [100, 0]
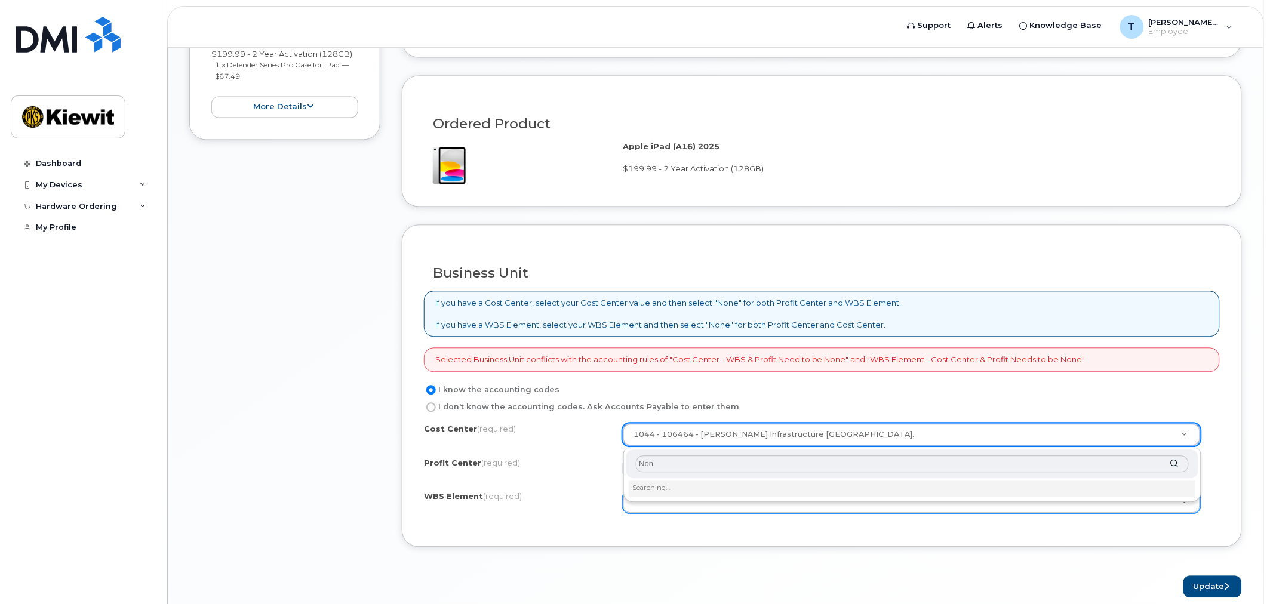
type input "None"
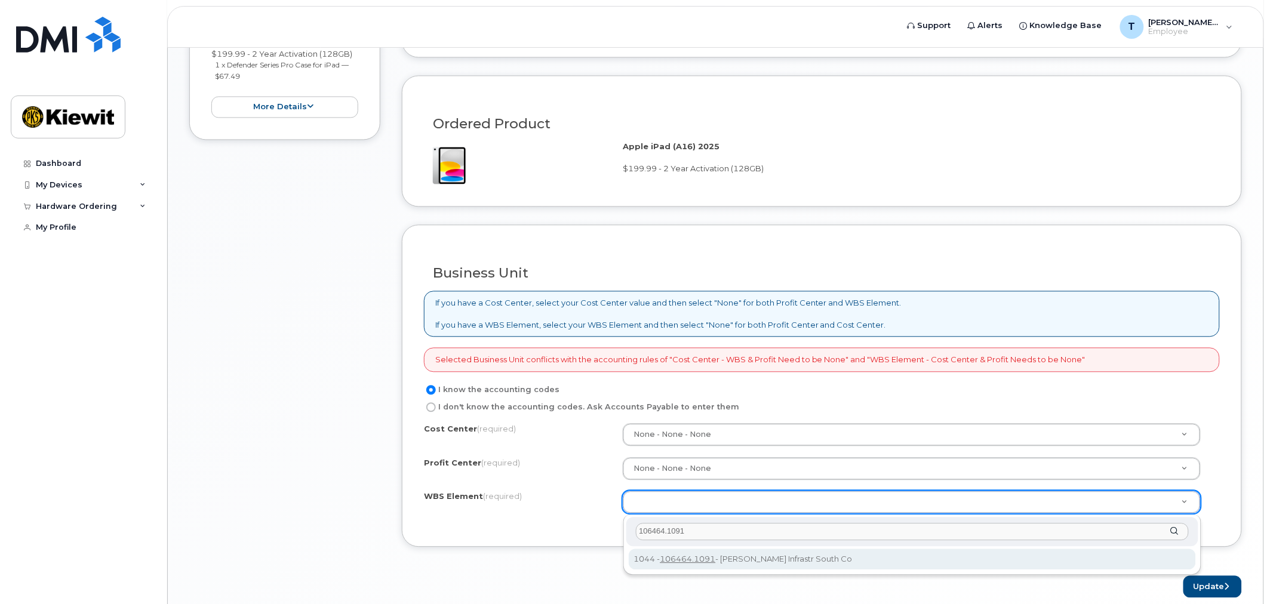
type input "106464.1091"
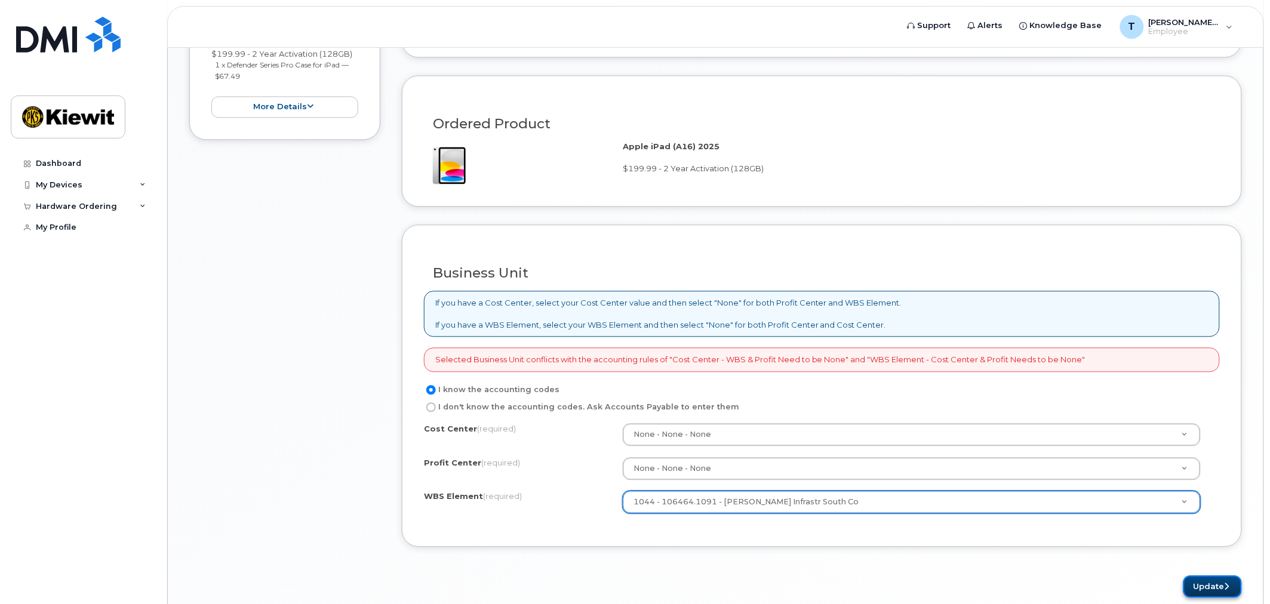
click at [1203, 580] on button "Update" at bounding box center [1212, 587] width 59 height 22
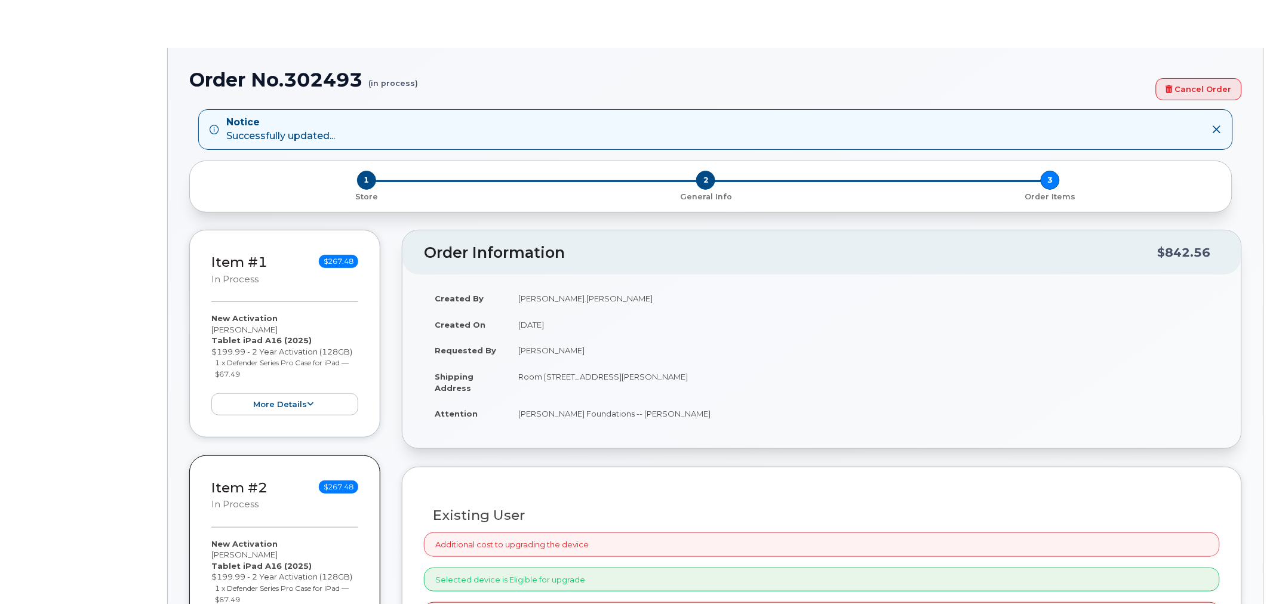
radio input "true"
type input "2165693"
select select
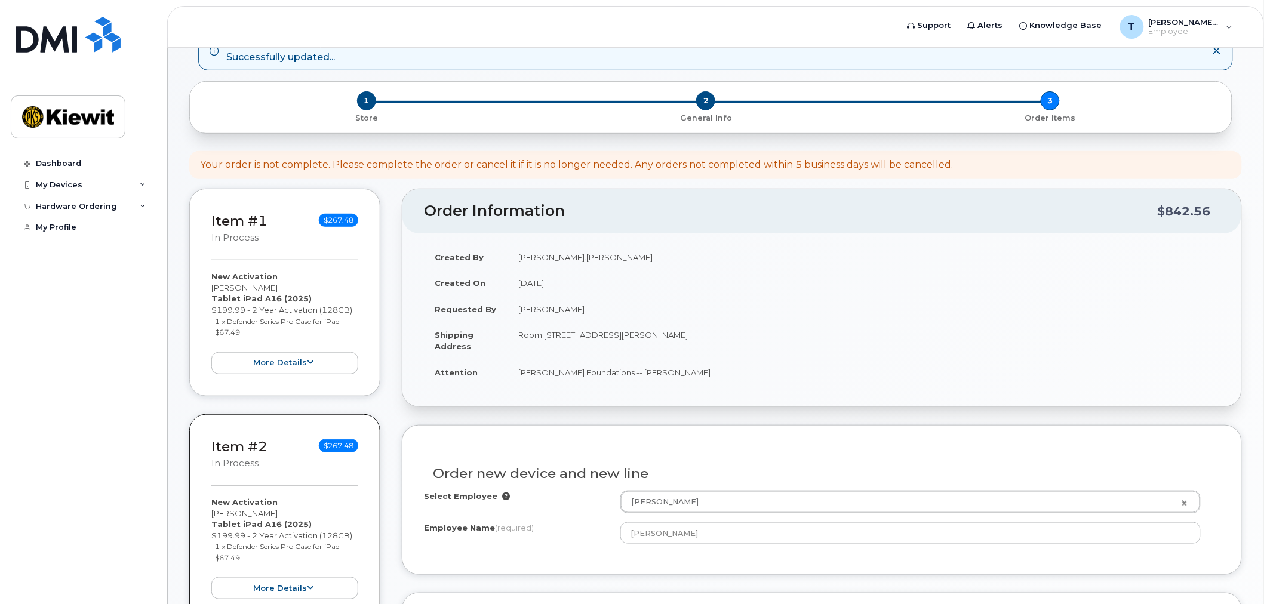
scroll to position [327, 0]
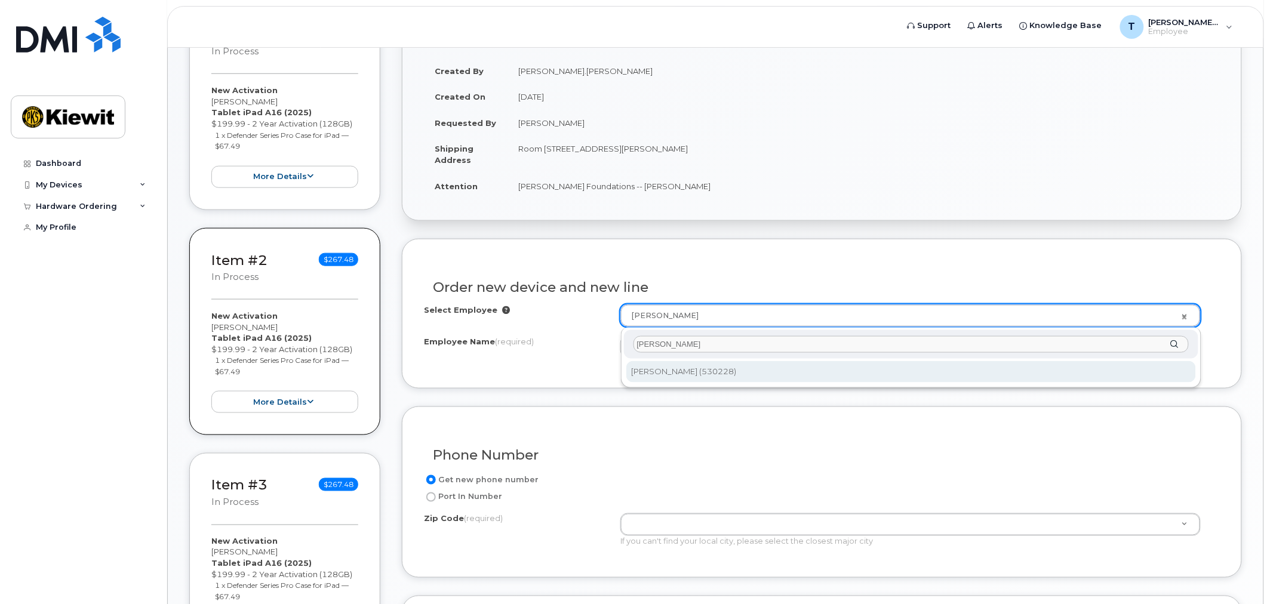
type input "[PERSON_NAME]"
type input "2166920"
type input "[PERSON_NAME]"
type input "348 Coast Guard Way"
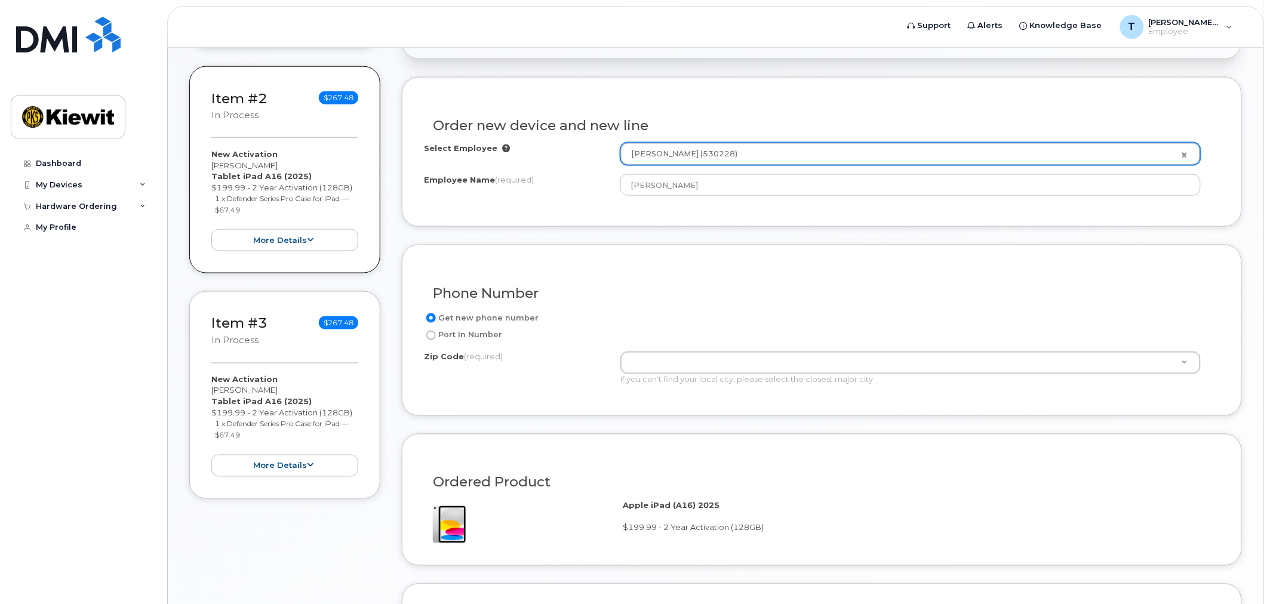
scroll to position [526, 0]
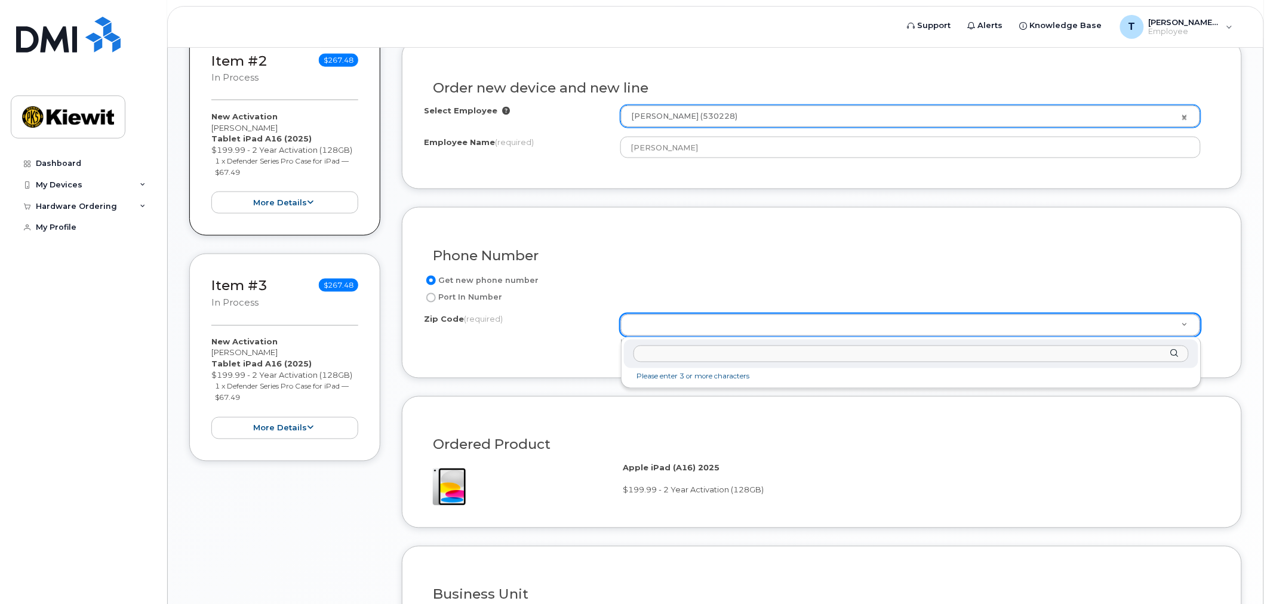
click at [681, 349] on input "Zip Code (required)" at bounding box center [911, 354] width 555 height 17
type input "71269"
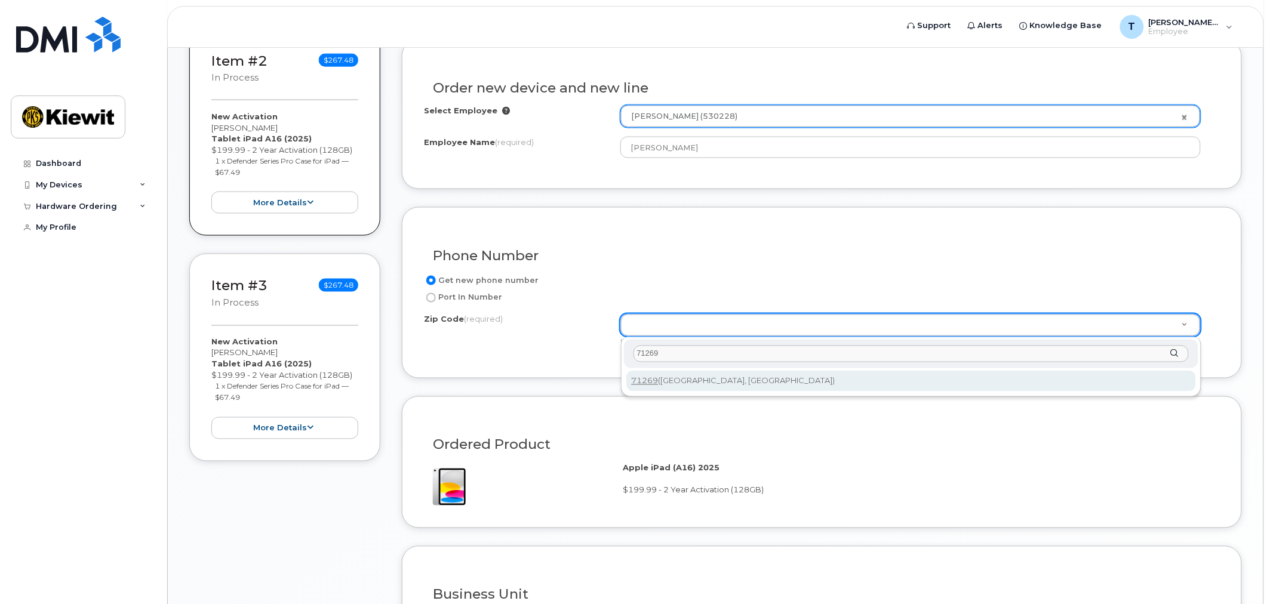
type input "71269 ([GEOGRAPHIC_DATA], [GEOGRAPHIC_DATA])"
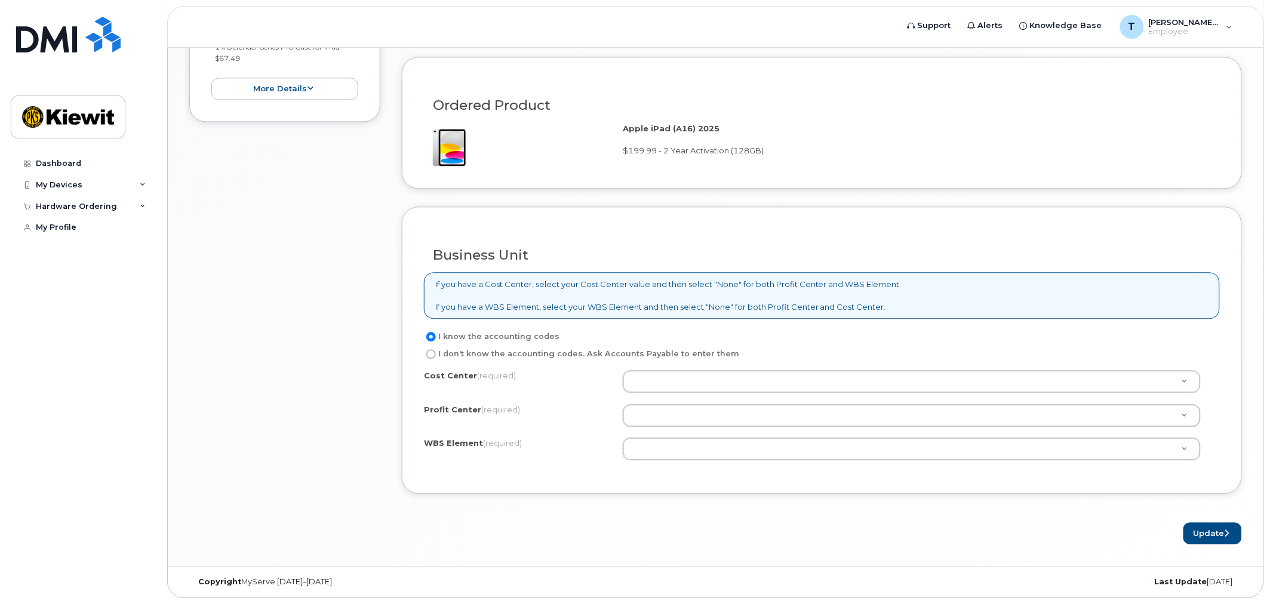
scroll to position [868, 0]
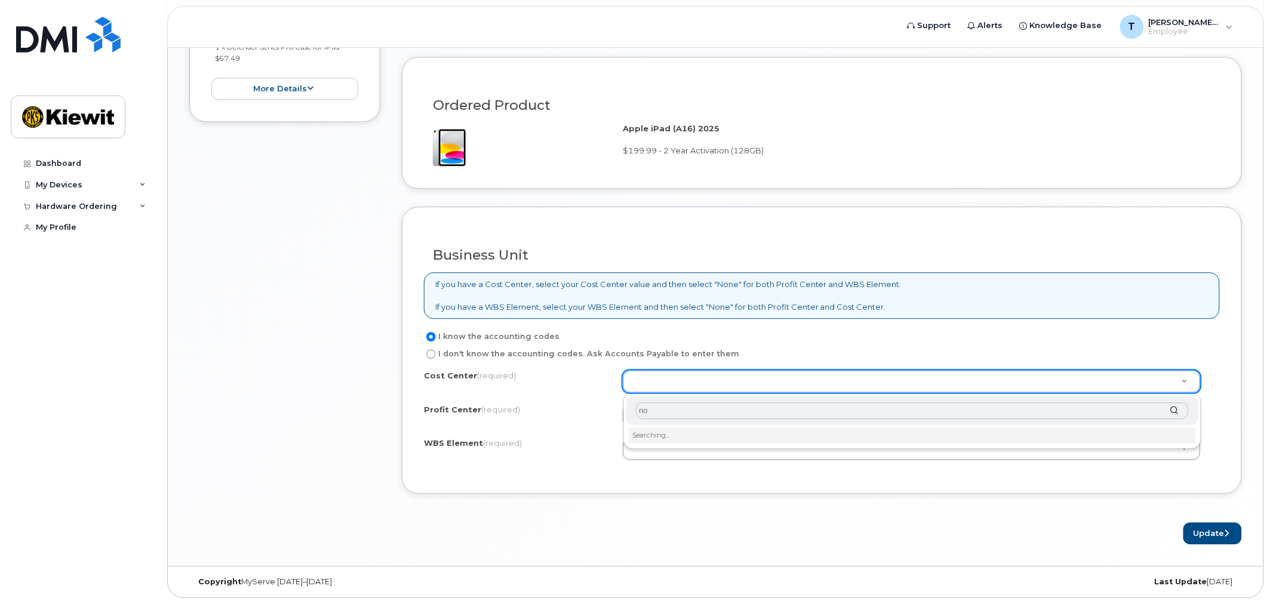
type input "non"
type input "None"
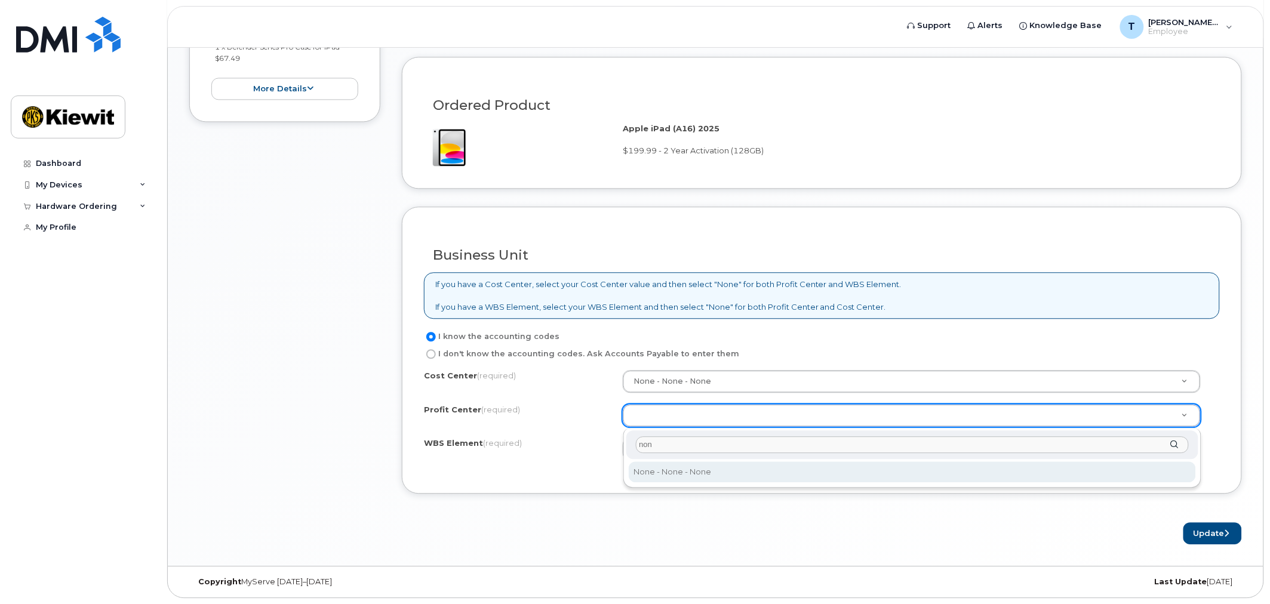
type input "none"
select select "None"
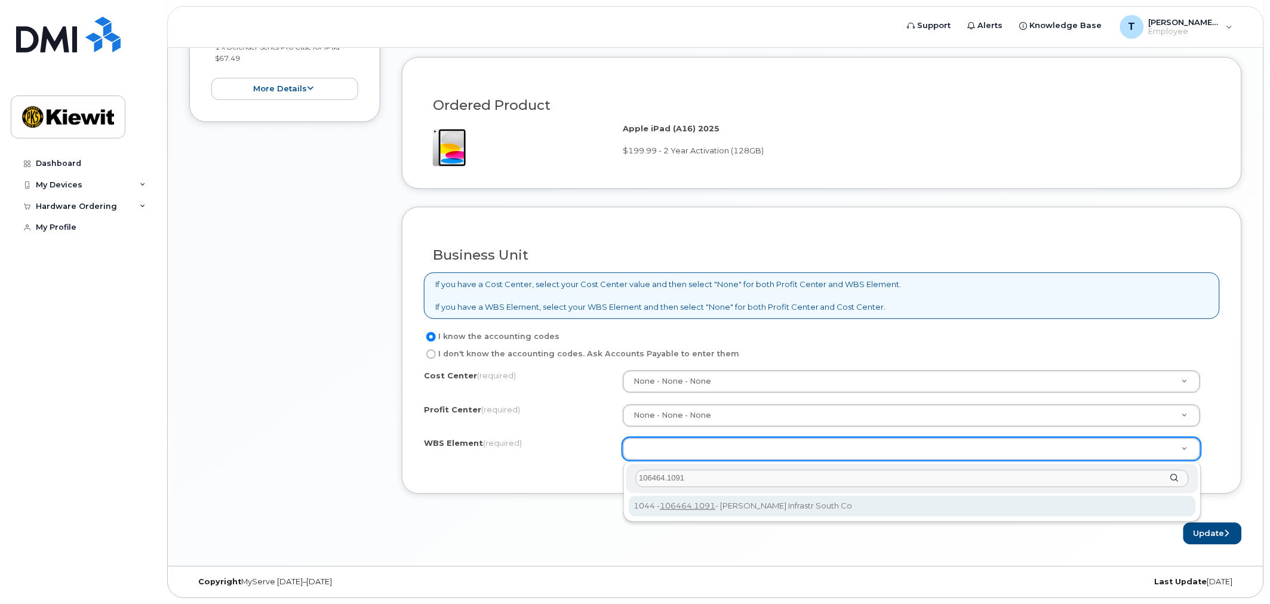
type input "106464.1091"
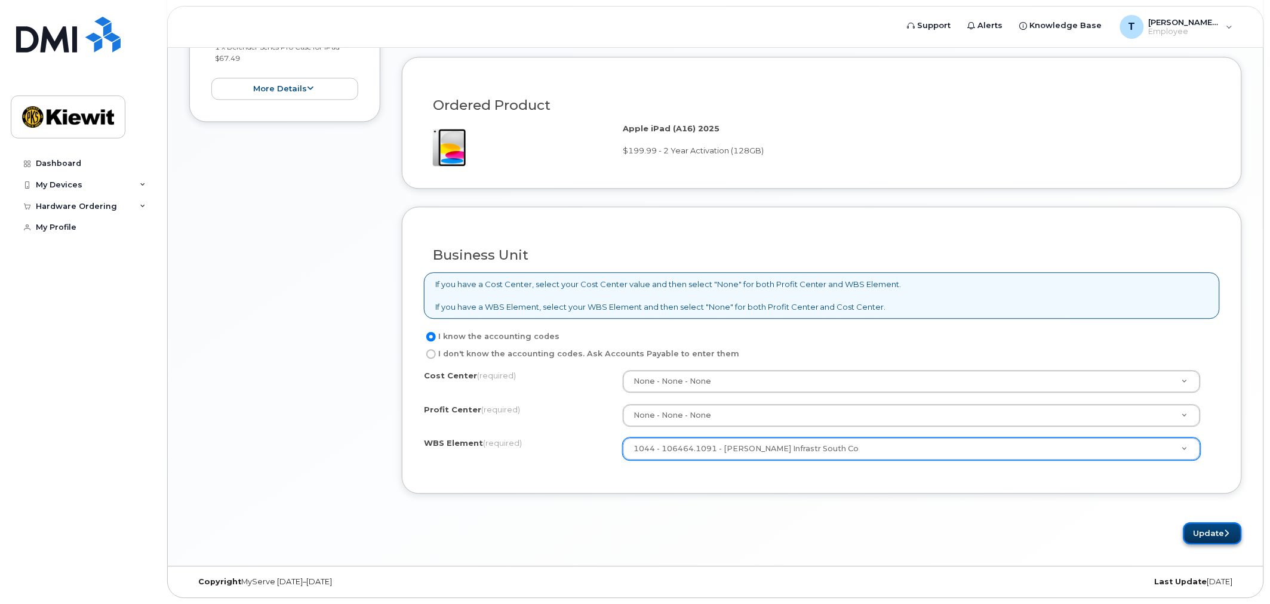
click at [1218, 531] on button "Update" at bounding box center [1212, 533] width 59 height 22
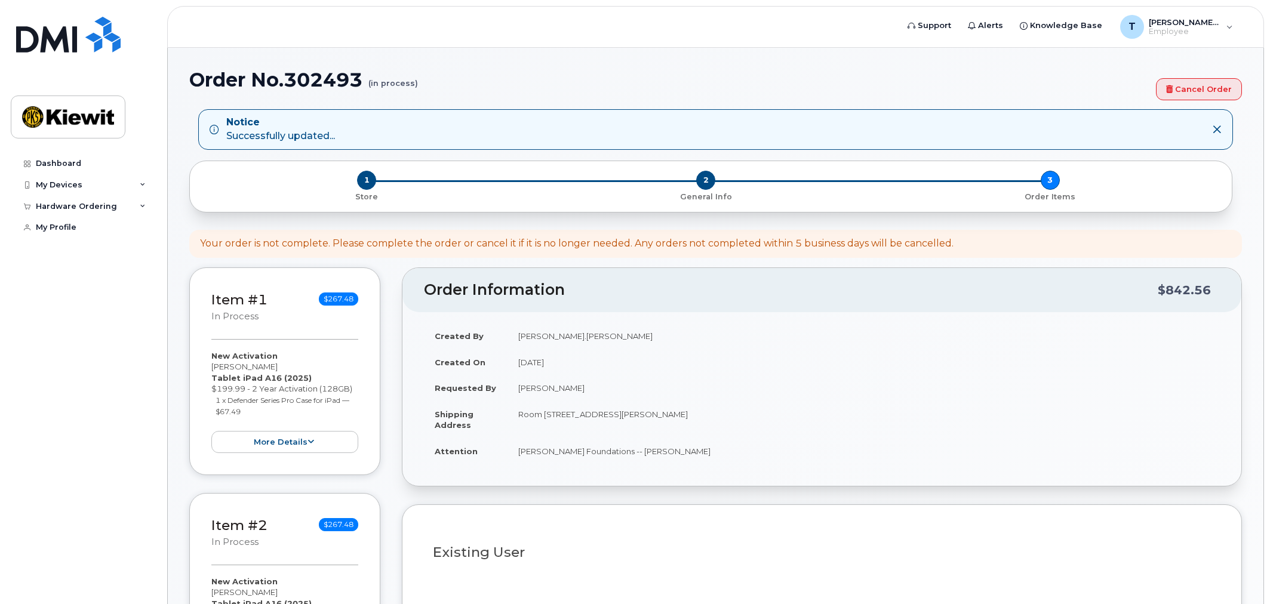
select select
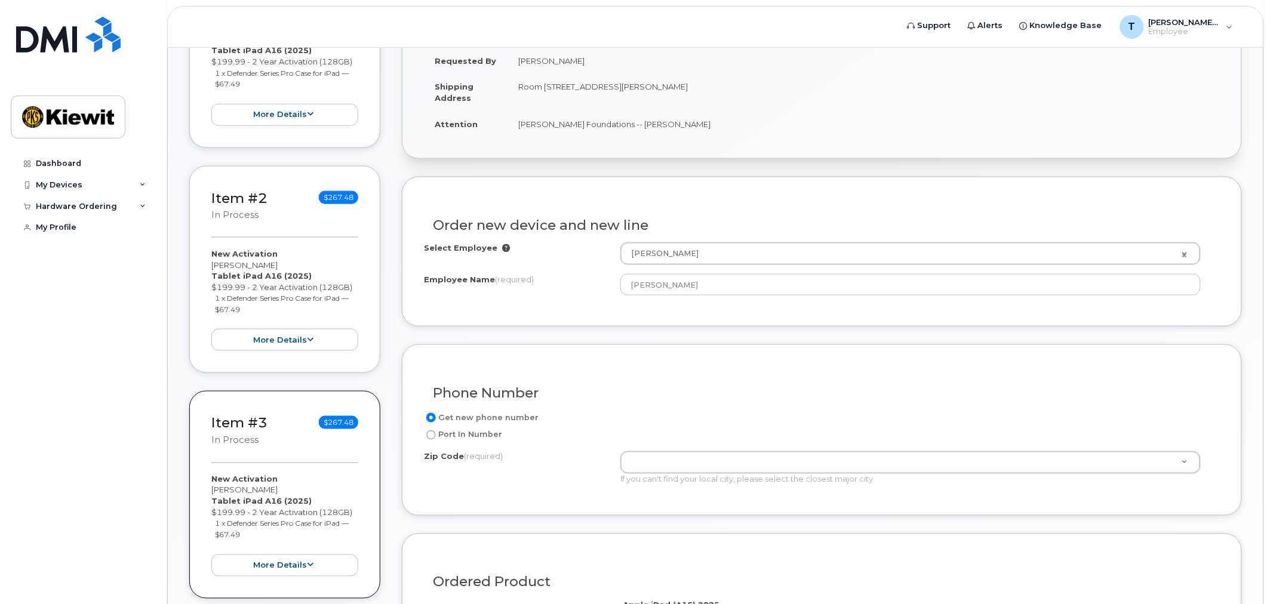
scroll to position [398, 0]
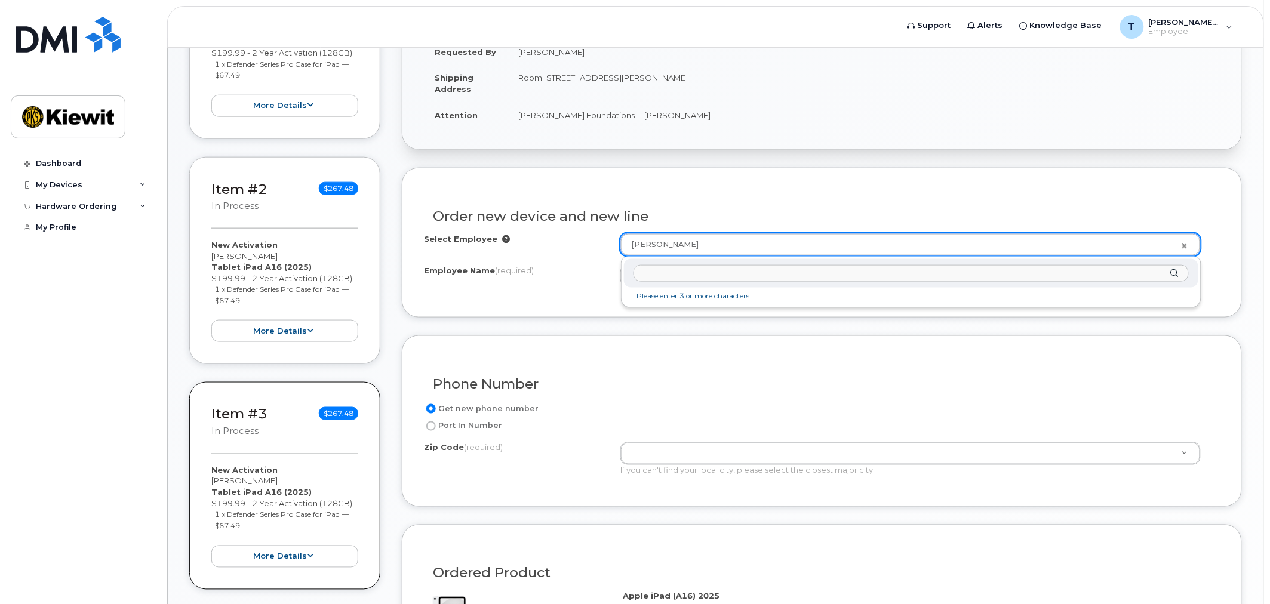
click at [667, 271] on input "text" at bounding box center [911, 273] width 555 height 17
type input "[PERSON_NAME] Jongeblod"
type input "C"
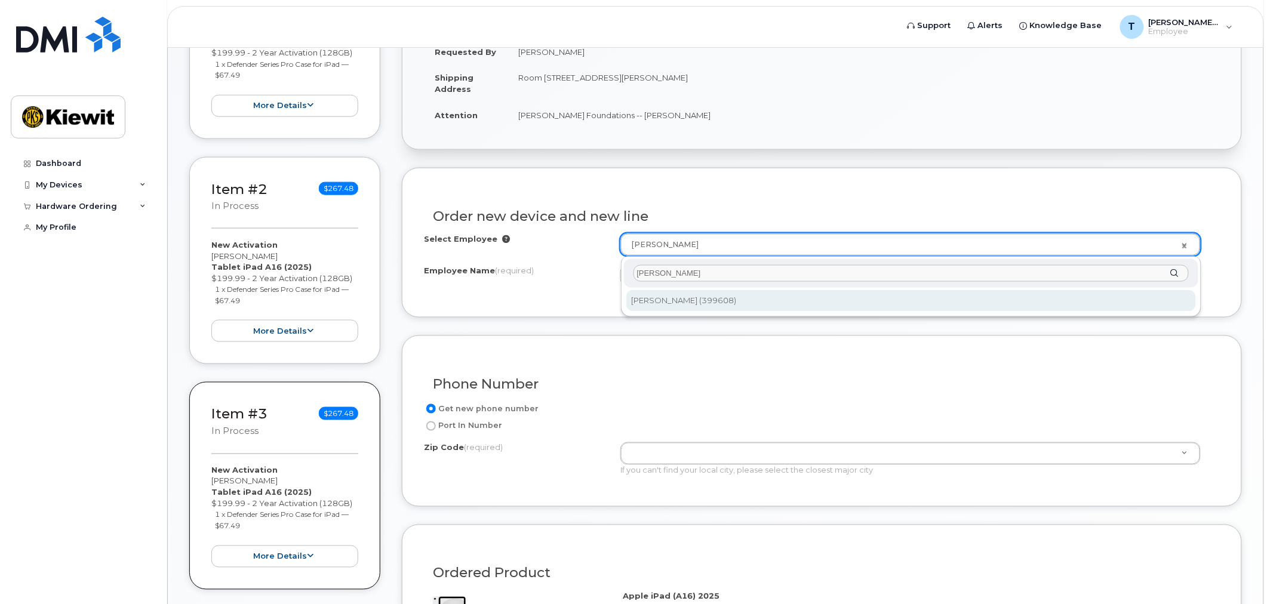
type input "[PERSON_NAME]"
type input "2155374"
type input "[PERSON_NAME]"
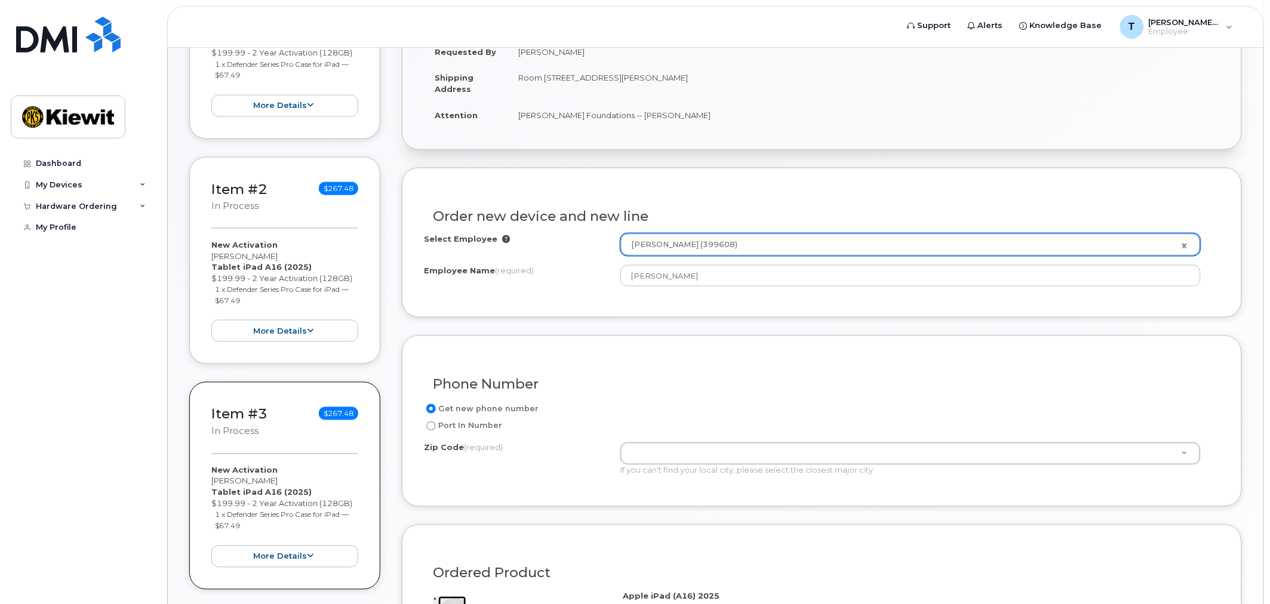
click at [789, 368] on div "Phone Number" at bounding box center [822, 380] width 796 height 44
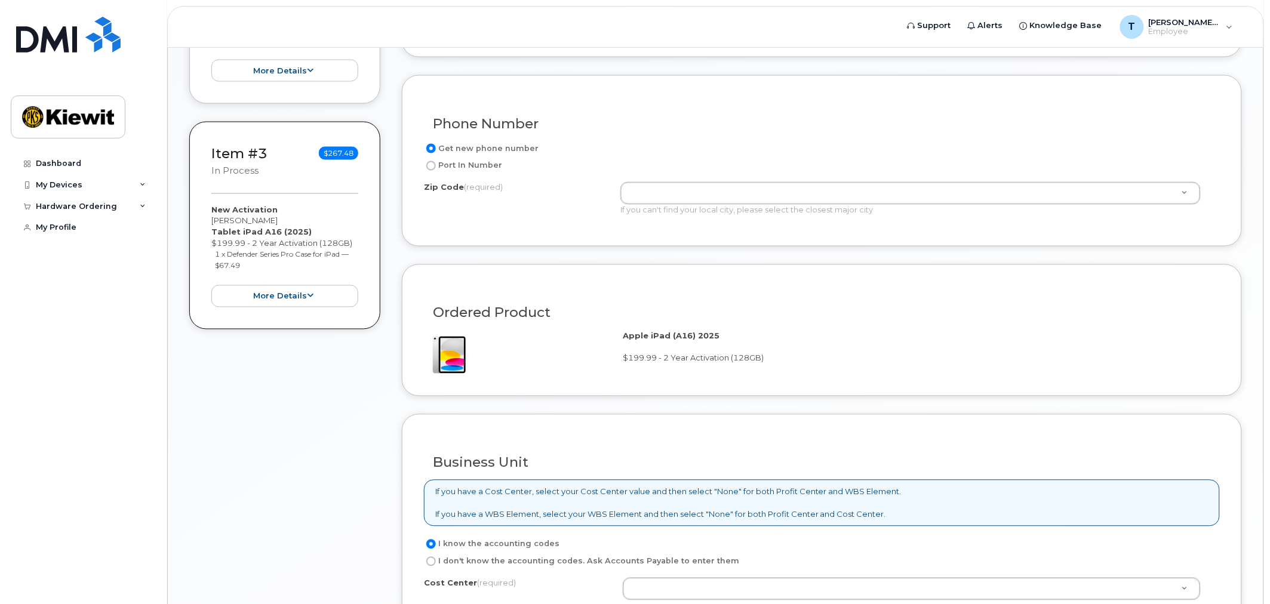
scroll to position [663, 0]
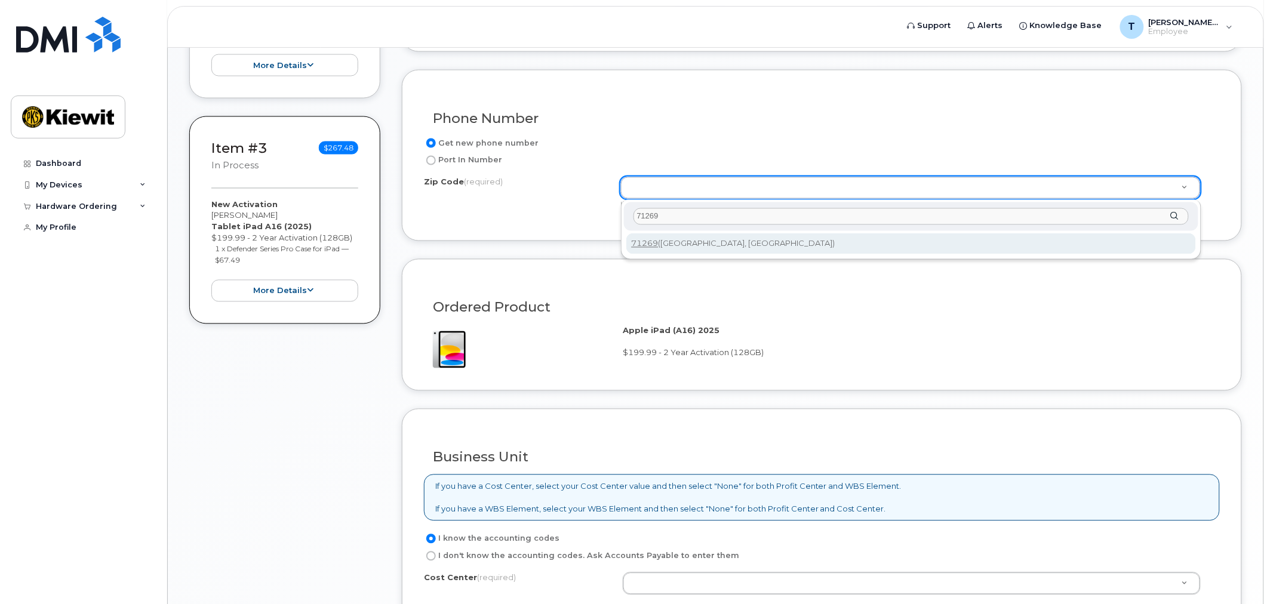
type input "71269"
type input "71269 ([GEOGRAPHIC_DATA], [GEOGRAPHIC_DATA])"
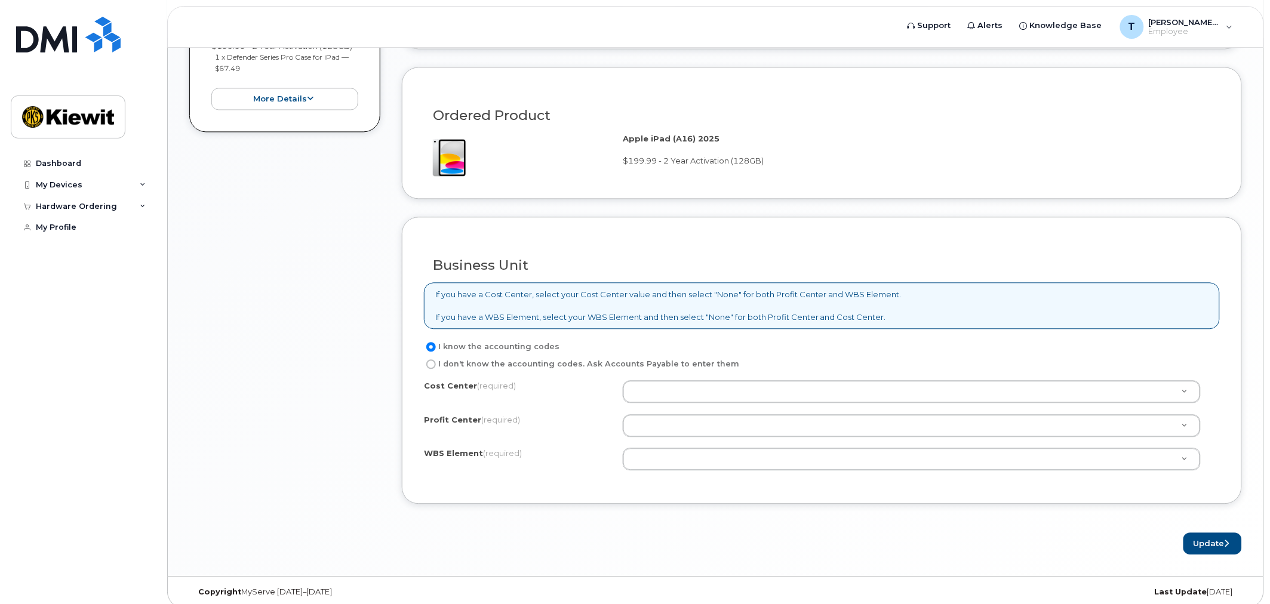
scroll to position [868, 0]
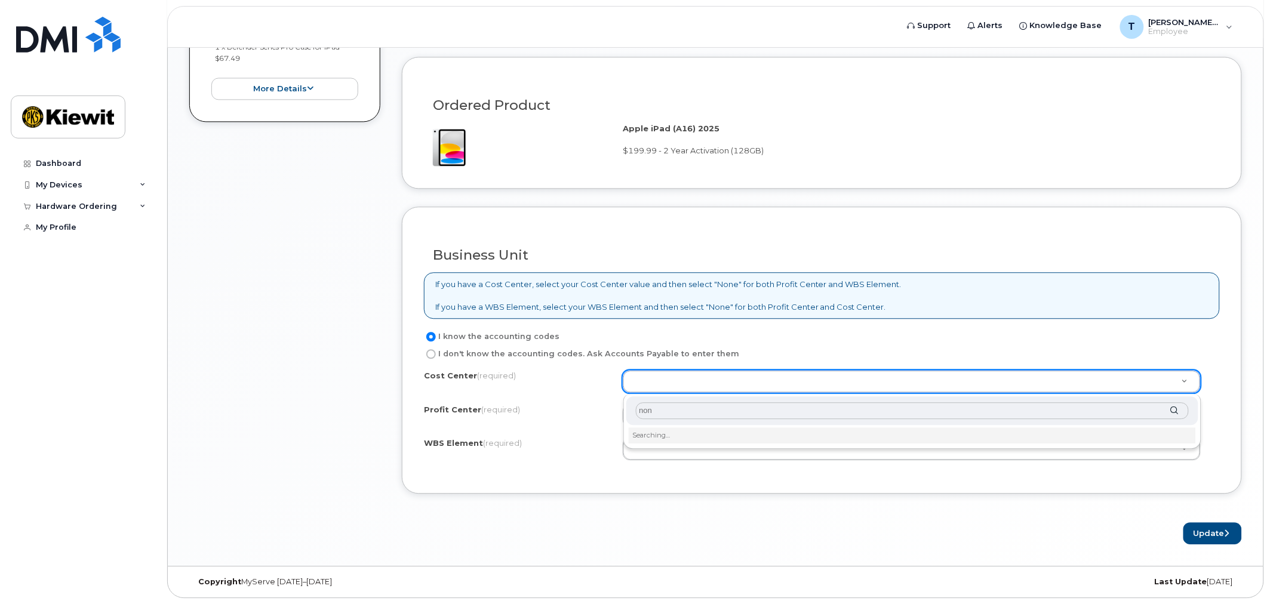
type input "none"
type input "None"
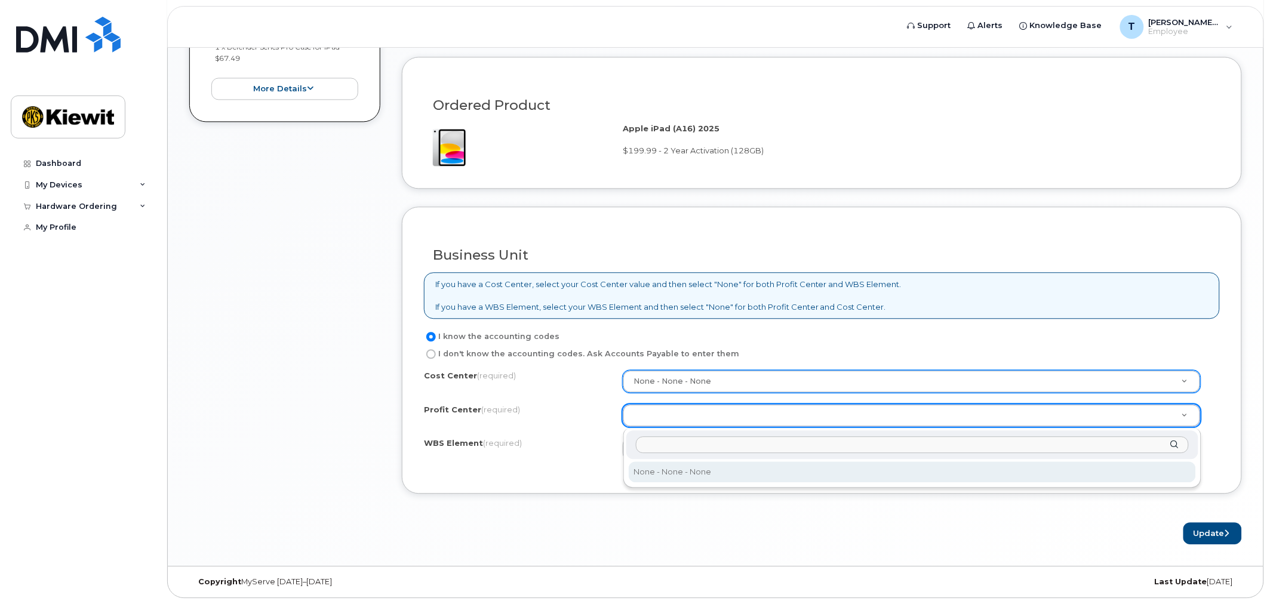
select select "None"
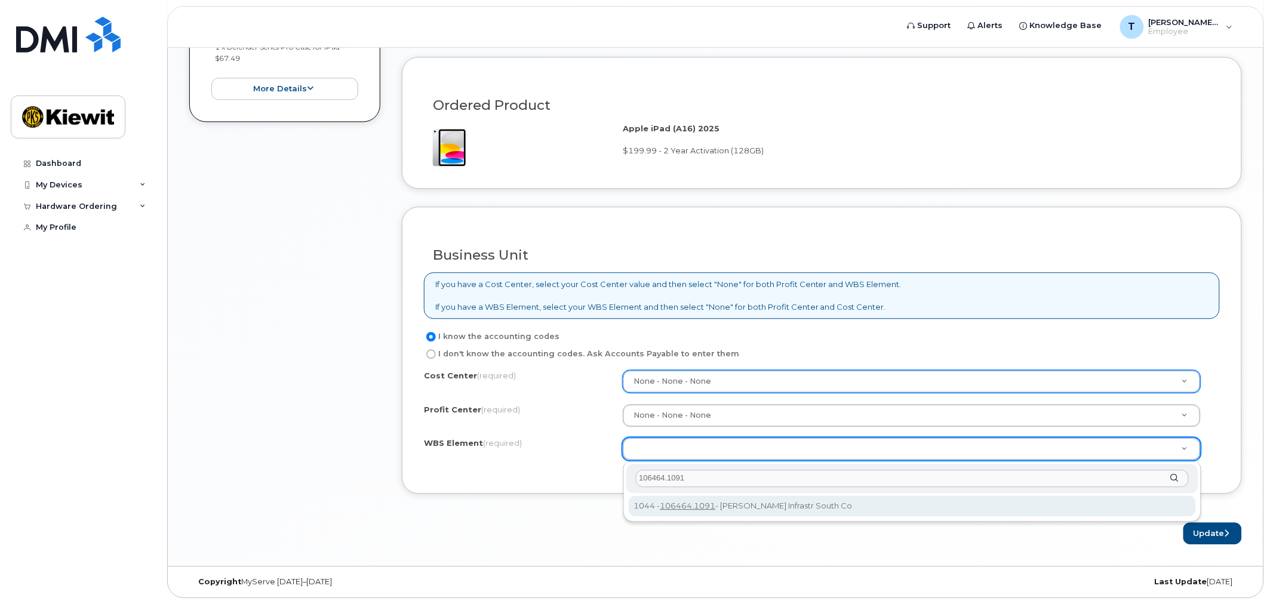
type input "106464.1091"
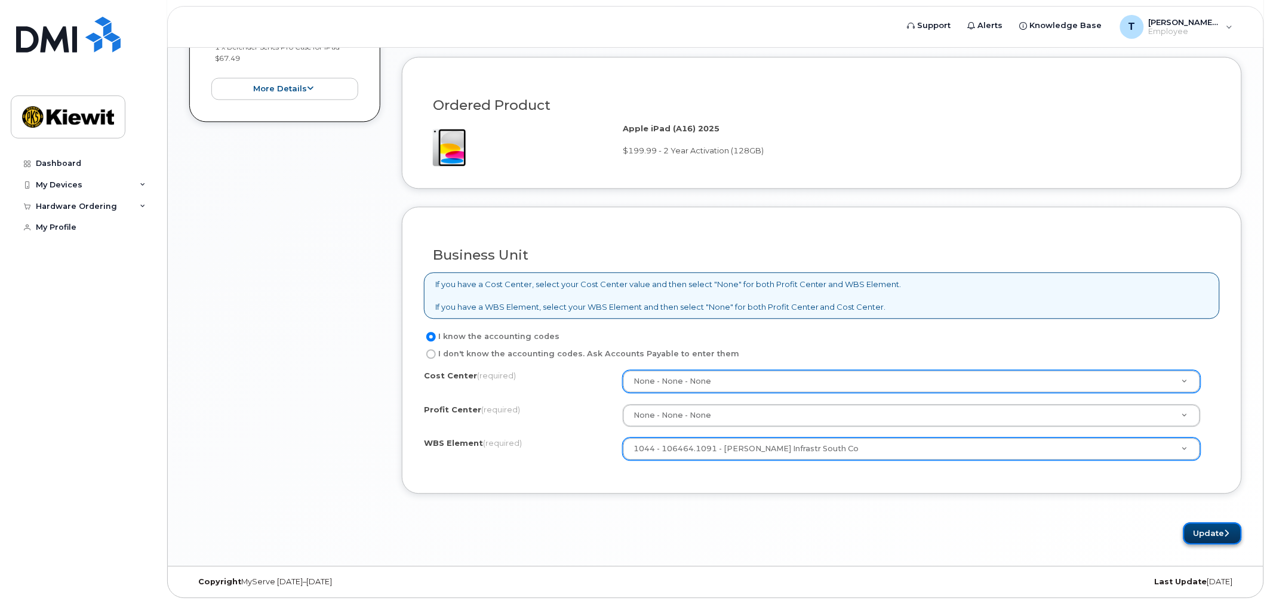
click at [1214, 534] on button "Update" at bounding box center [1212, 533] width 59 height 22
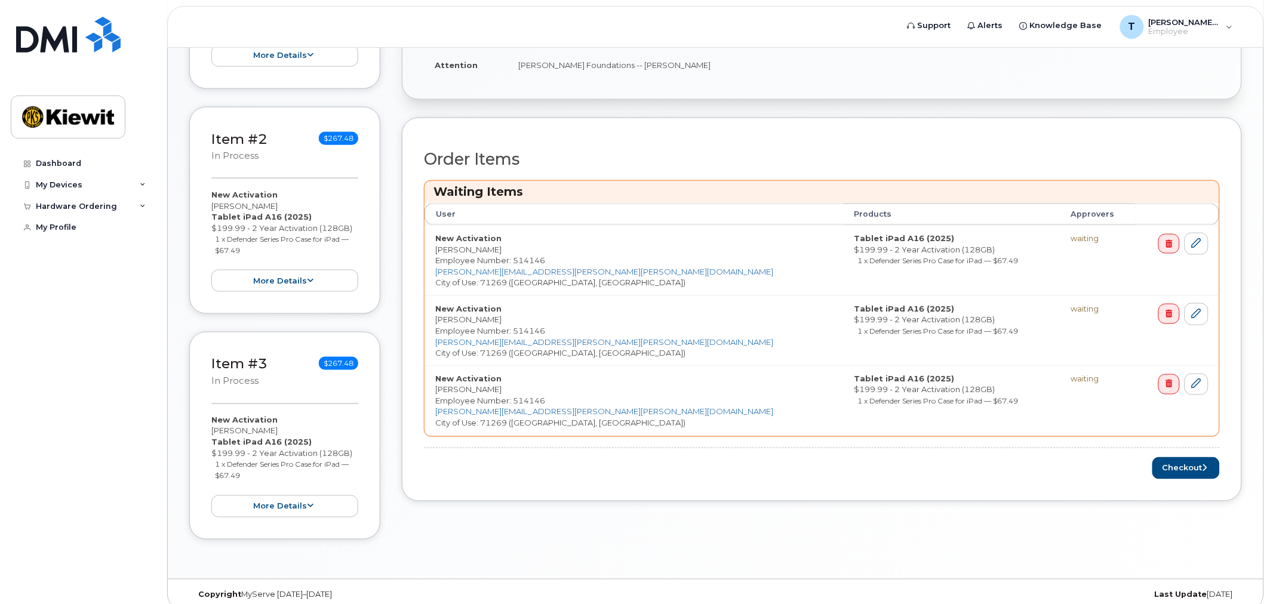
scroll to position [462, 0]
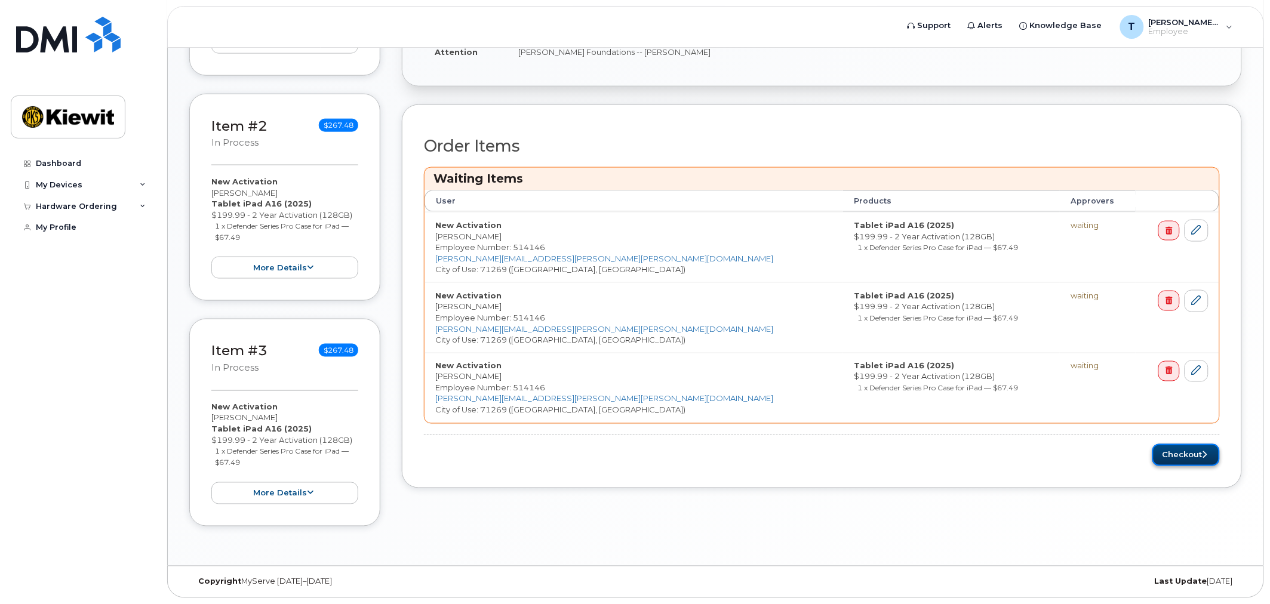
click at [1189, 454] on button "Checkout" at bounding box center [1185, 455] width 67 height 22
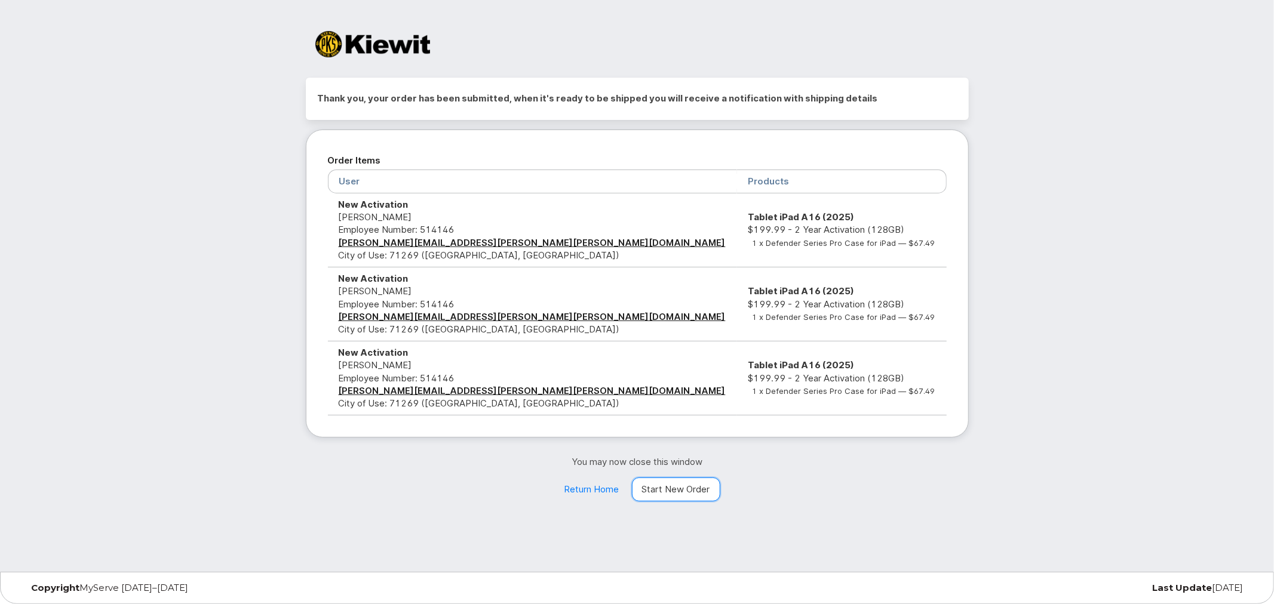
click at [697, 487] on link "Start New Order" at bounding box center [676, 490] width 88 height 24
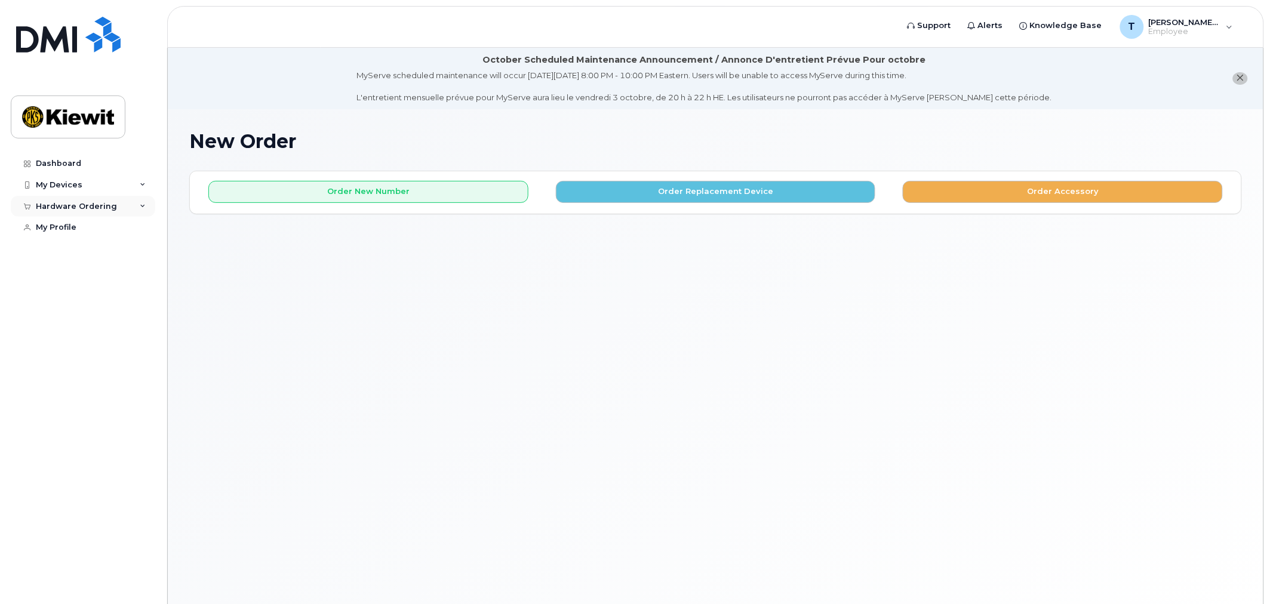
click at [136, 206] on div "Hardware Ordering" at bounding box center [83, 206] width 144 height 21
click at [74, 227] on div "My Orders" at bounding box center [62, 228] width 43 height 11
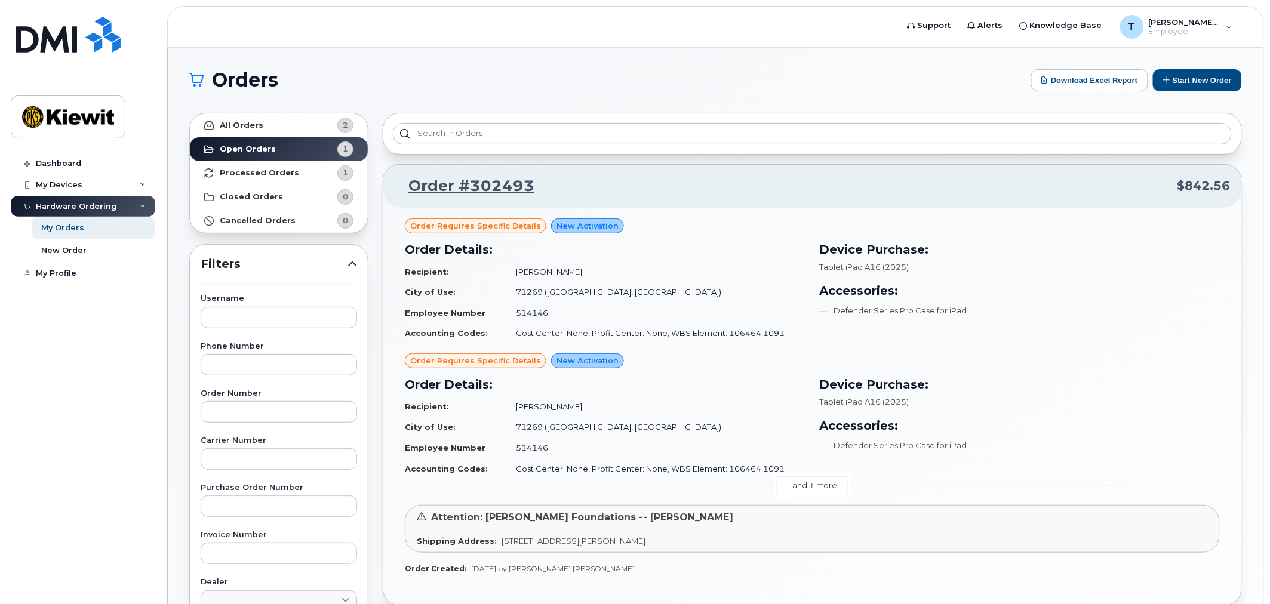
click at [820, 480] on link "...and 1 more" at bounding box center [812, 485] width 71 height 19
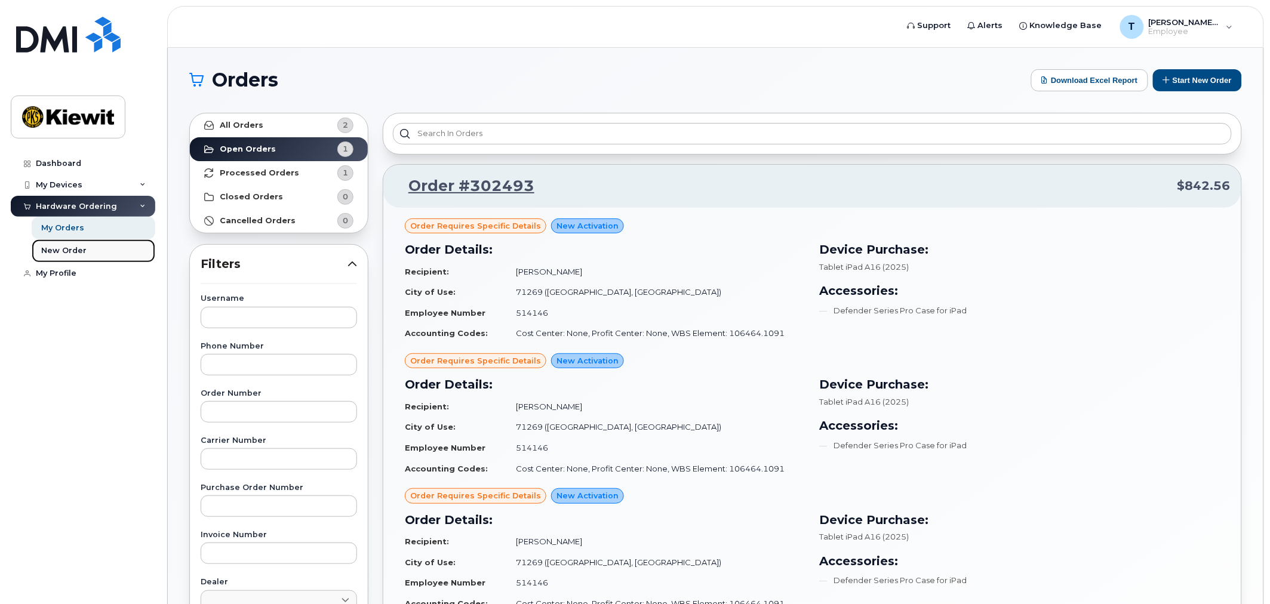
click at [64, 254] on div "New Order" at bounding box center [63, 250] width 45 height 11
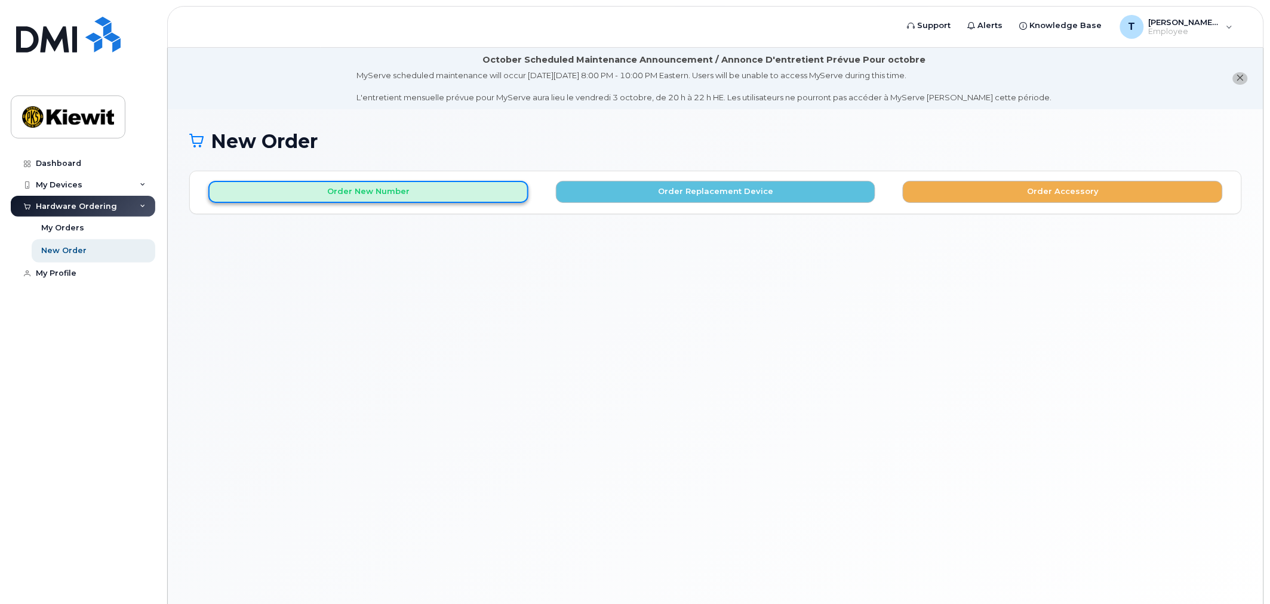
click at [391, 189] on button "Order New Number" at bounding box center [368, 192] width 320 height 22
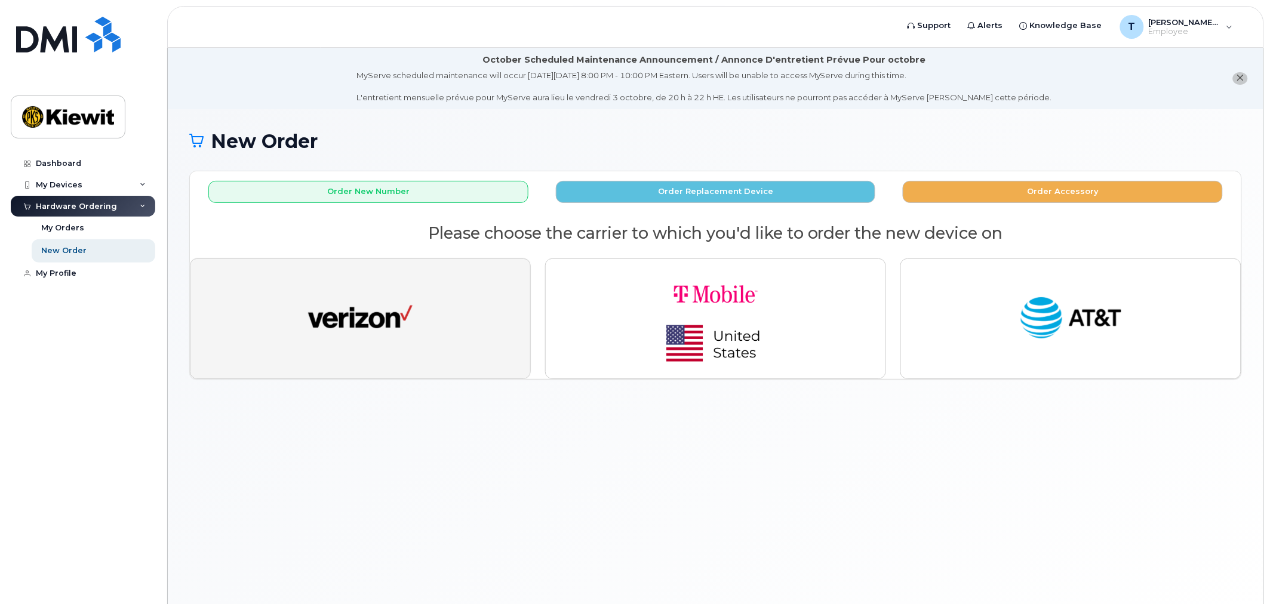
click at [413, 311] on img "button" at bounding box center [360, 319] width 104 height 54
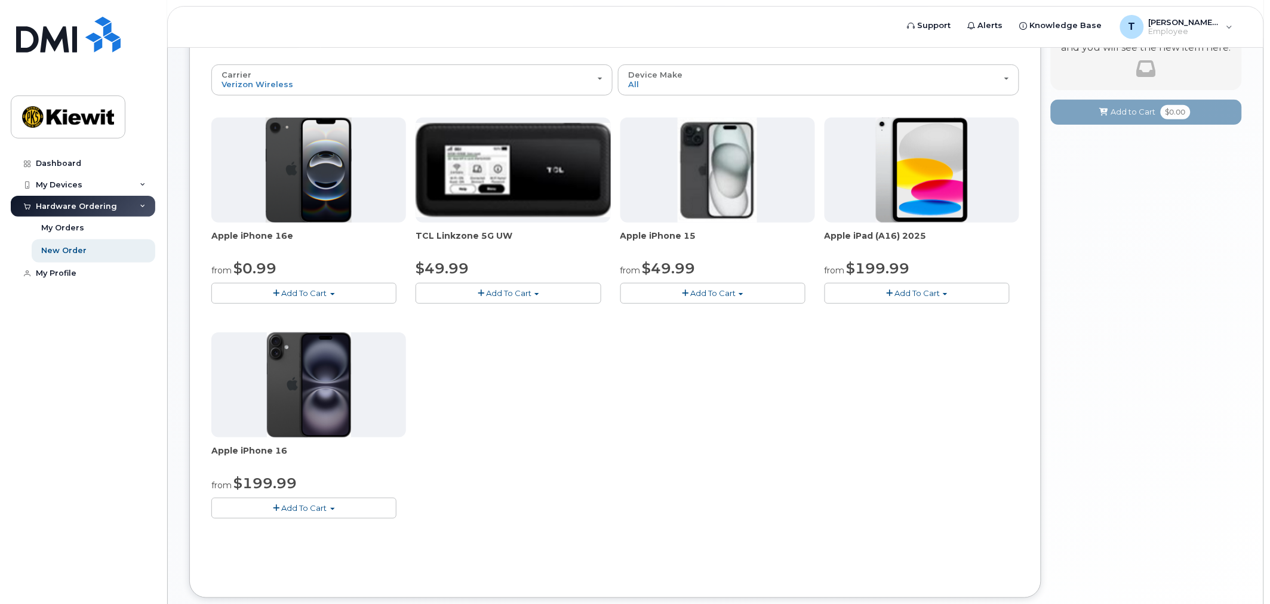
scroll to position [199, 0]
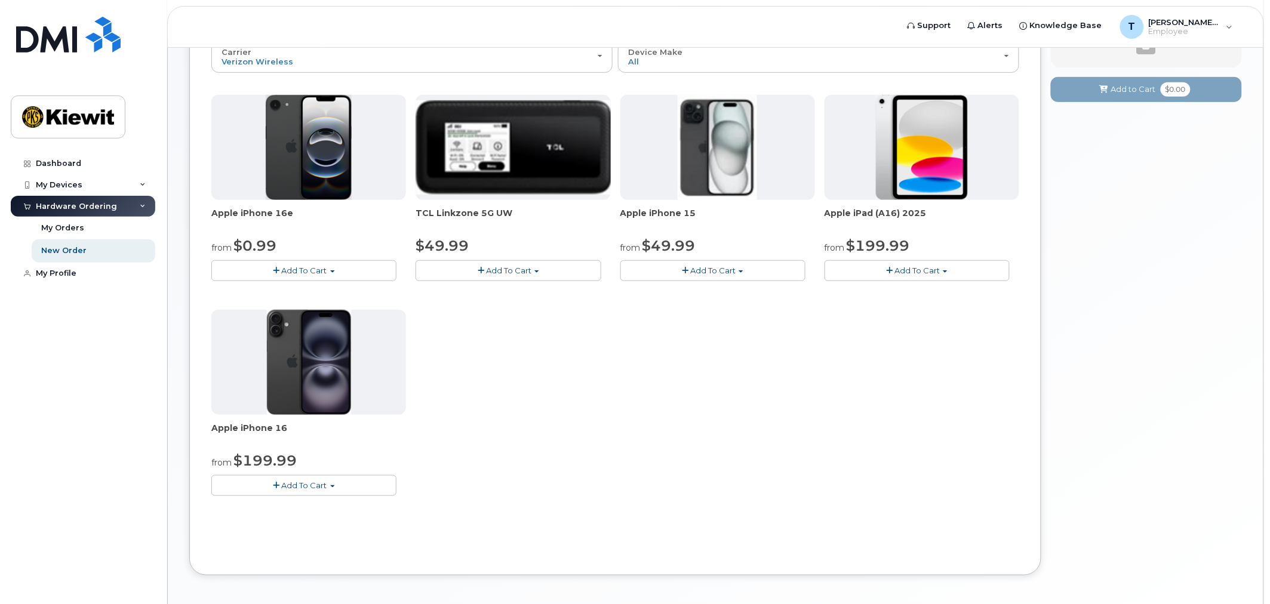
click at [297, 271] on span "Add To Cart" at bounding box center [304, 271] width 45 height 10
click at [294, 294] on link "$0.99 - 2 Year Activation (128GB)" at bounding box center [291, 292] width 154 height 15
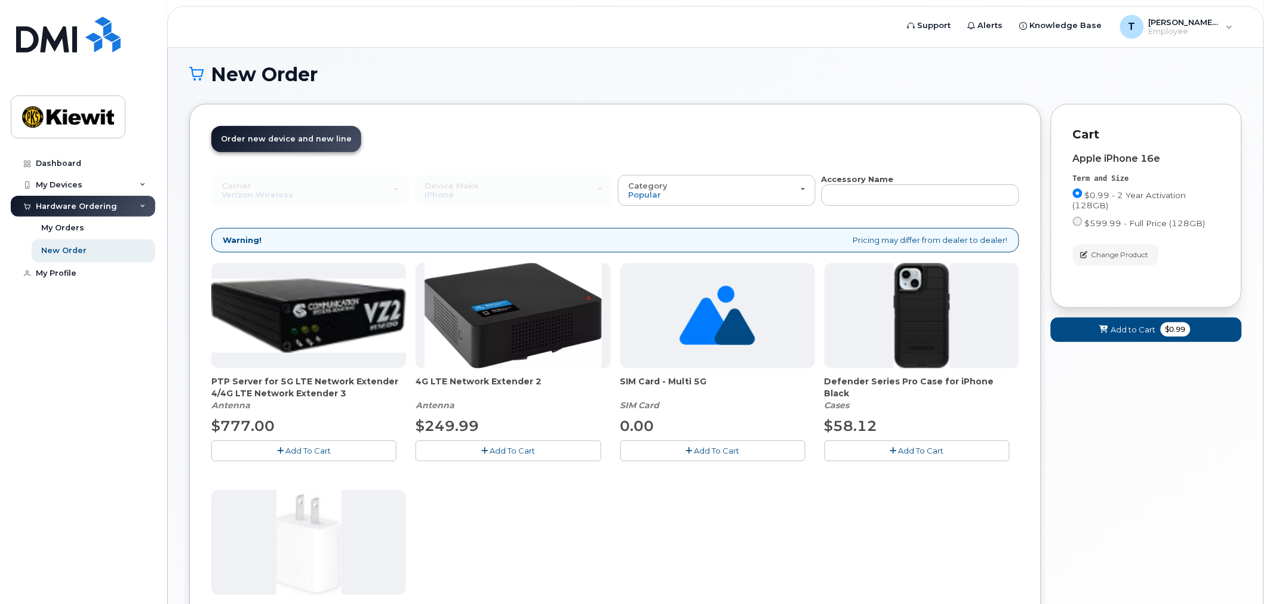
click at [917, 451] on span "Add To Cart" at bounding box center [921, 451] width 45 height 10
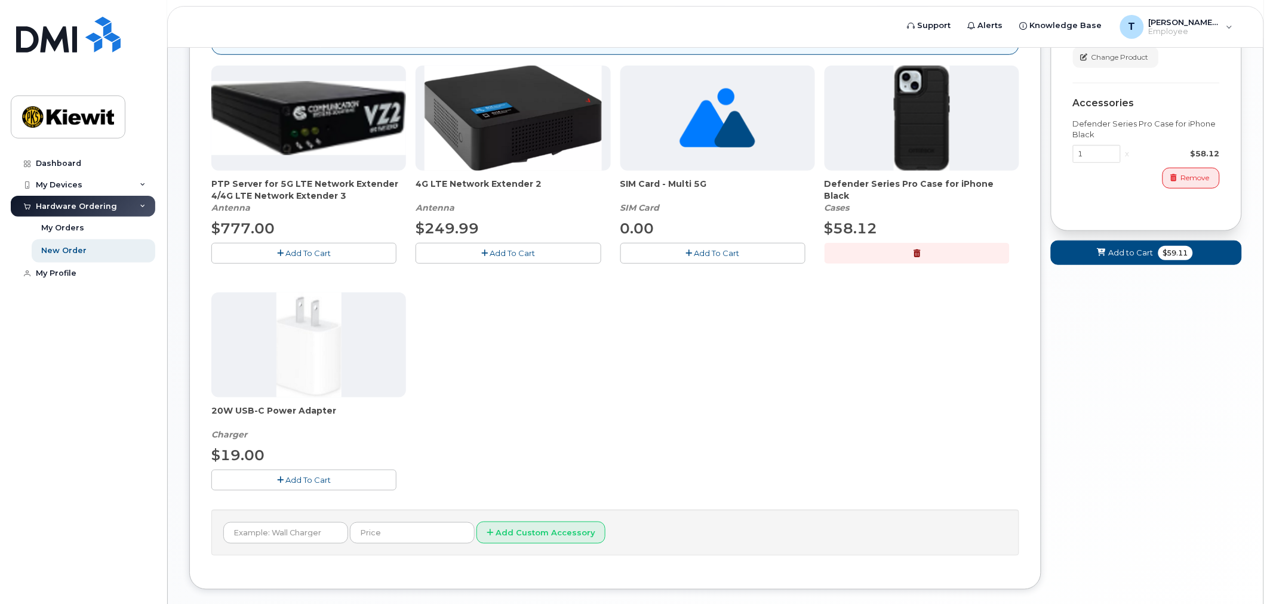
scroll to position [266, 0]
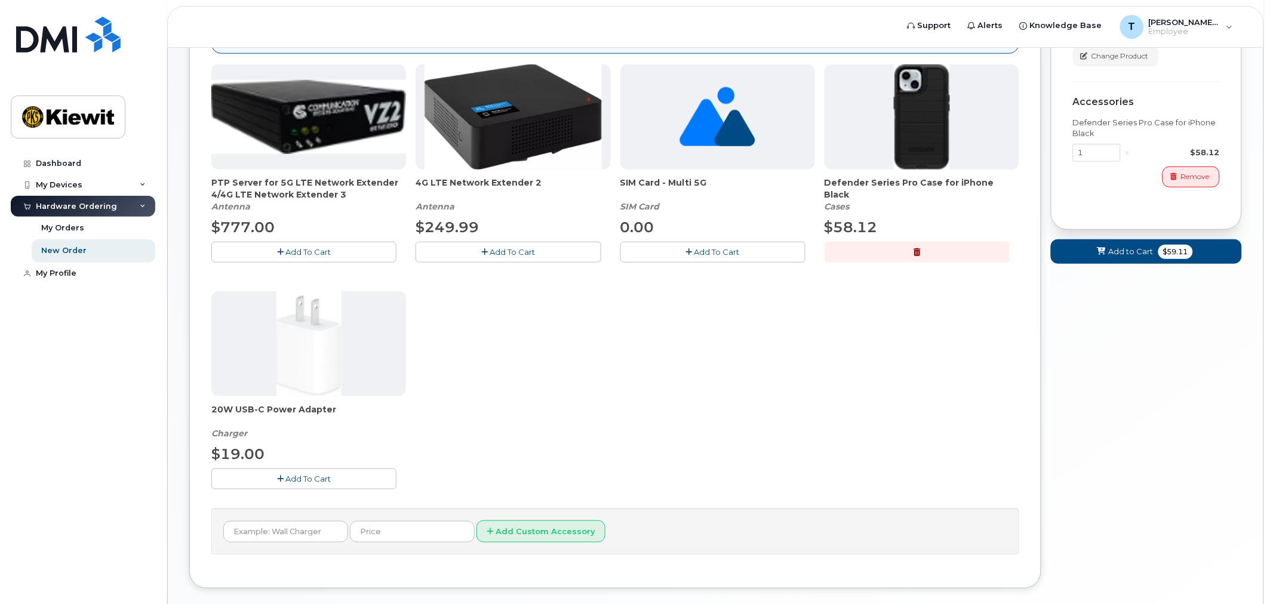
click at [295, 475] on span "Add To Cart" at bounding box center [307, 479] width 45 height 10
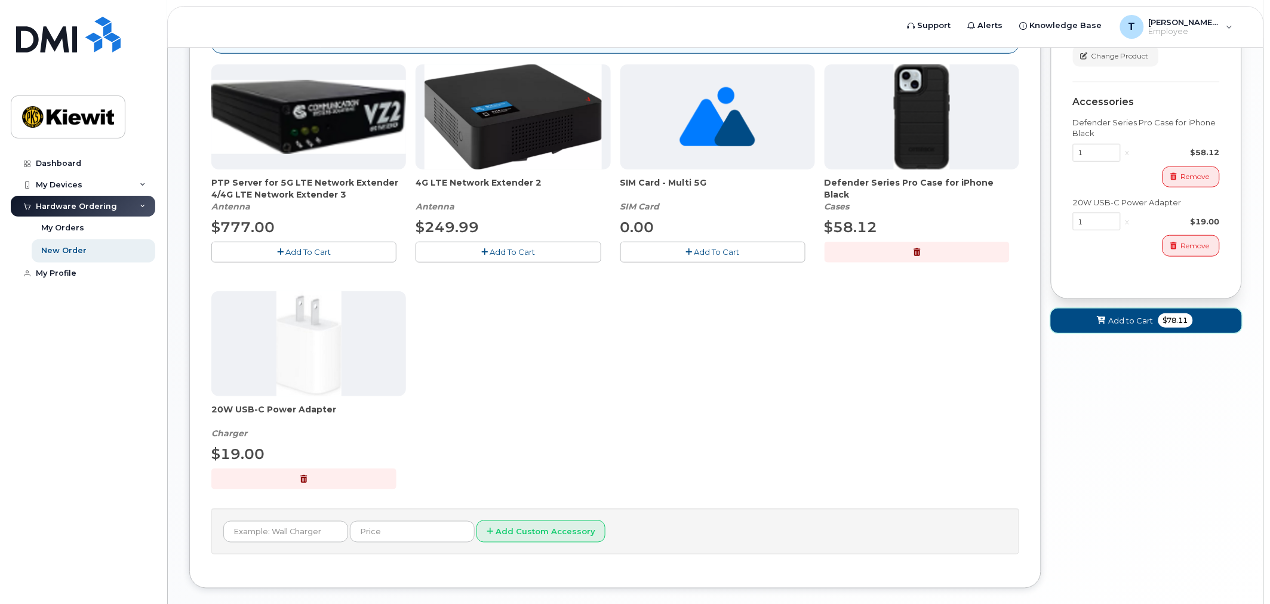
click at [1117, 318] on span "Add to Cart" at bounding box center [1131, 320] width 45 height 11
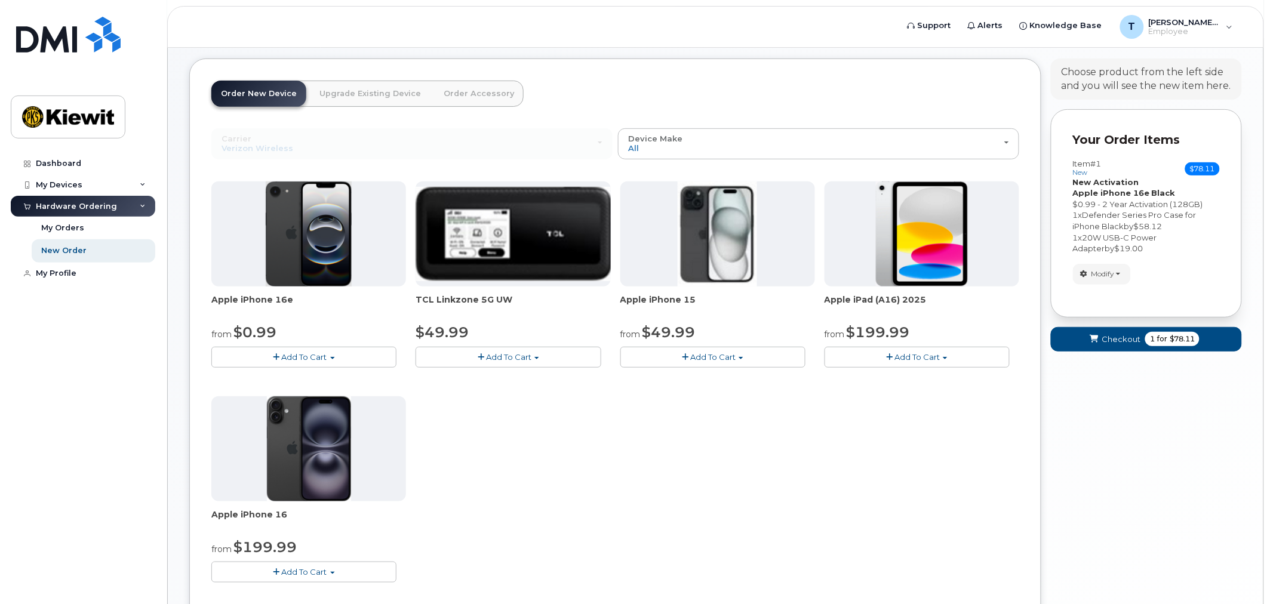
scroll to position [0, 0]
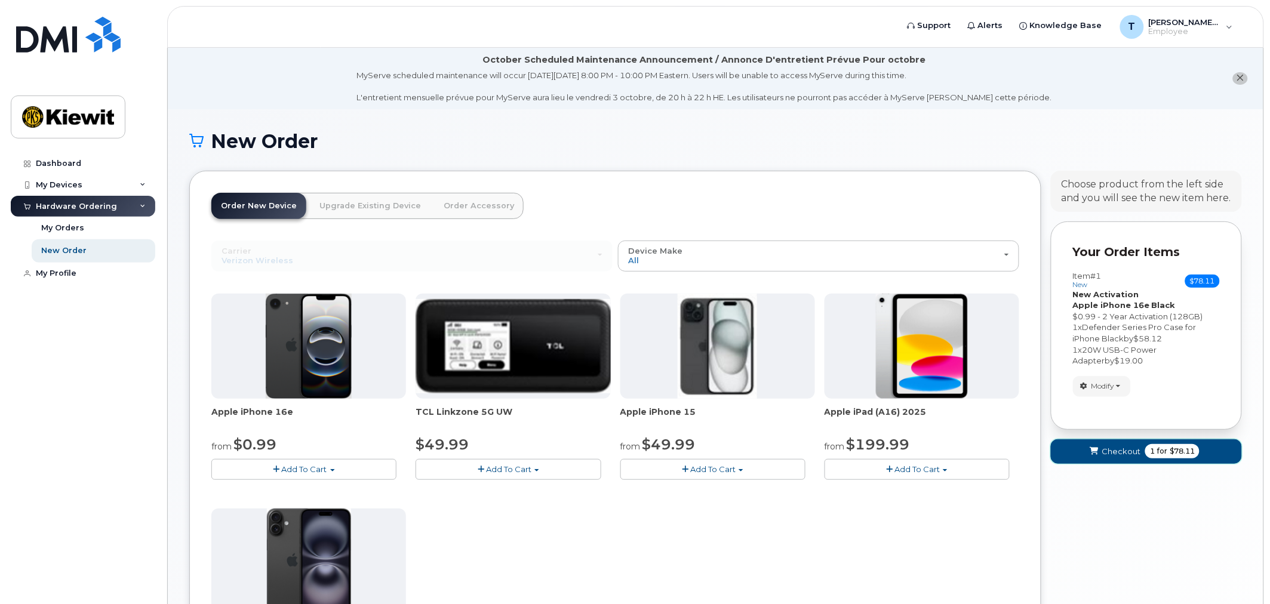
click at [1118, 446] on span "Checkout" at bounding box center [1121, 451] width 39 height 11
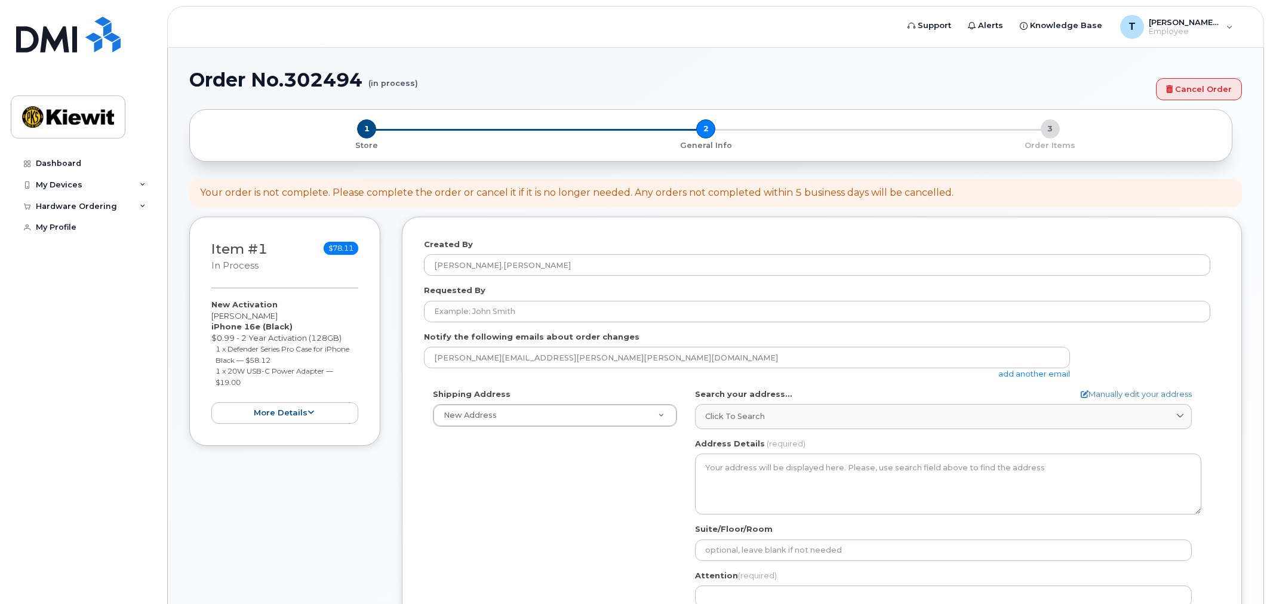
select select
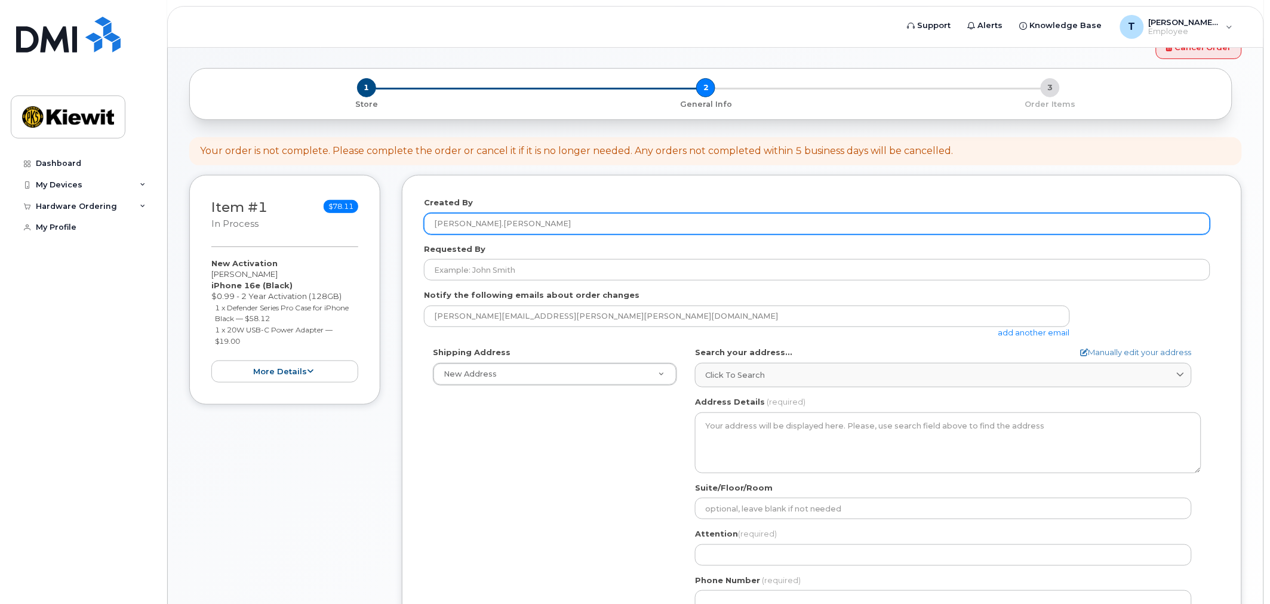
scroll to position [133, 0]
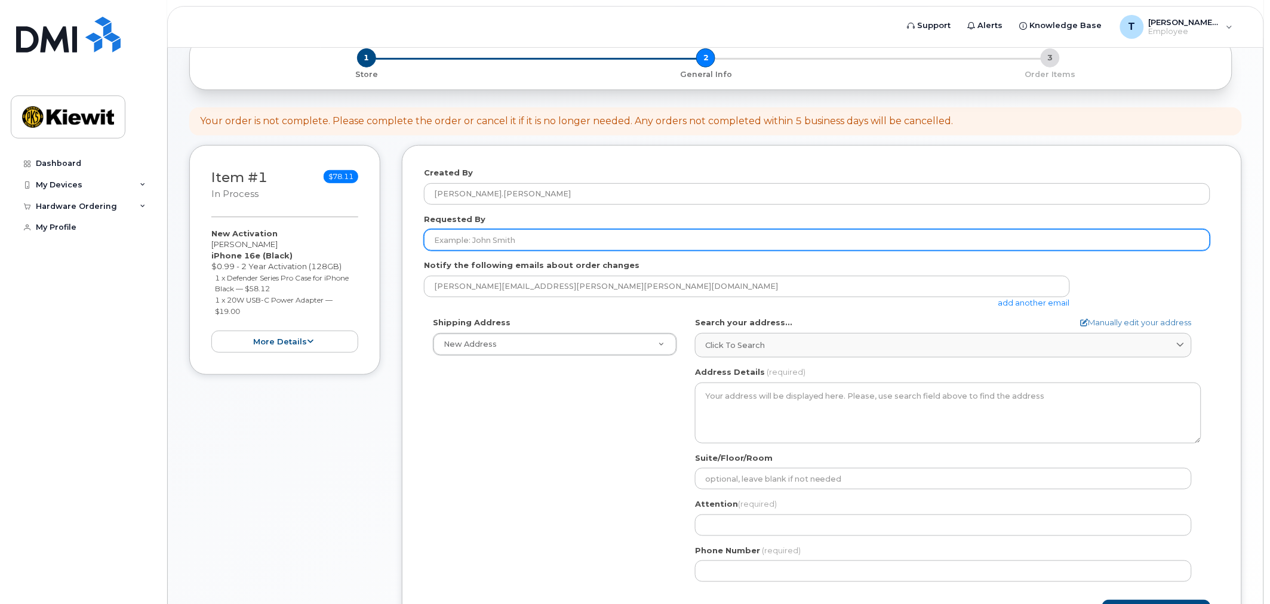
click at [498, 239] on input "Requested By" at bounding box center [817, 239] width 786 height 21
type input "[PERSON_NAME]"
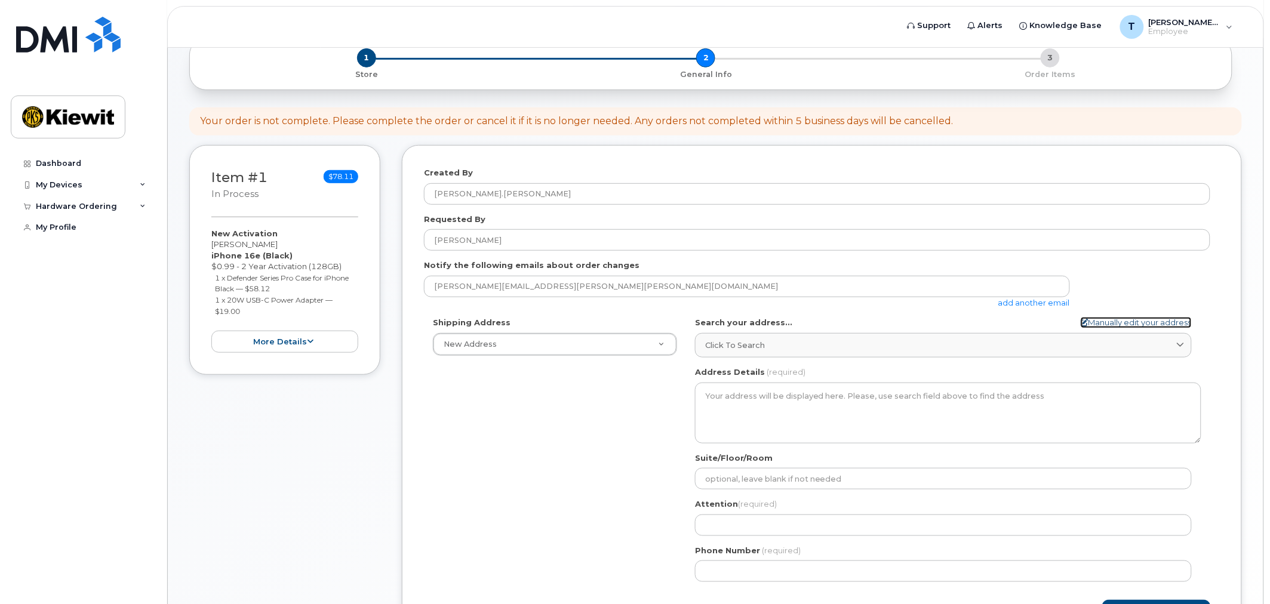
click at [1124, 322] on link "Manually edit your address" at bounding box center [1136, 322] width 111 height 11
select select
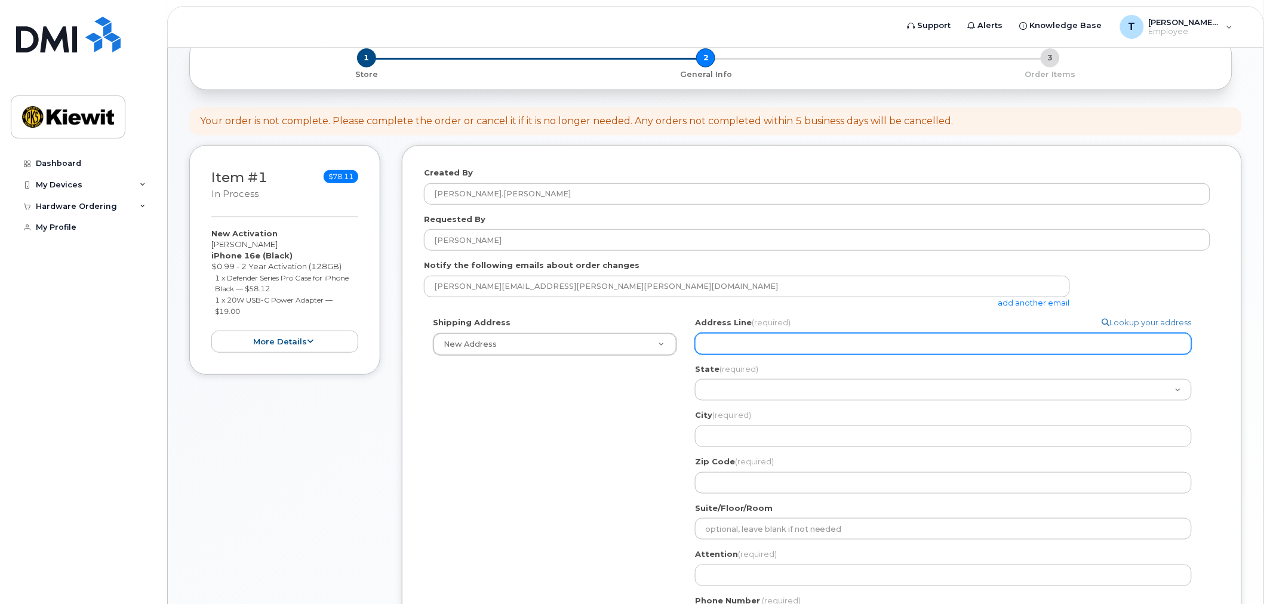
click at [854, 343] on input "Address Line (required)" at bounding box center [943, 343] width 497 height 21
select select
type input "4"
select select
type input "40 Maxwell Dr."
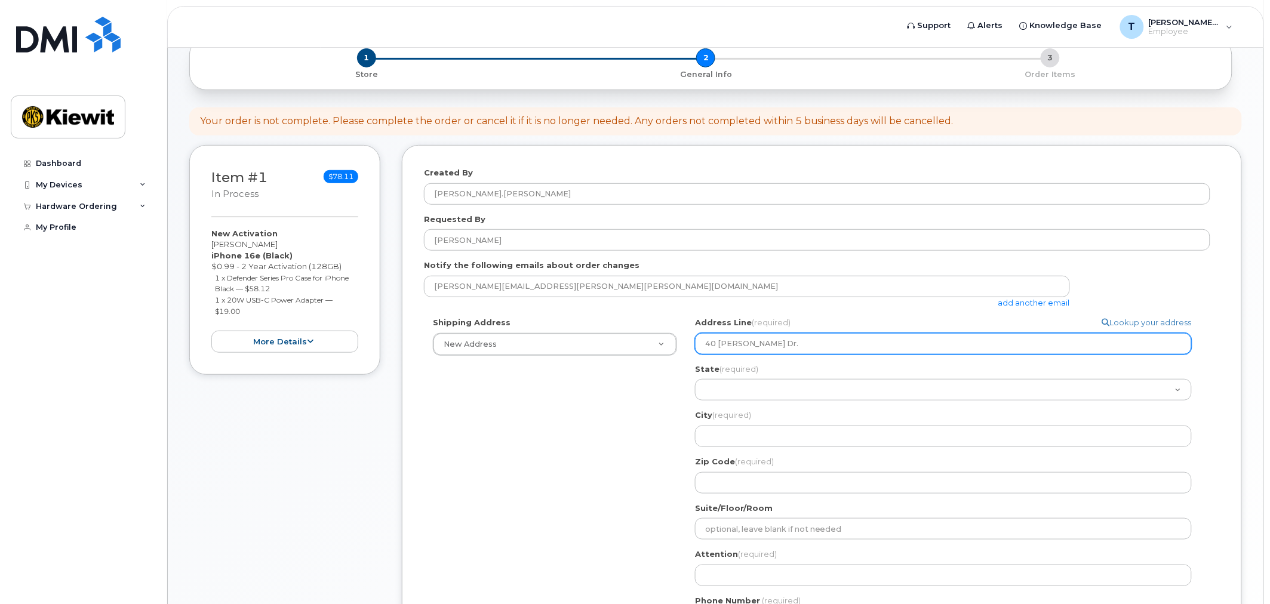
select select
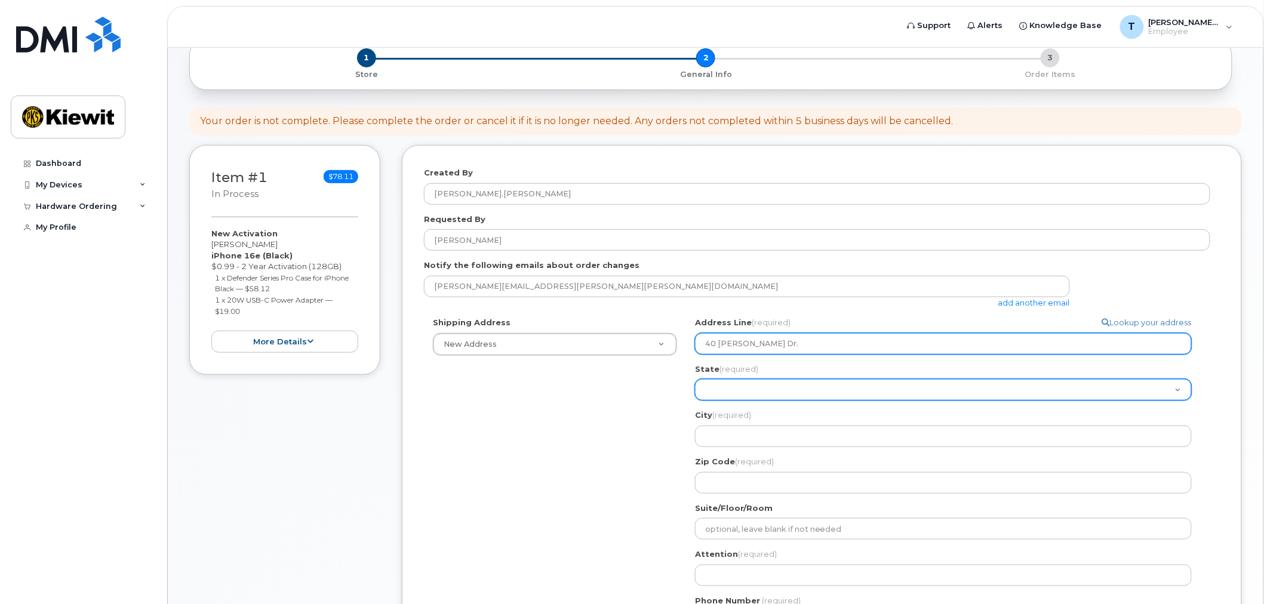
select select "ME"
select select
select select "MI"
select select
select select "MS"
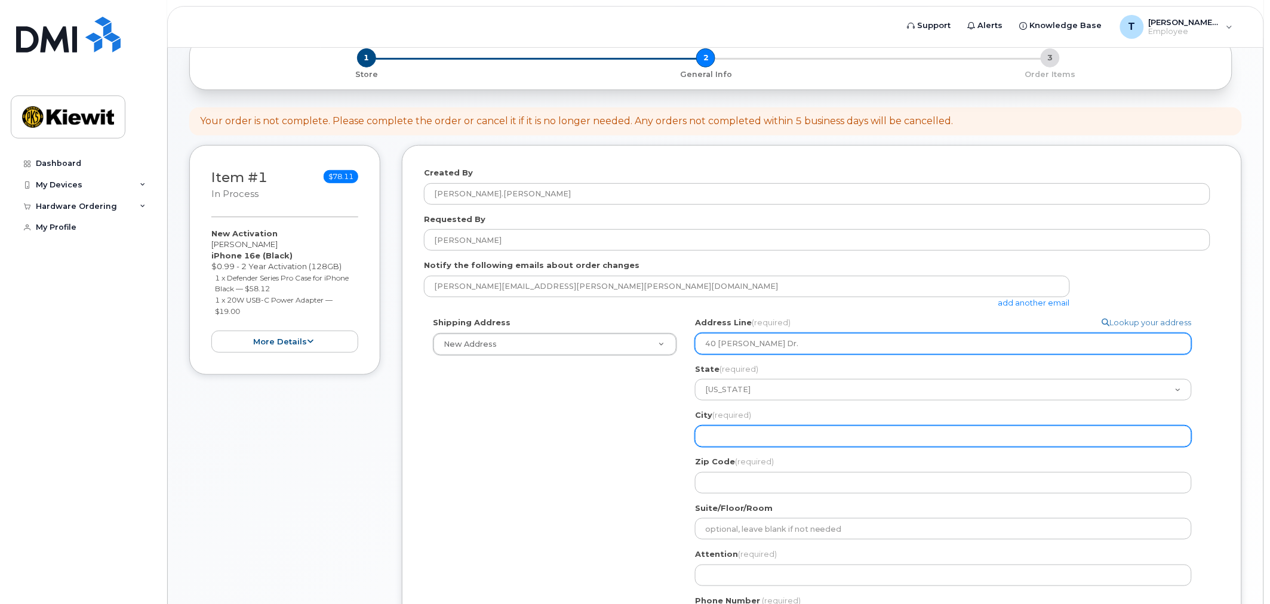
select select
type input "V"
select select
type input "Vi"
select select
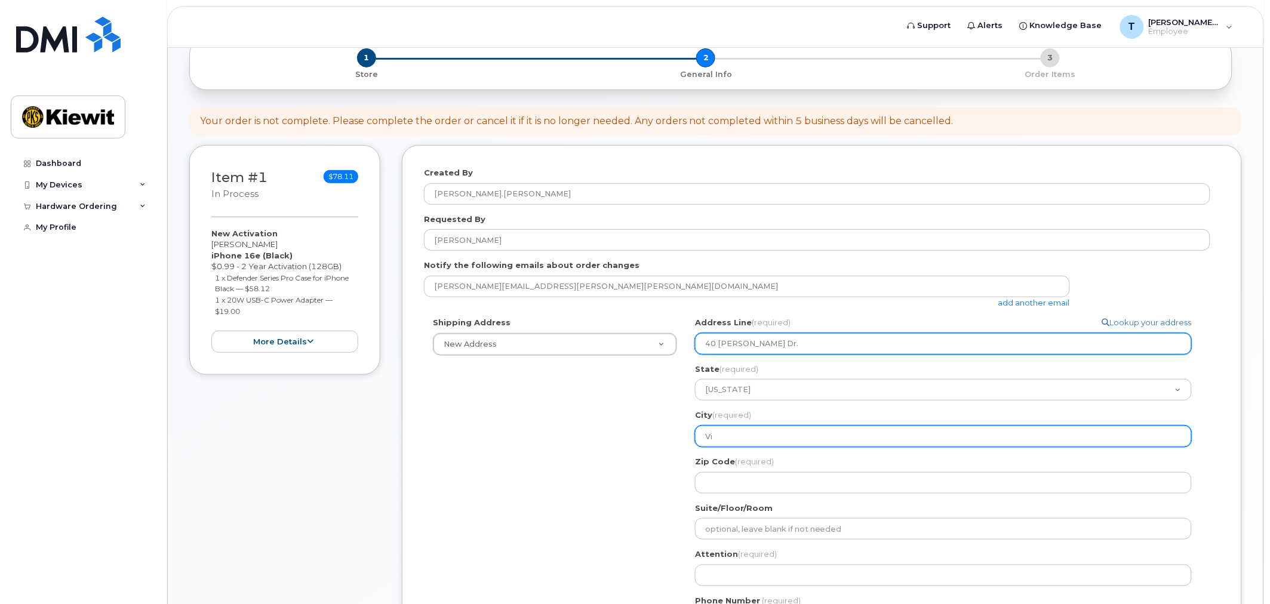
type input "Vic"
select select
type input "Vick"
select select
type input "Vicks"
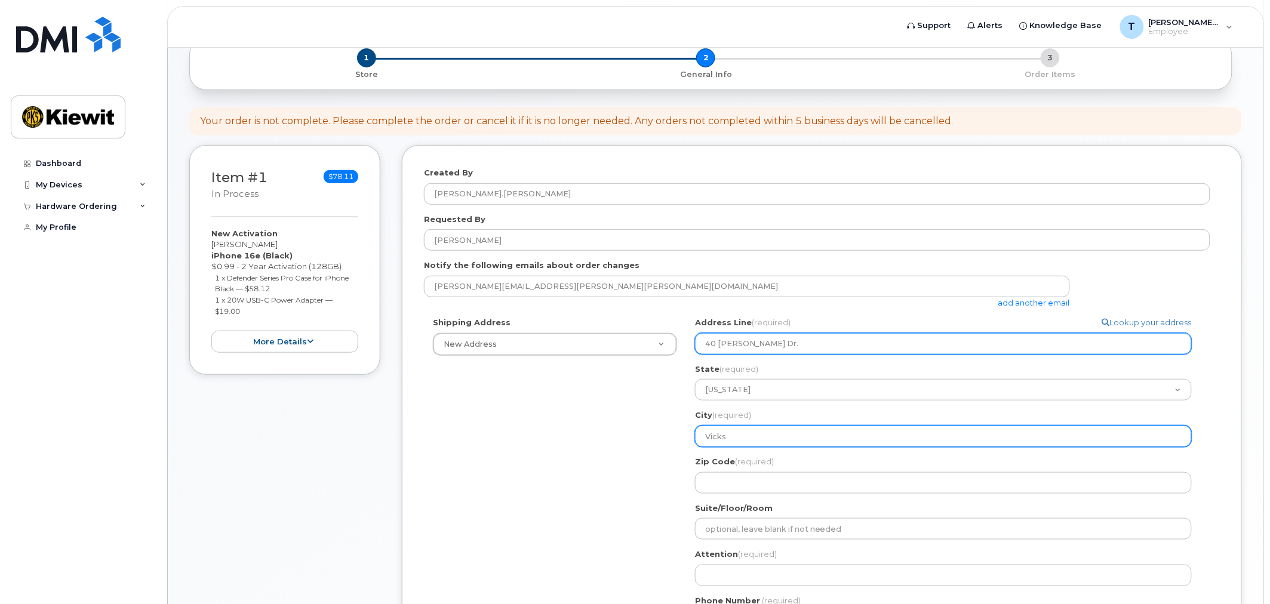
select select
type input "Vicksb"
select select
type input "Vicksbu"
select select
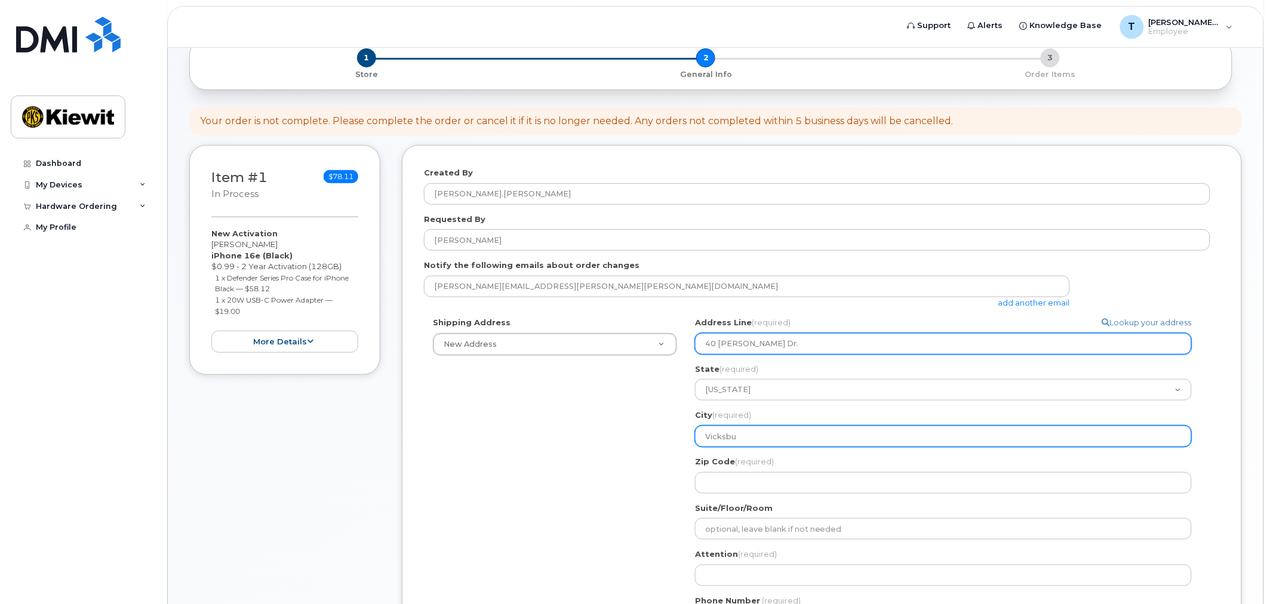
type input "Vicksbur"
select select
type input "Vicksburg"
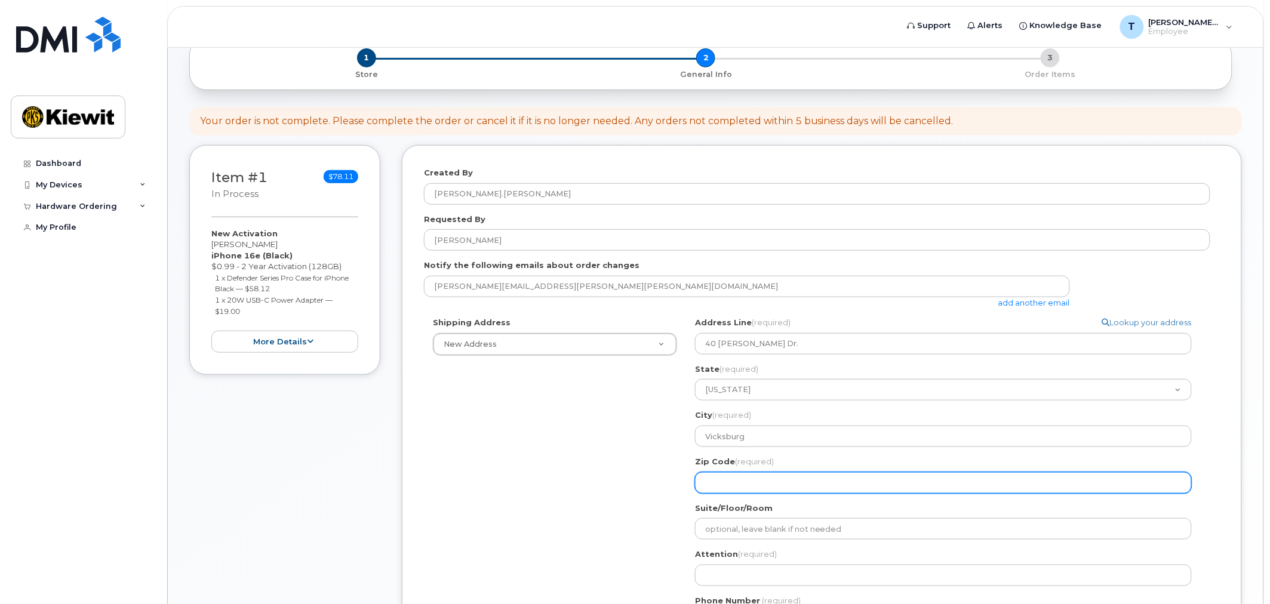
click at [751, 474] on input "Zip Code (required)" at bounding box center [943, 482] width 497 height 21
select select
type input "3"
select select
type input "39"
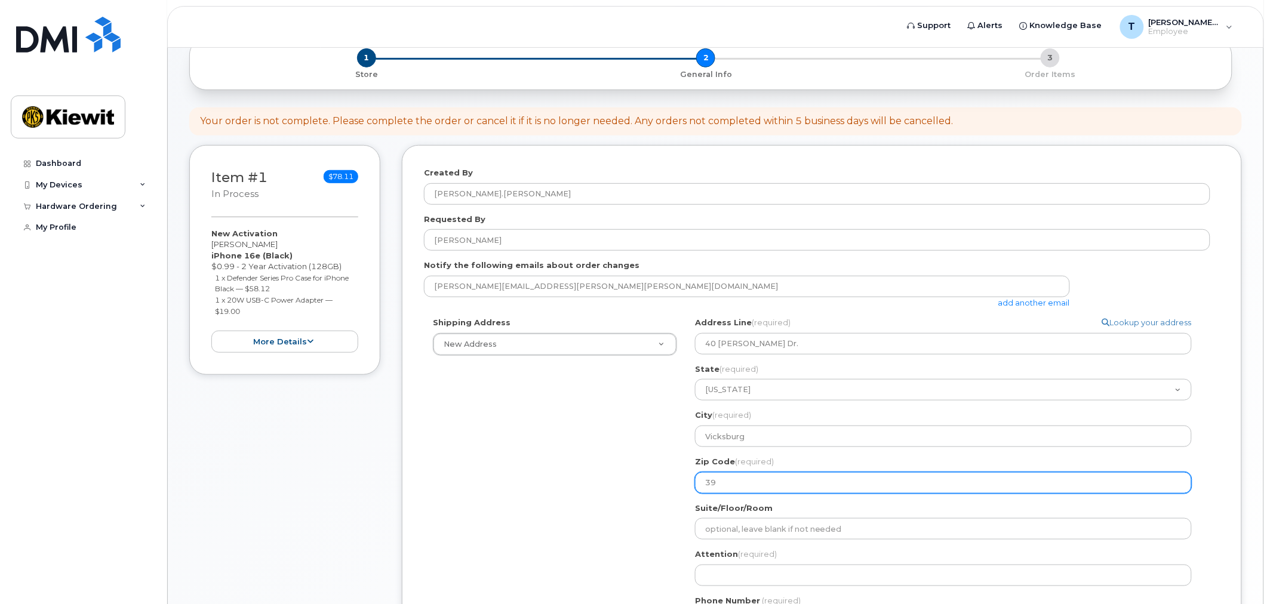
select select
type input "391"
select select
type input "3918"
select select
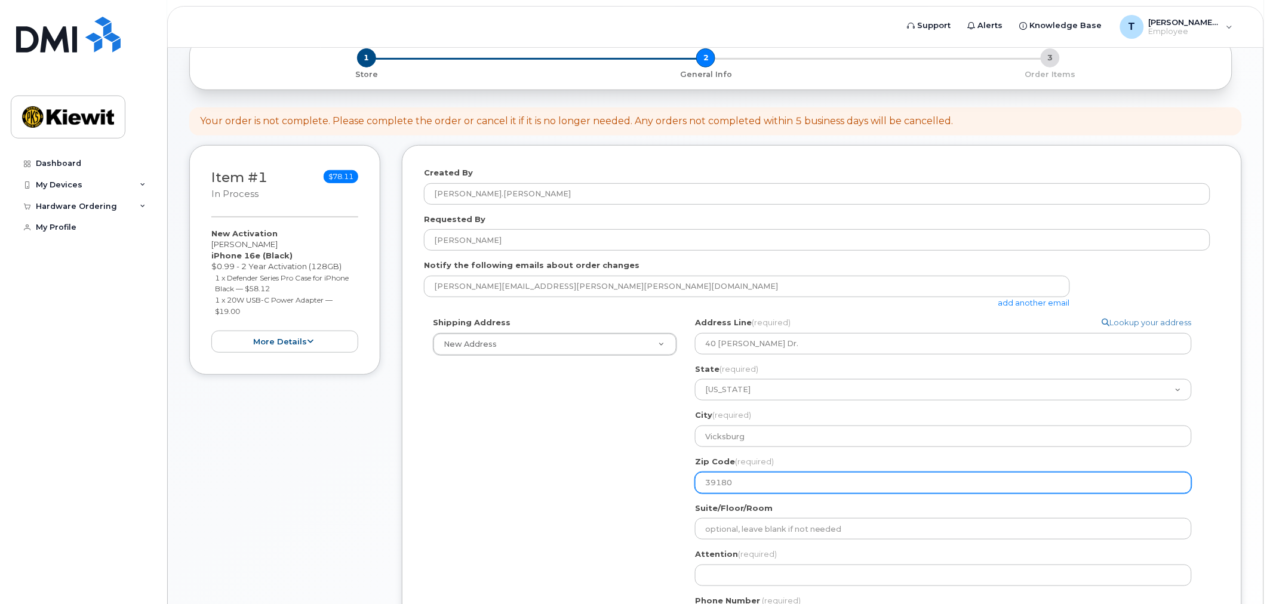
type input "39180"
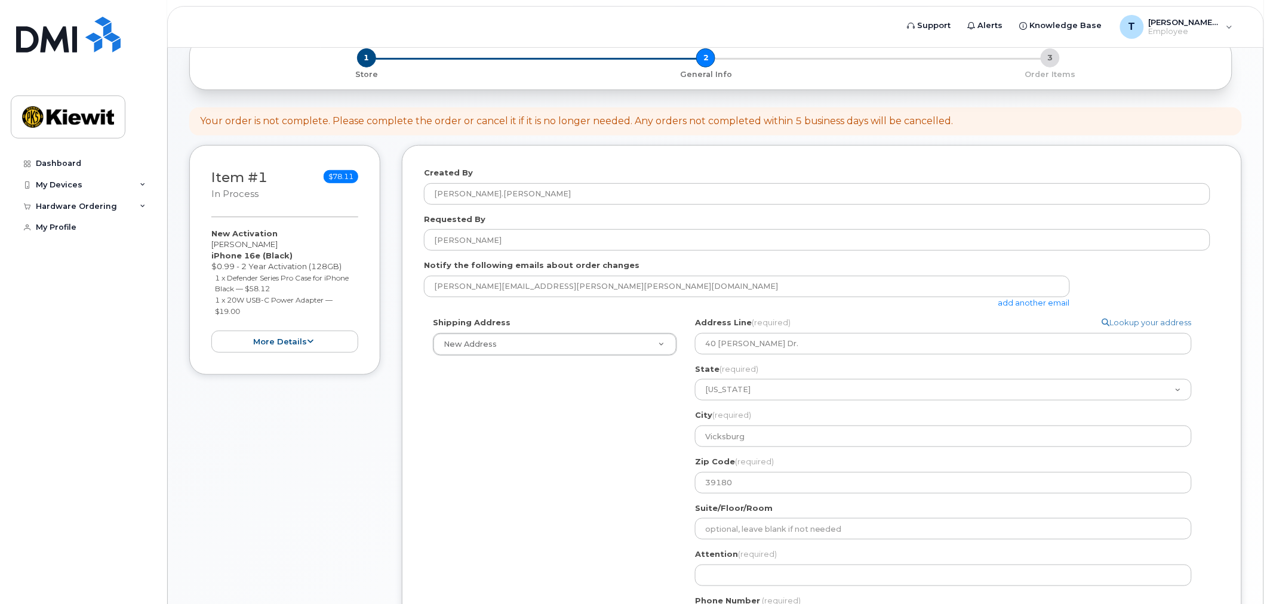
click at [607, 496] on div "Shipping Address New Address New Address 40 Maxwell Dr. MS Vicksburg Search you…" at bounding box center [817, 479] width 786 height 324
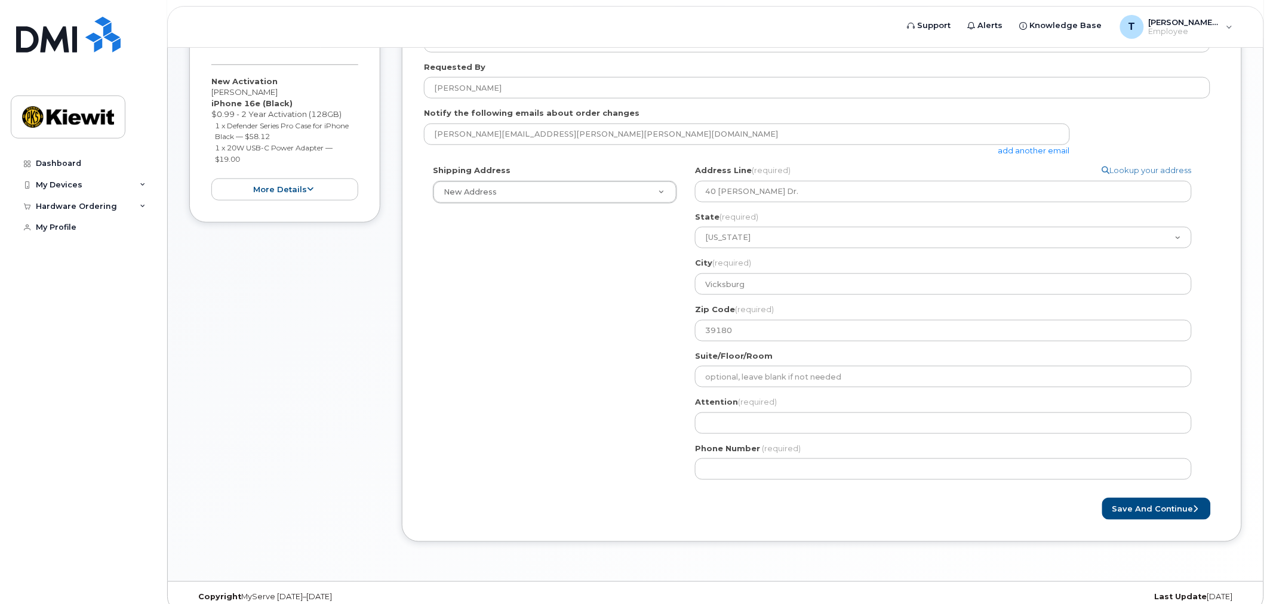
scroll to position [300, 0]
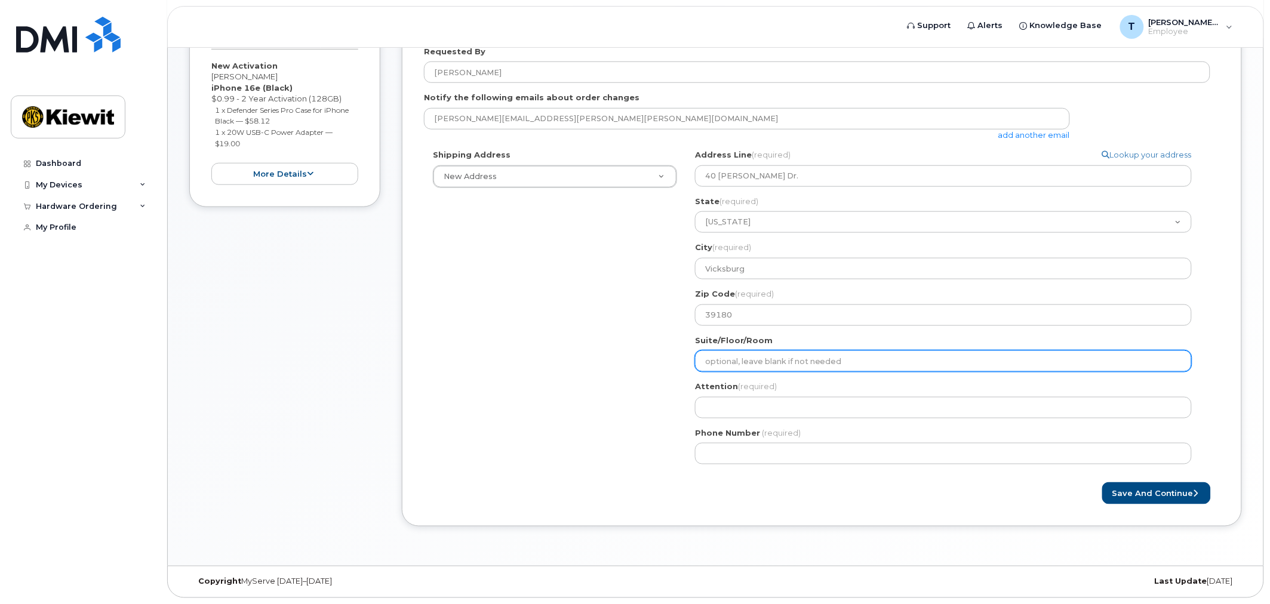
click at [734, 351] on input "Suite/Floor/Room" at bounding box center [943, 360] width 497 height 21
type input "Room 309"
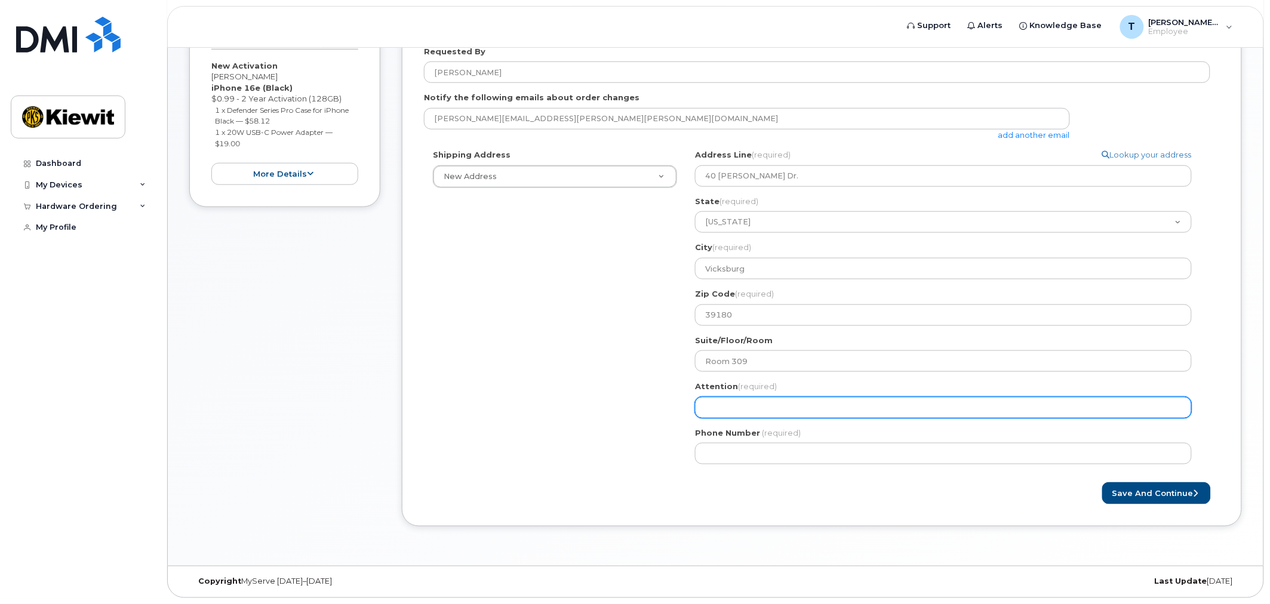
click at [755, 412] on input "Attention (required)" at bounding box center [943, 407] width 497 height 21
select select
type input "K"
select select
type input "Ki"
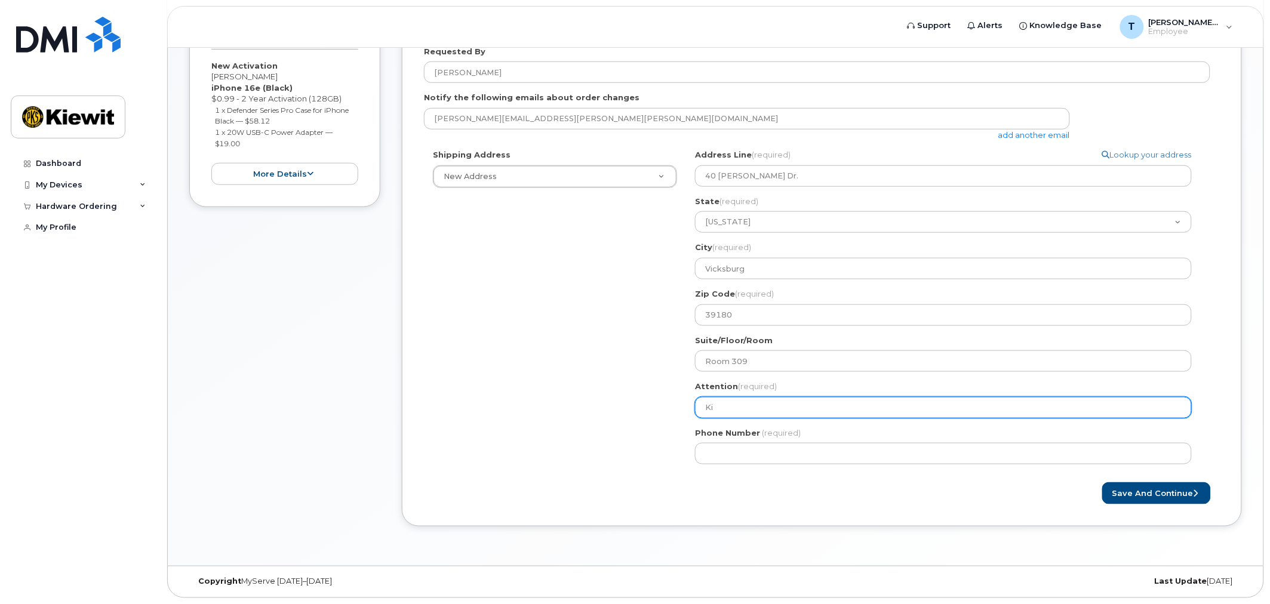
select select
type input "Kie"
select select
type input "Kiew"
select select
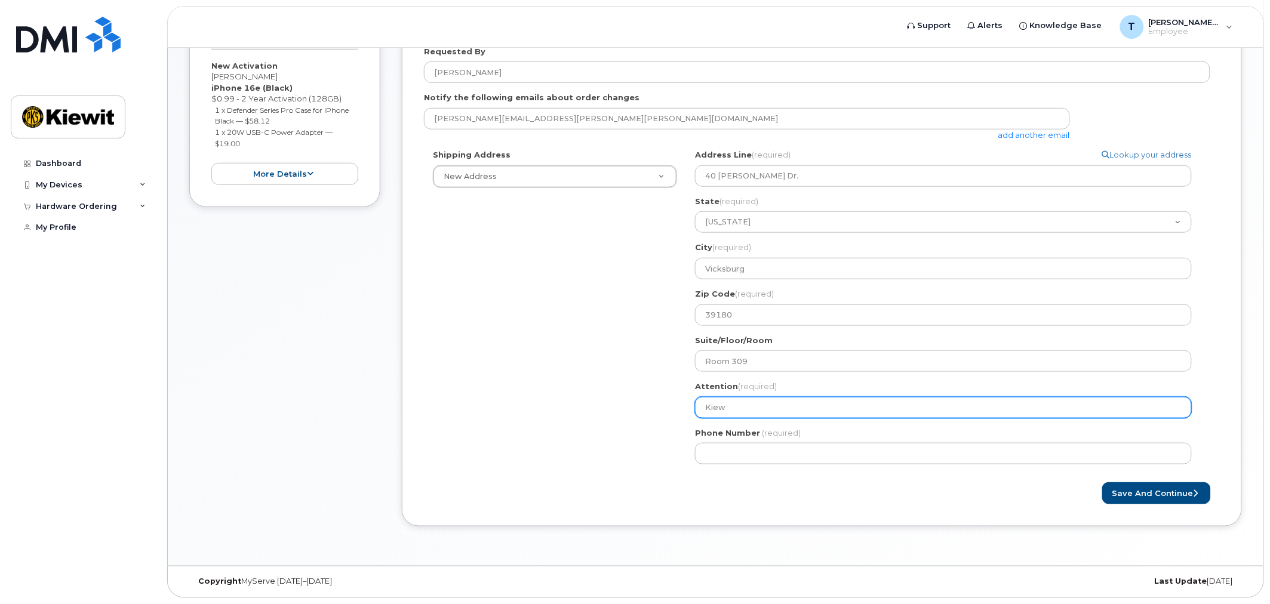
type input "Kiewi"
select select
type input "Kiewit Foundations -- Tyler James"
select select
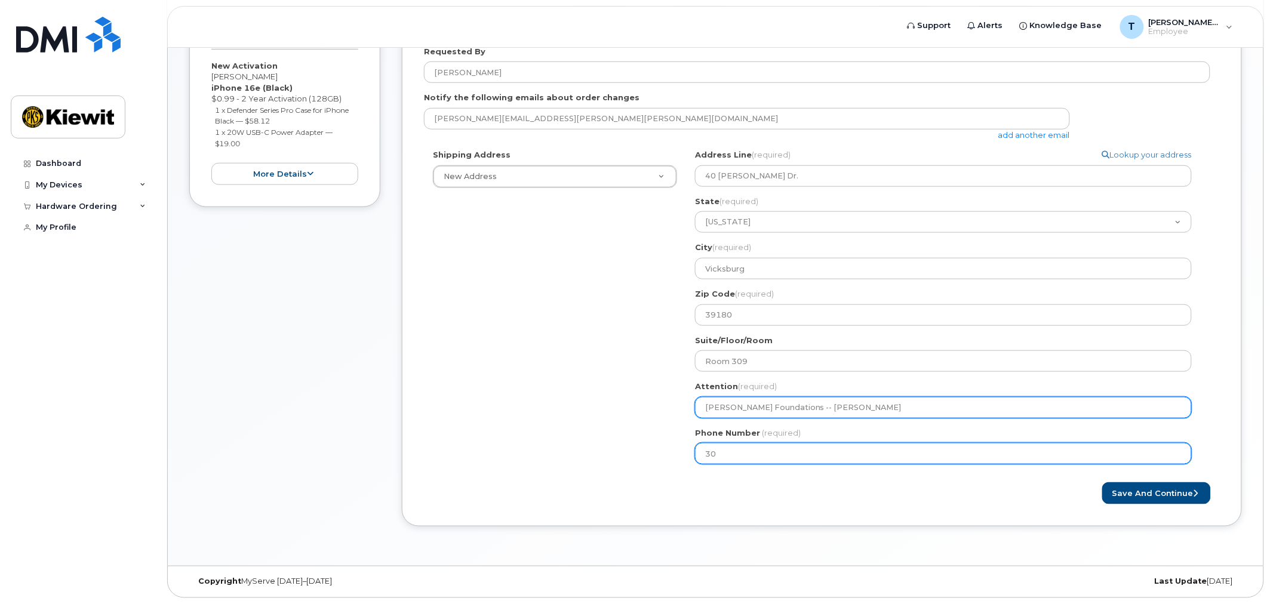
type input "303"
type input "303718005"
select select
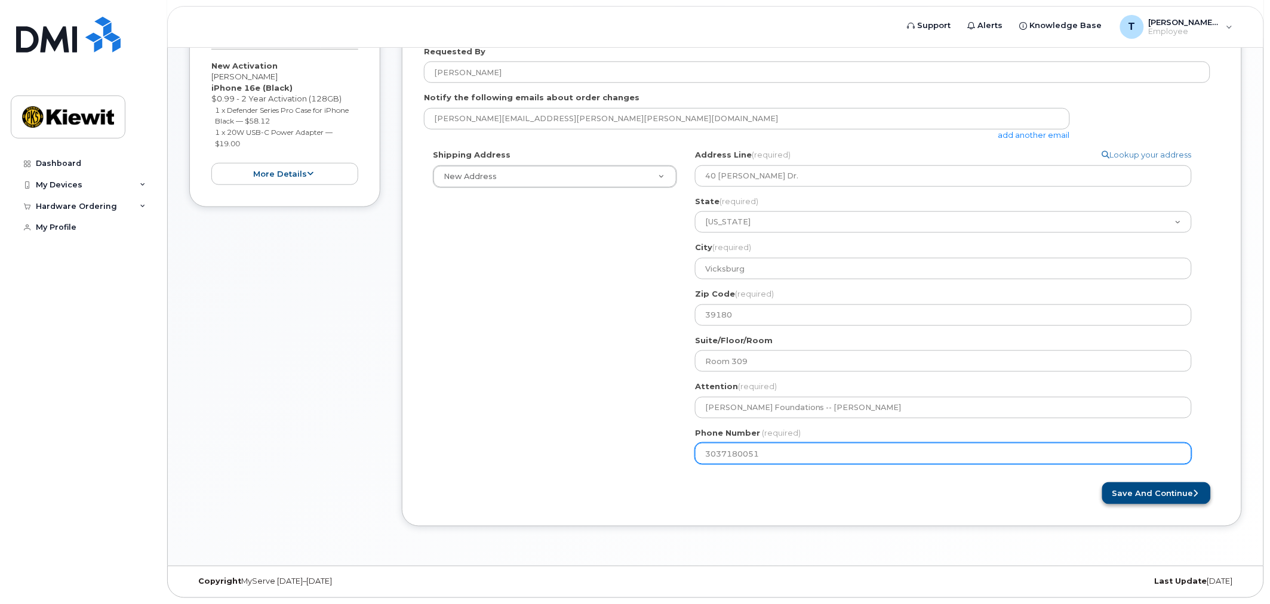
type input "3037180051"
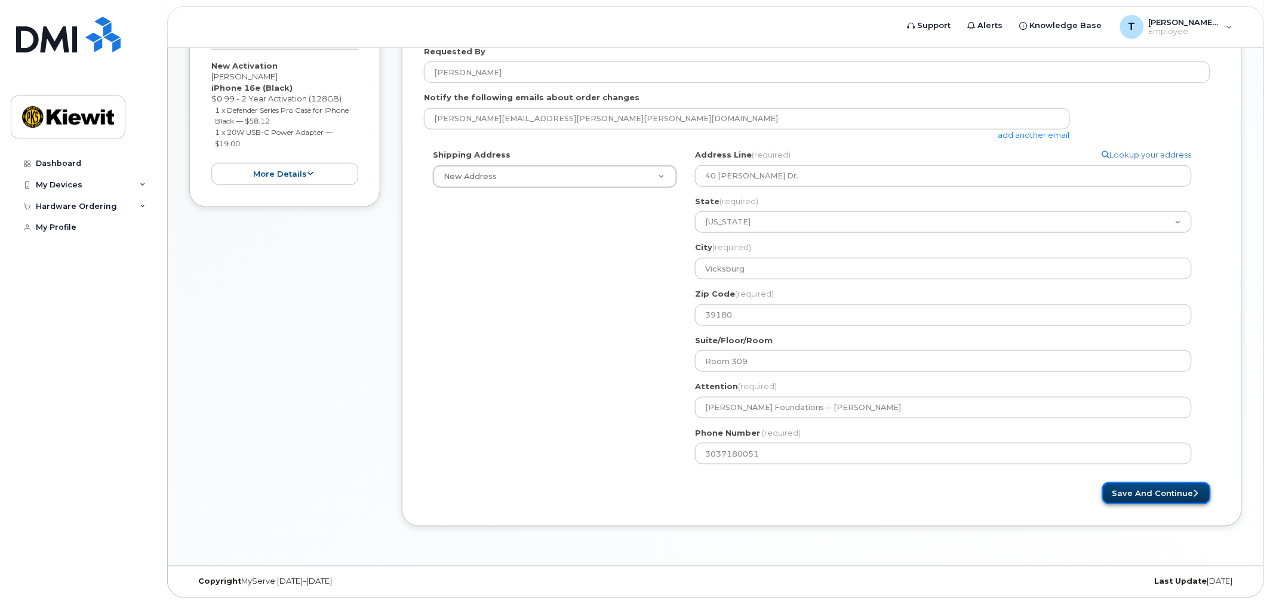
click at [1133, 490] on button "Save and Continue" at bounding box center [1156, 493] width 109 height 22
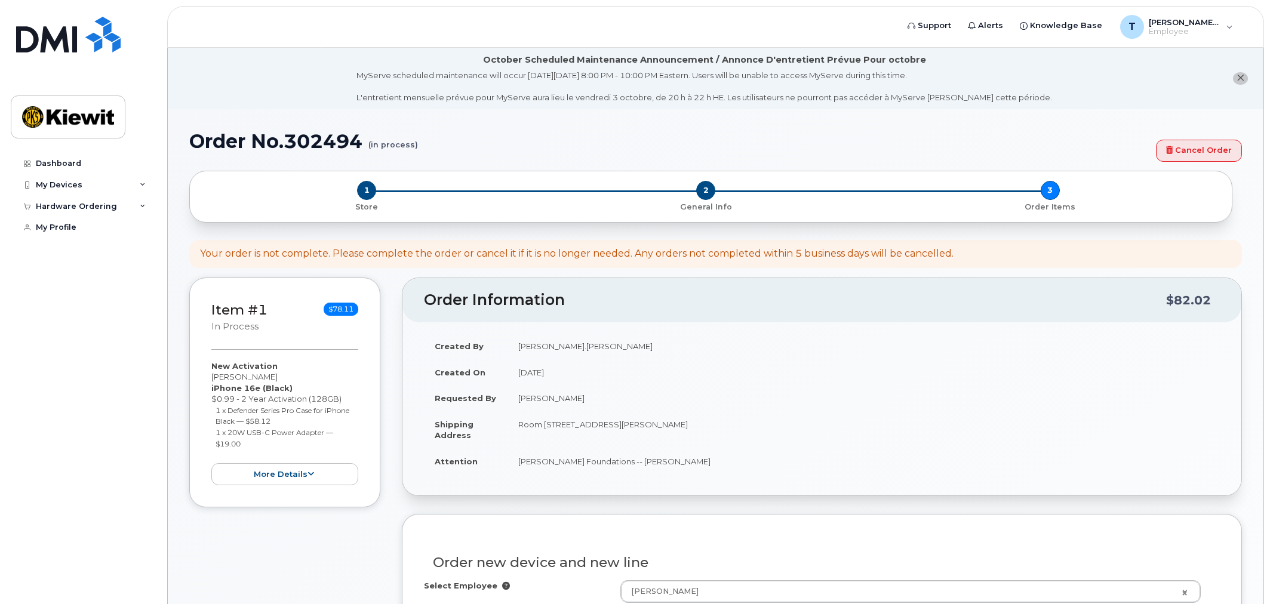
select select
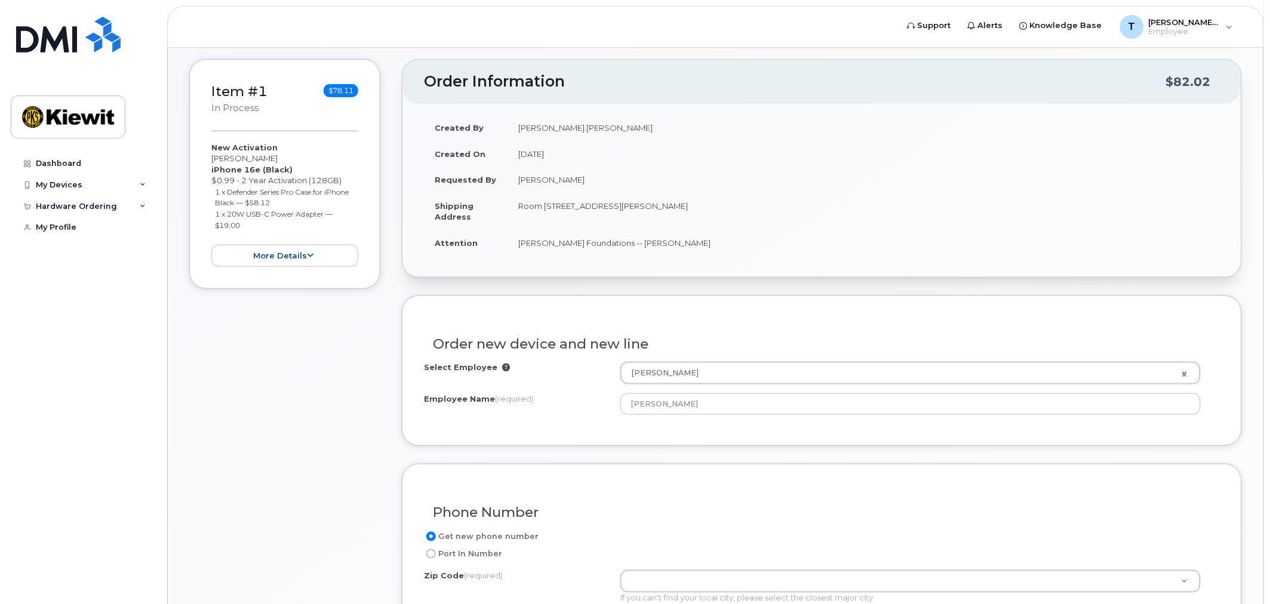
scroll to position [265, 0]
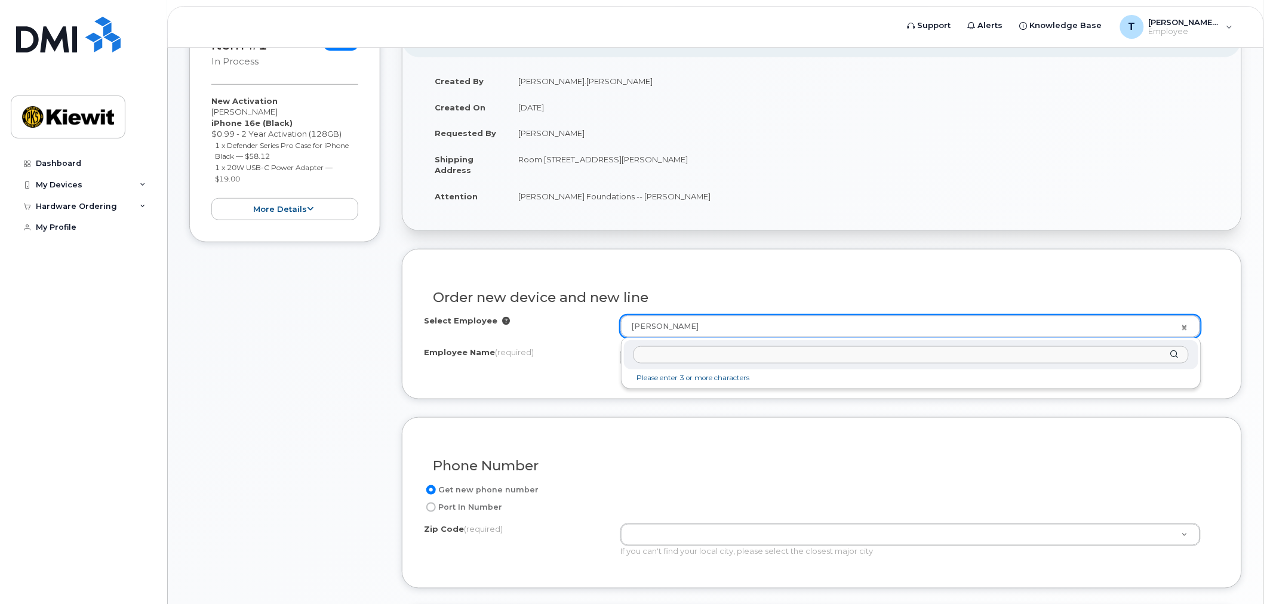
type input "l"
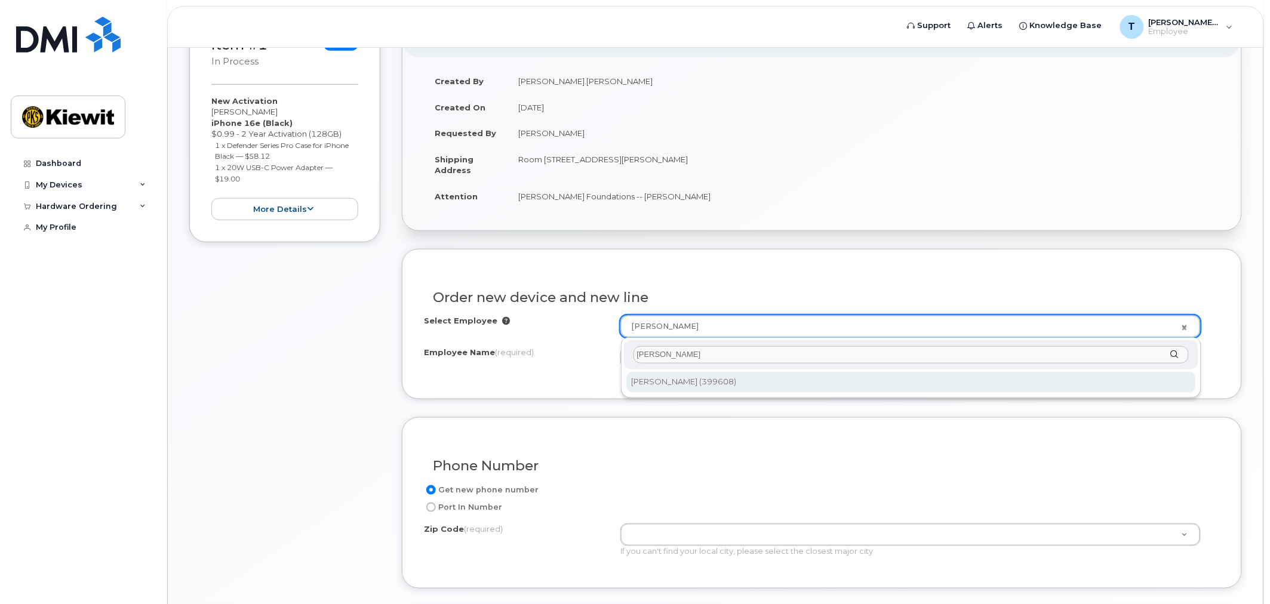
type input "[PERSON_NAME]"
type input "2155374"
type input "[PERSON_NAME]"
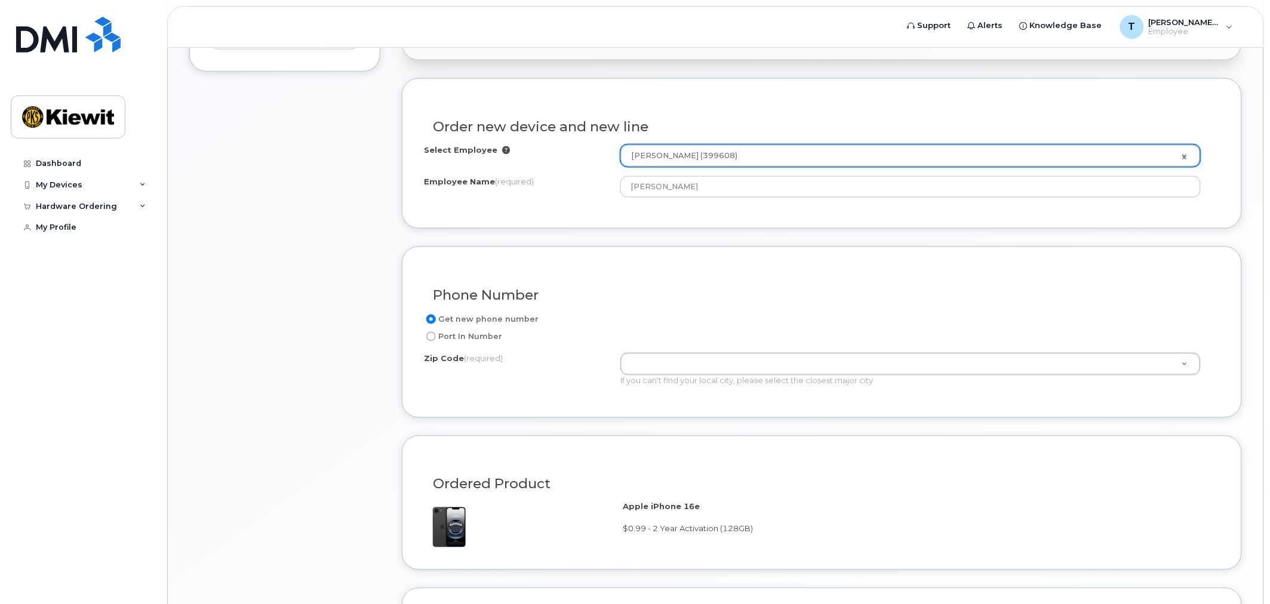
scroll to position [464, 0]
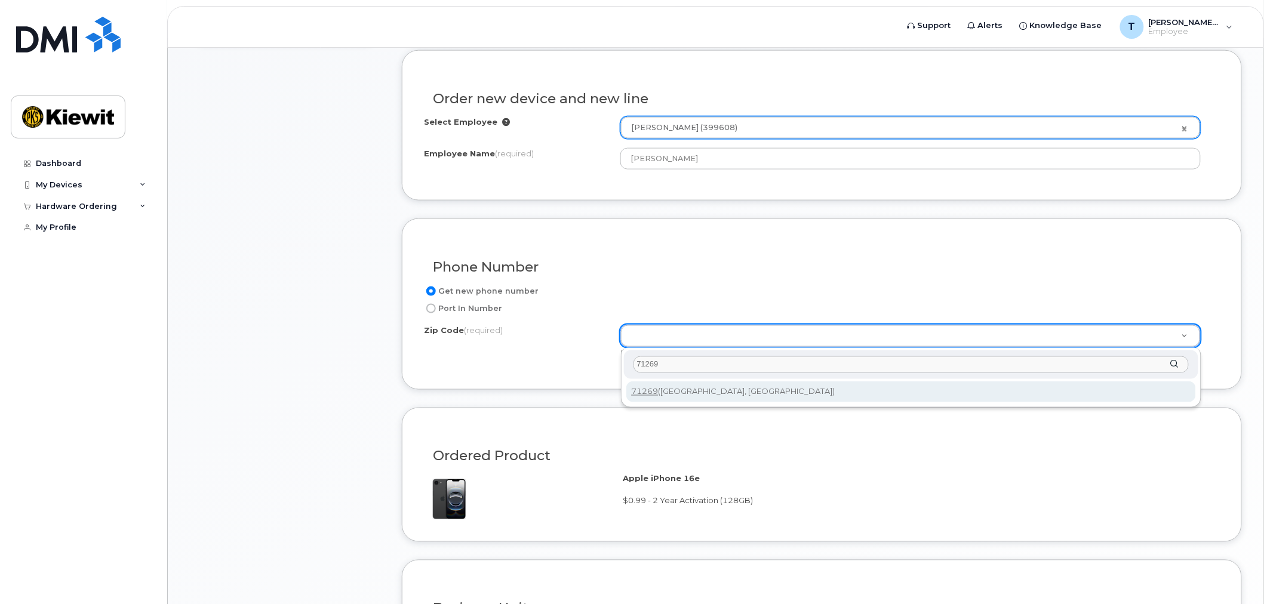
type input "71269"
type input "71269 ([GEOGRAPHIC_DATA], [GEOGRAPHIC_DATA])"
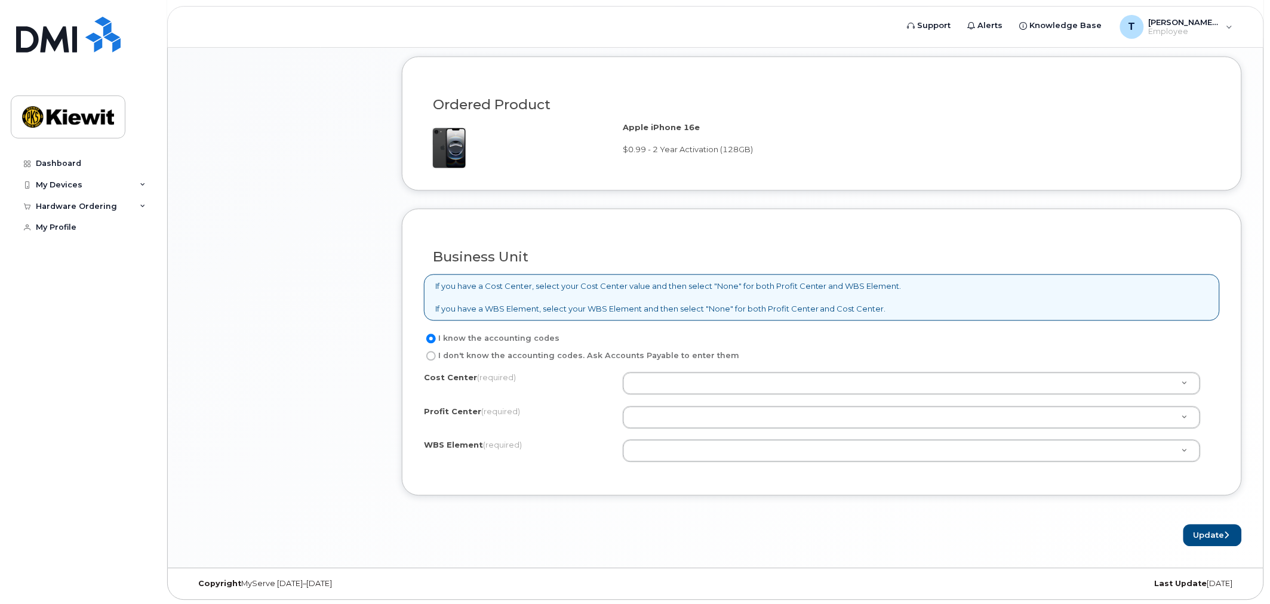
scroll to position [819, 0]
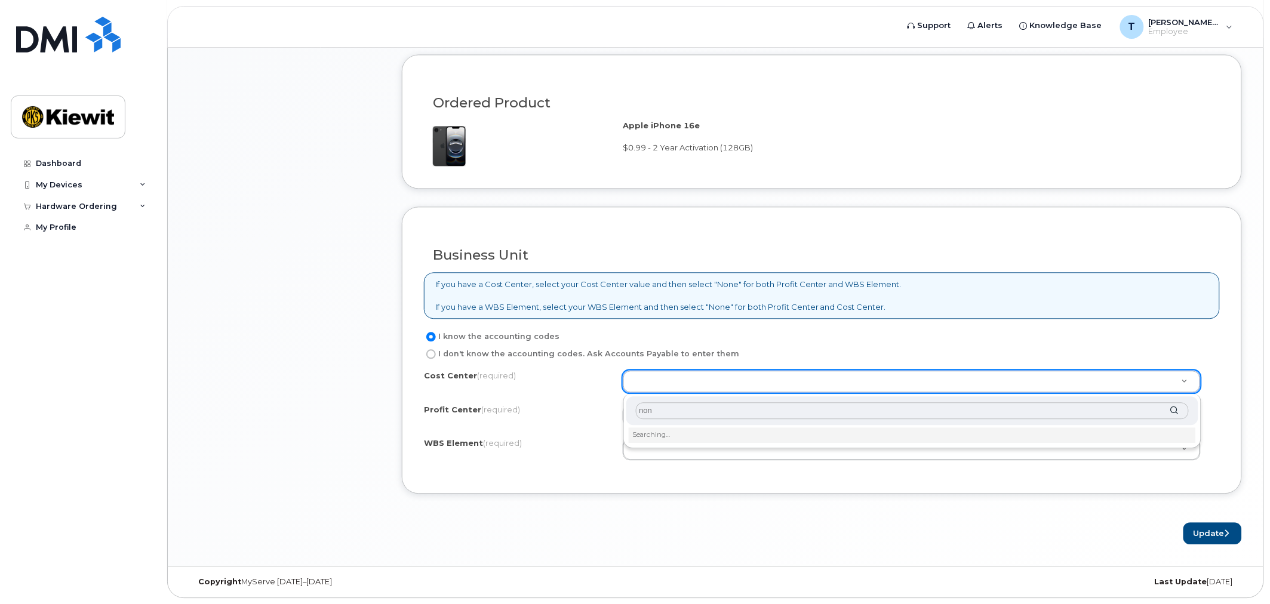
type input "none"
type input "None"
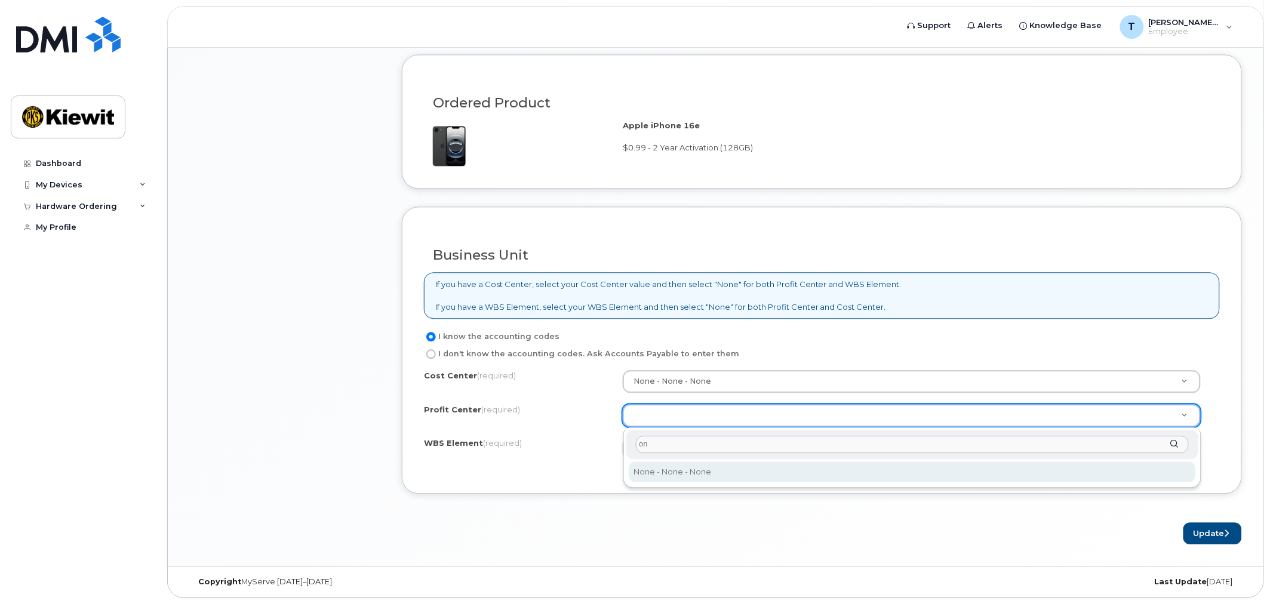
type input "o"
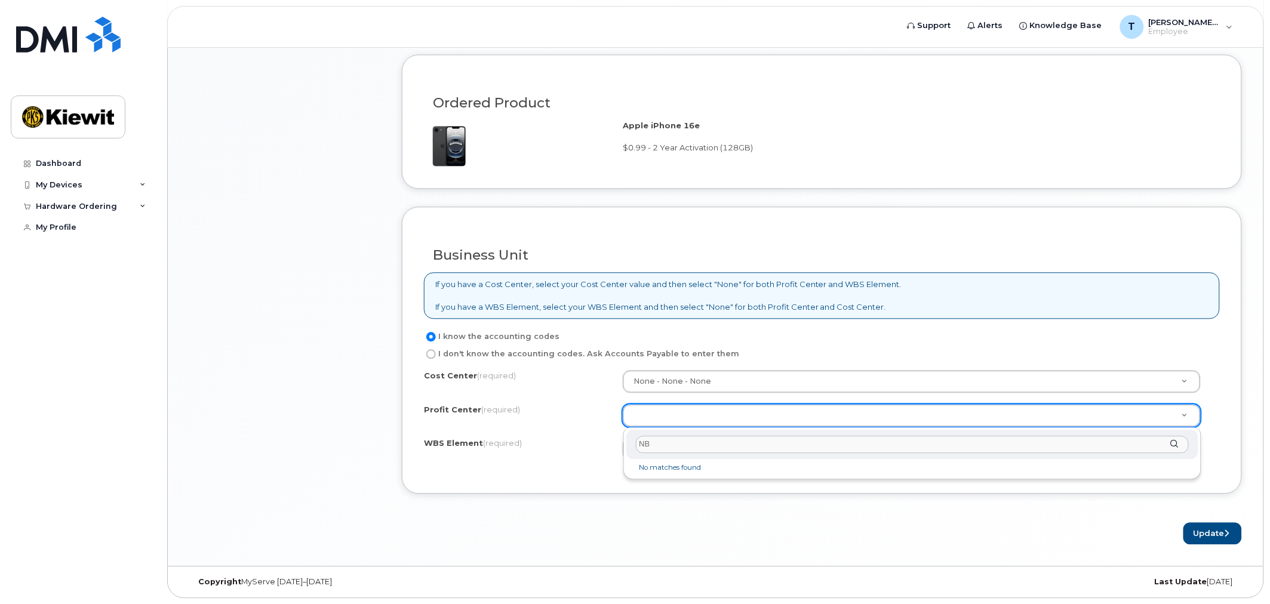
type input "N"
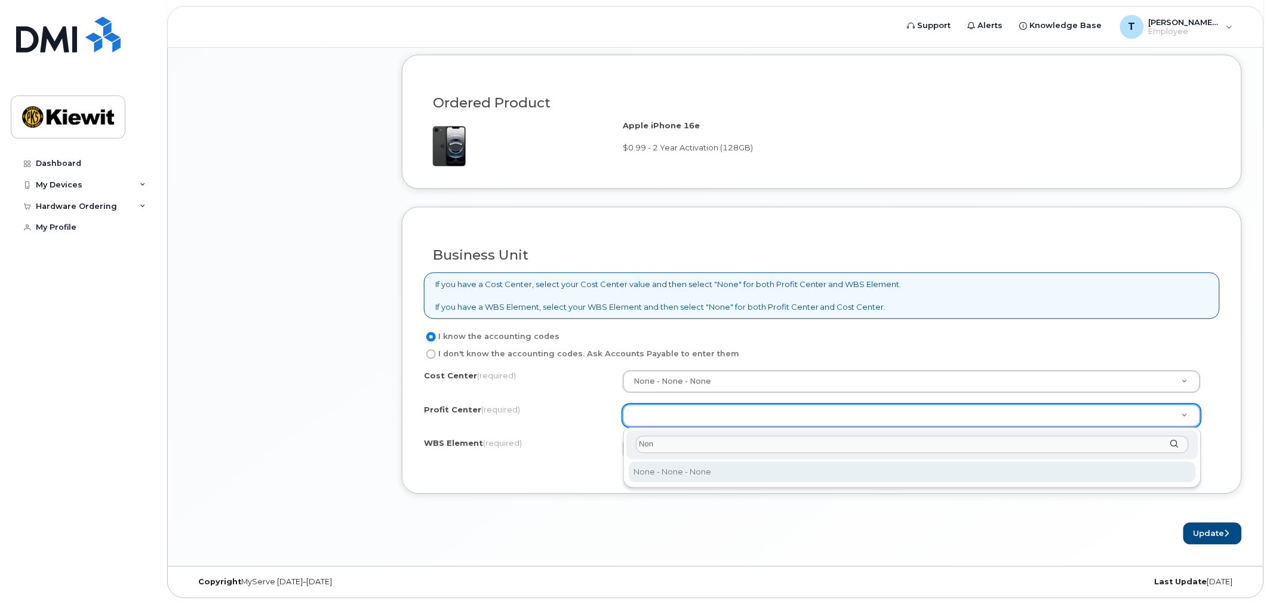
type input "None"
select select "None"
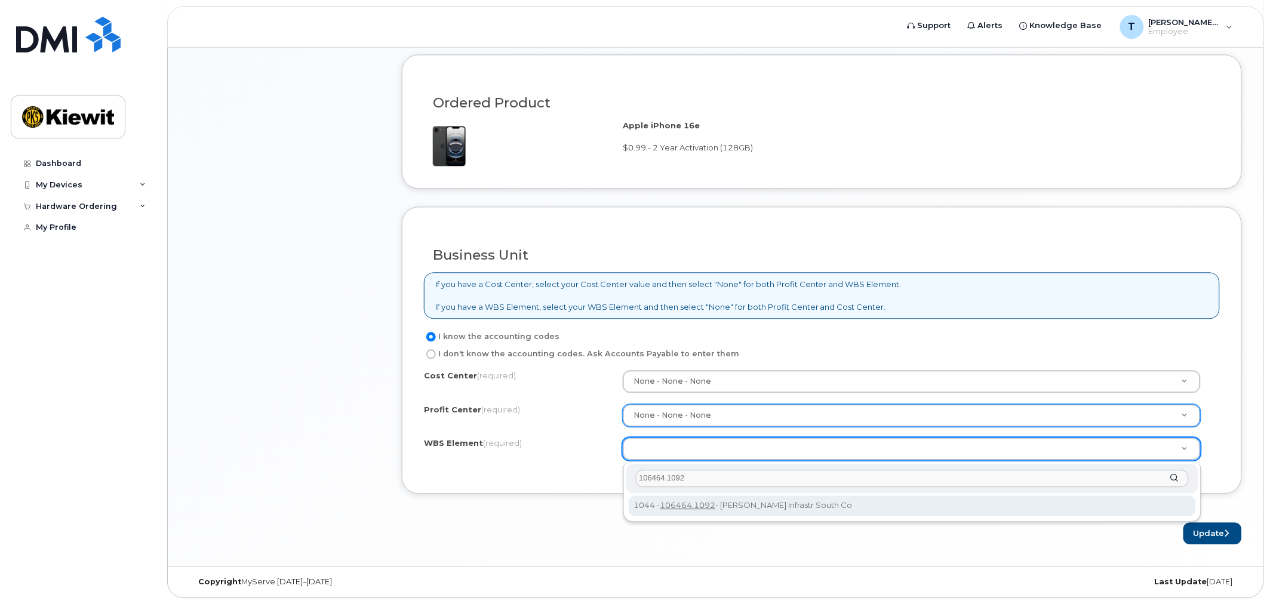
type input "106464.1092"
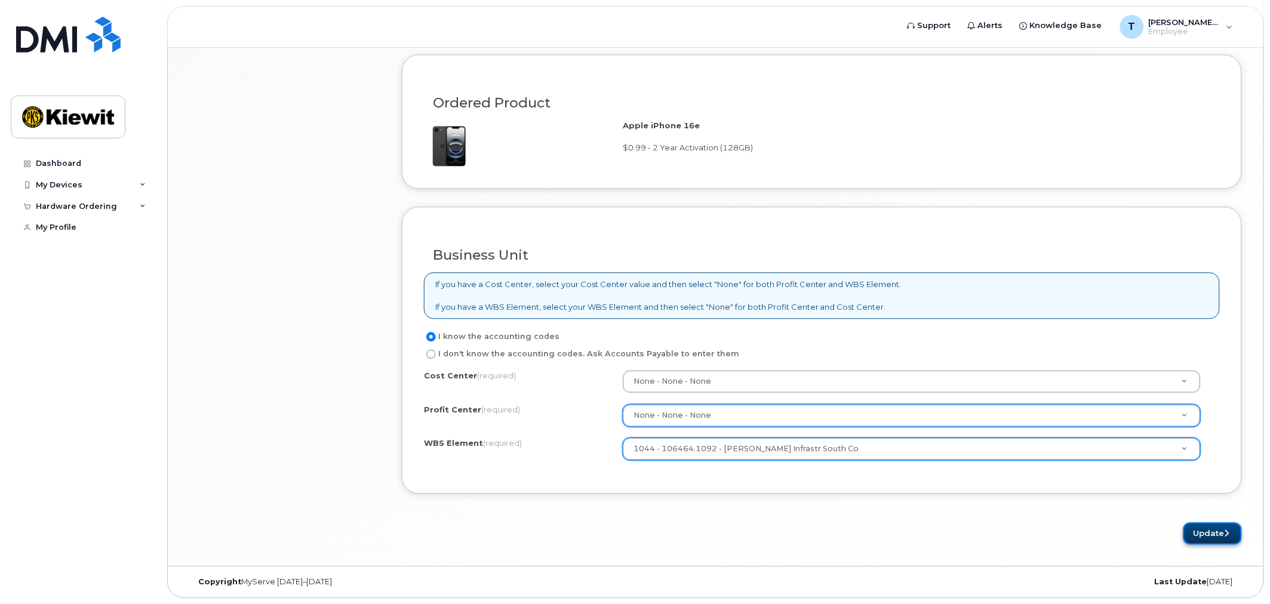
drag, startPoint x: 1210, startPoint y: 533, endPoint x: 1192, endPoint y: 533, distance: 17.9
click at [1210, 533] on button "Update" at bounding box center [1212, 533] width 59 height 22
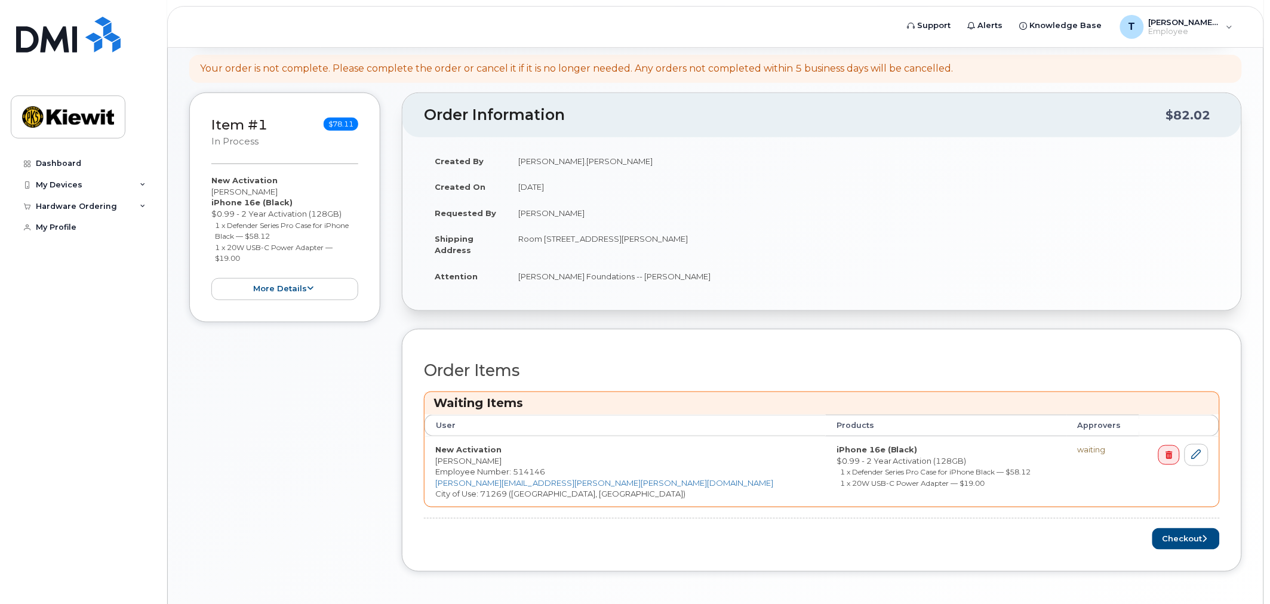
scroll to position [265, 0]
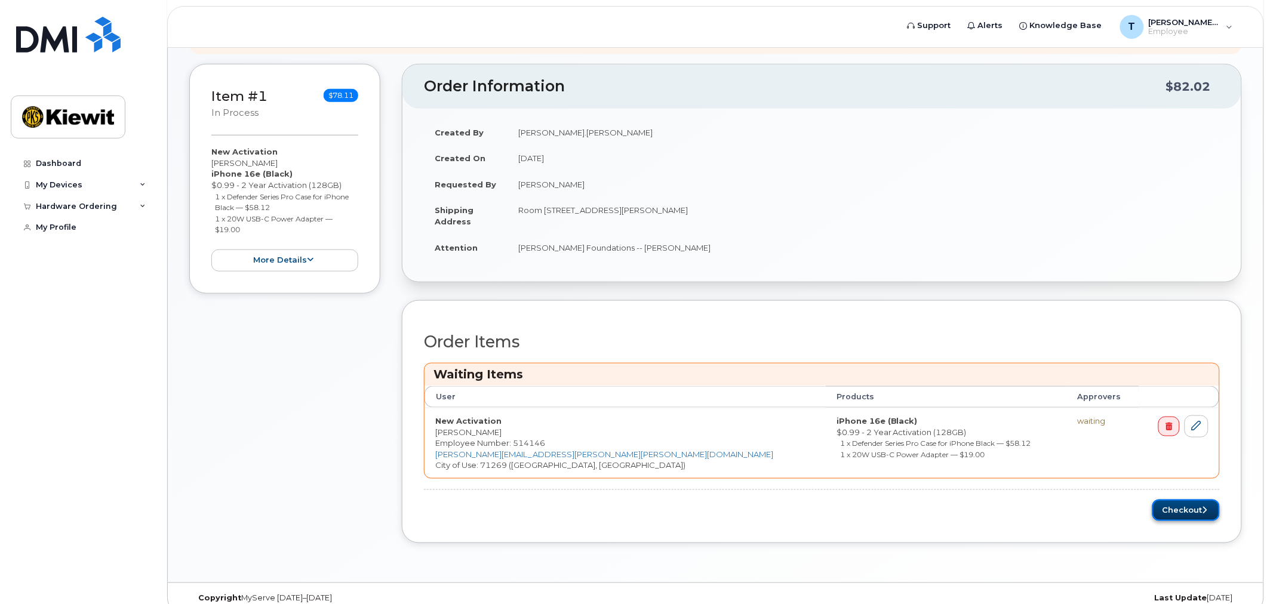
click at [1183, 511] on button "Checkout" at bounding box center [1185, 511] width 67 height 22
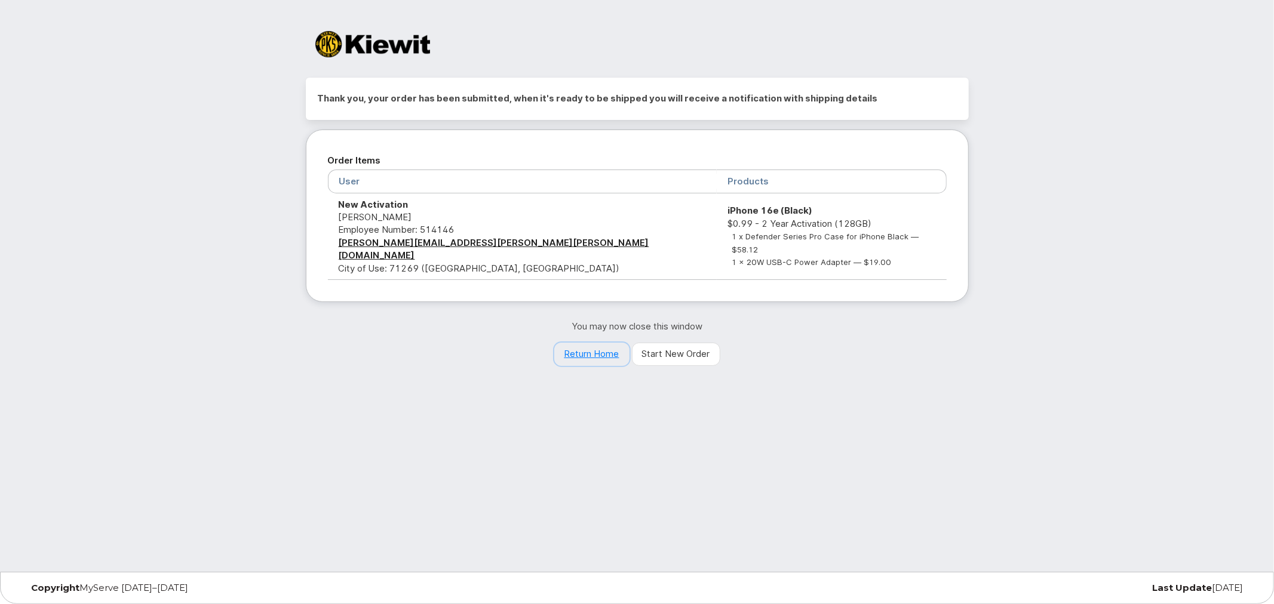
click at [610, 343] on link "Return Home" at bounding box center [591, 355] width 75 height 24
